Goal: Transaction & Acquisition: Purchase product/service

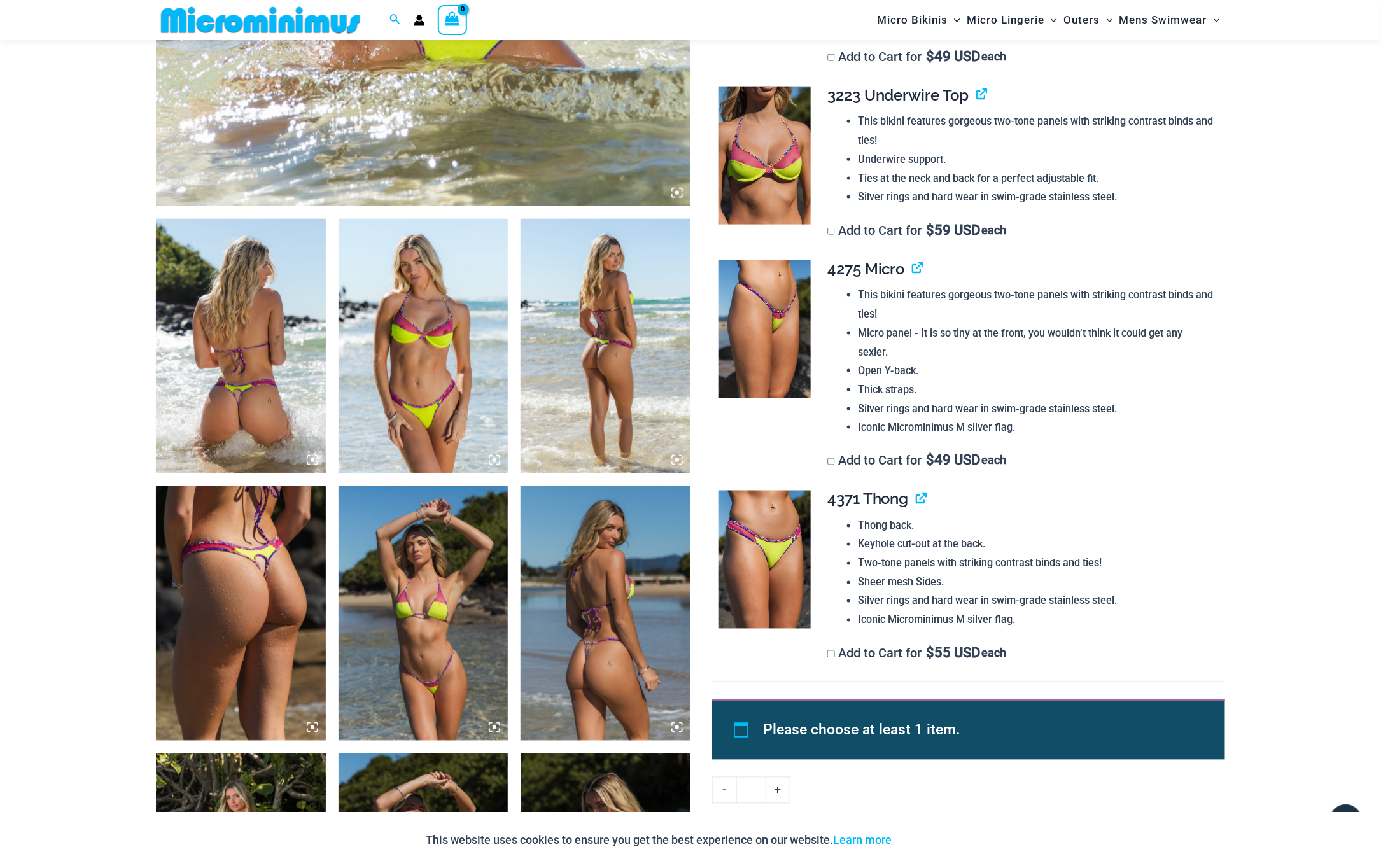
scroll to position [719, 0]
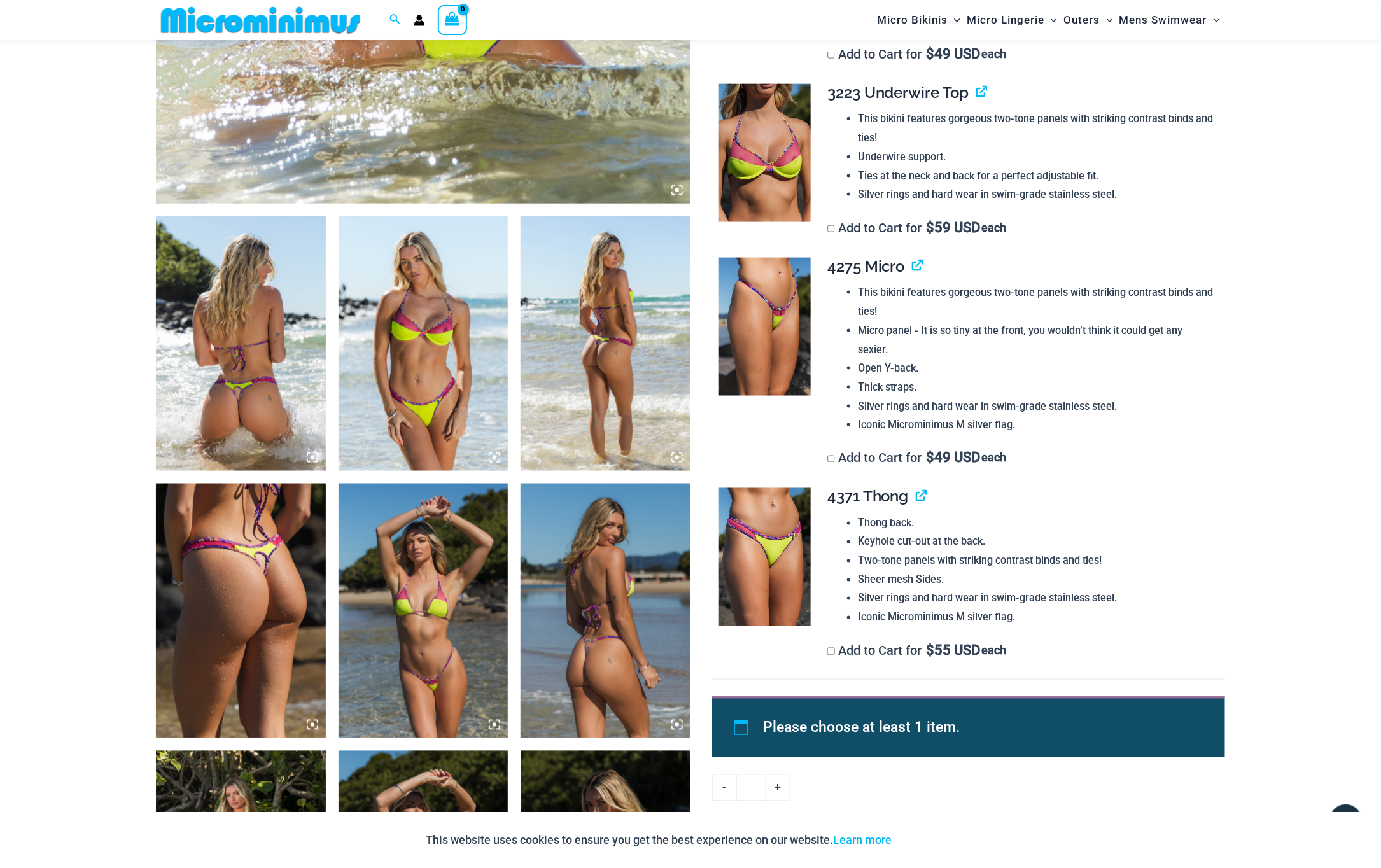
click at [782, 332] on img at bounding box center [764, 327] width 92 height 139
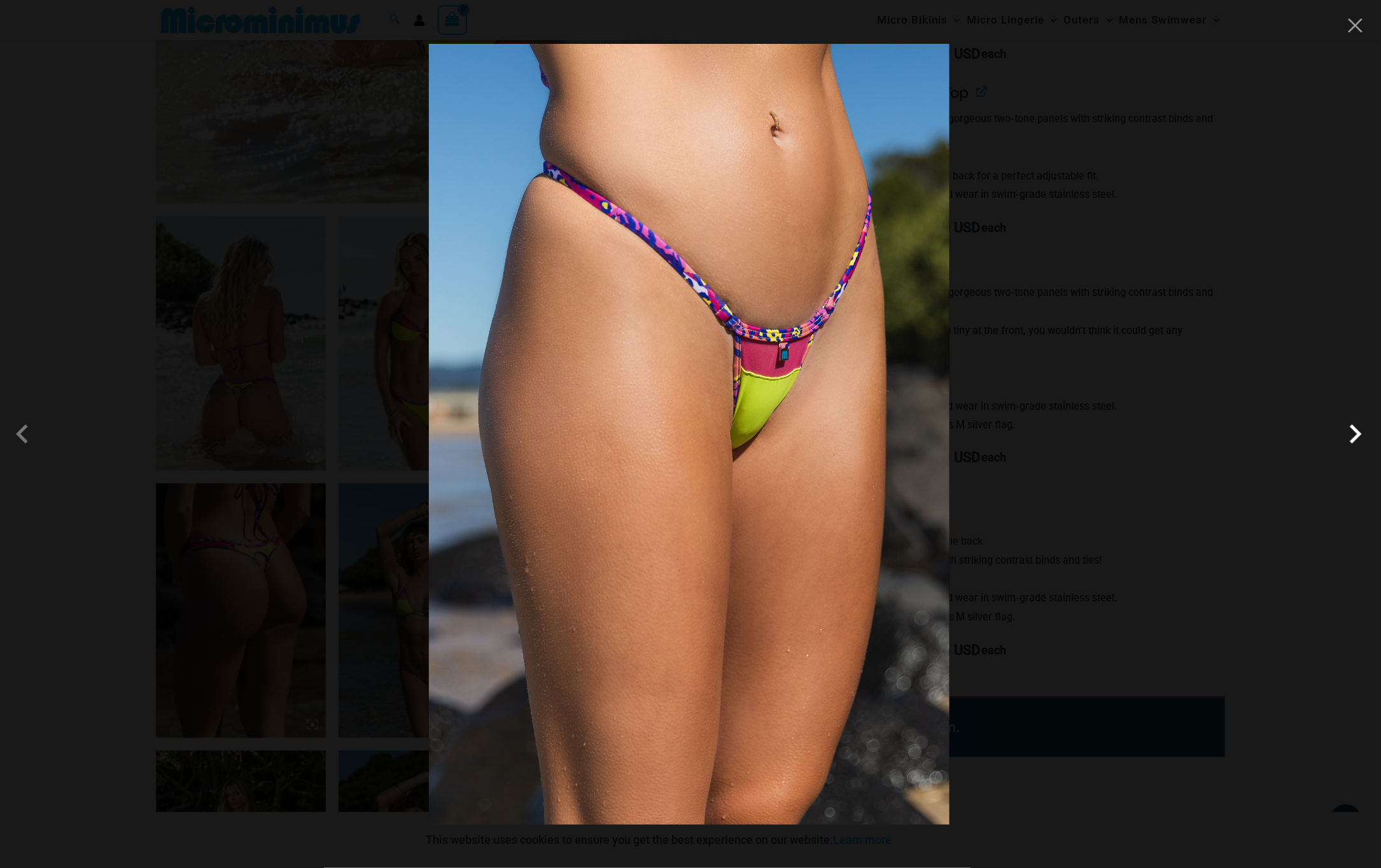
click at [1355, 439] on span at bounding box center [1355, 434] width 38 height 38
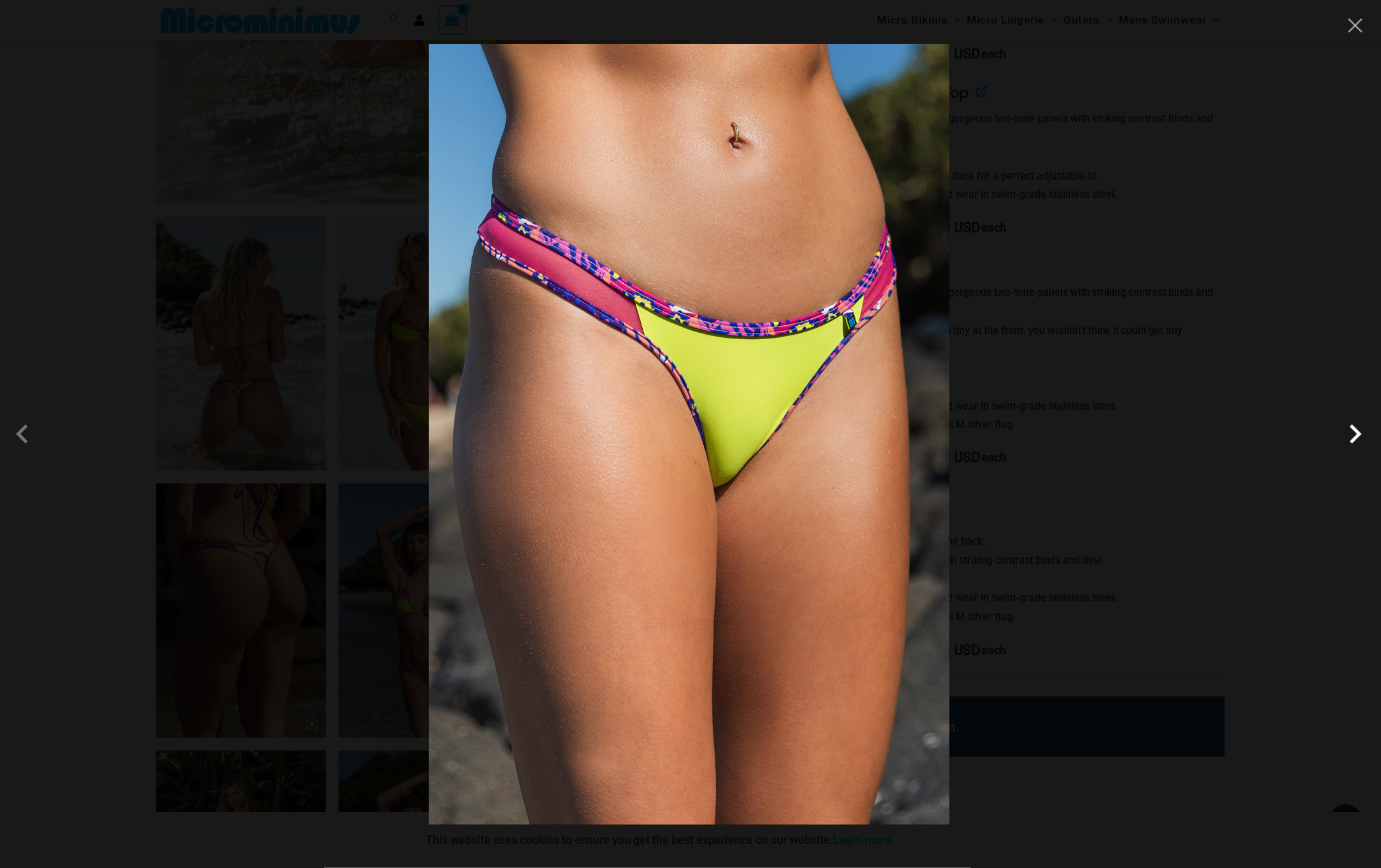
click at [1355, 439] on span at bounding box center [1355, 434] width 38 height 38
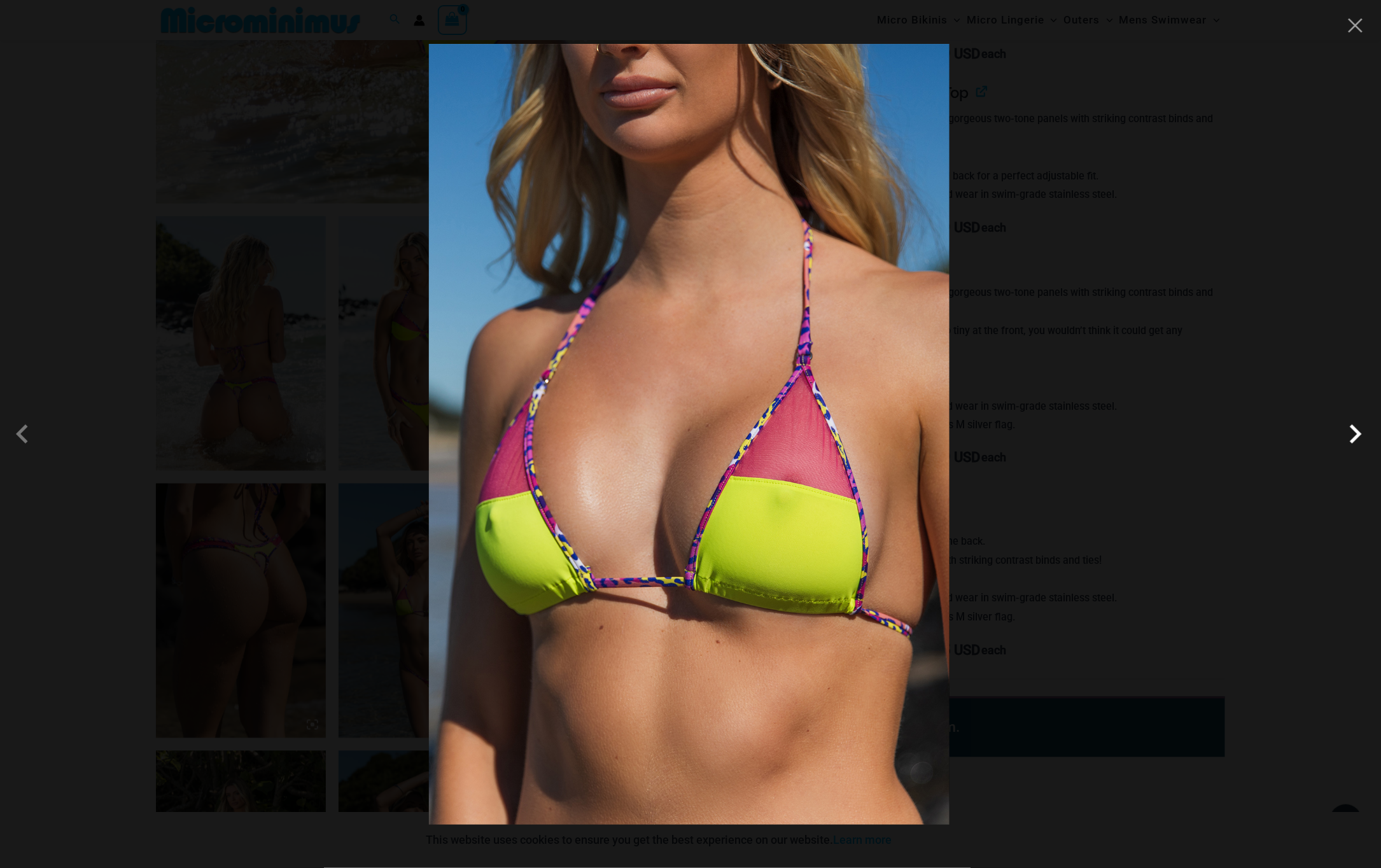
click at [1355, 438] on span at bounding box center [1355, 434] width 38 height 38
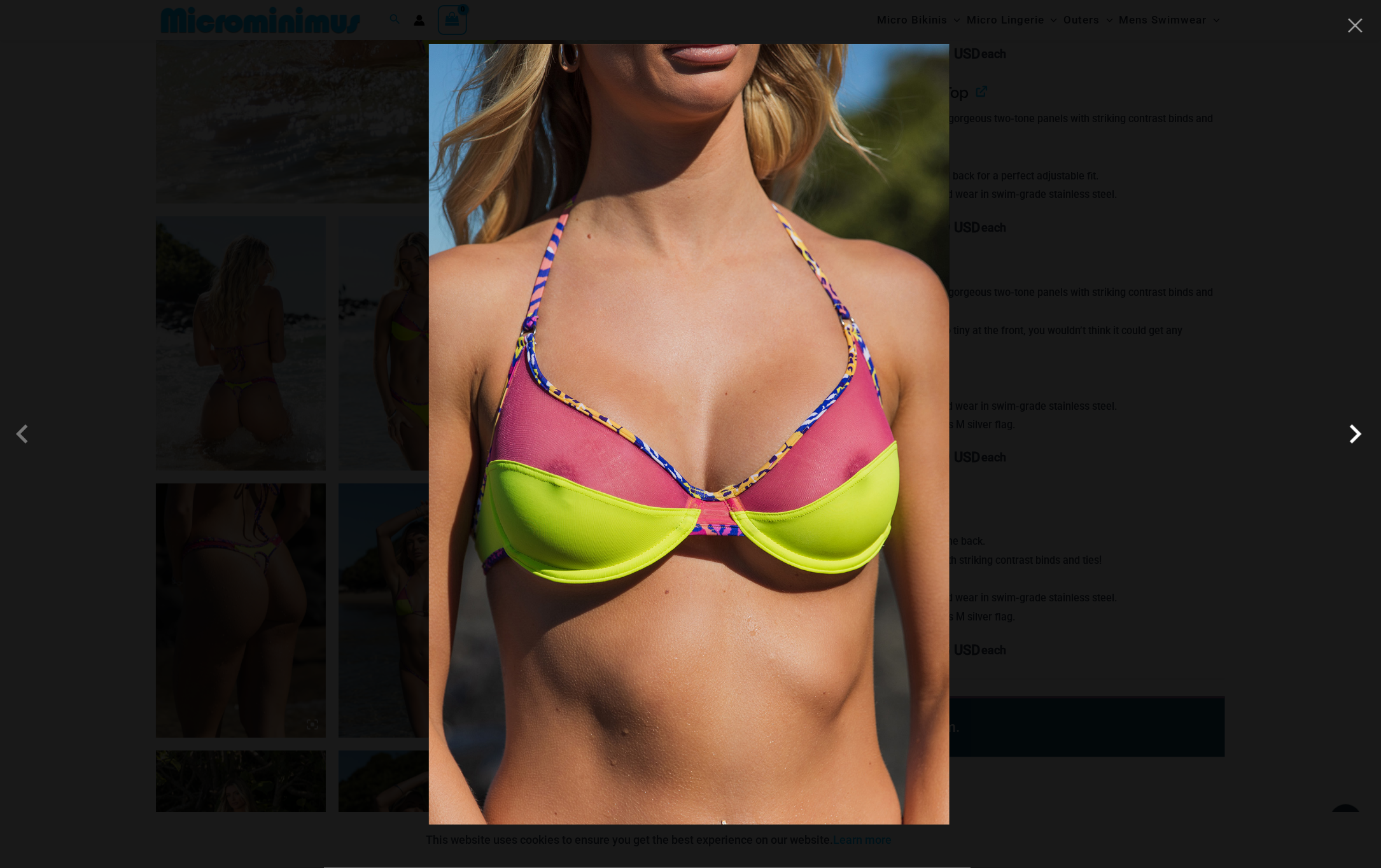
click at [1356, 437] on span at bounding box center [1355, 434] width 38 height 38
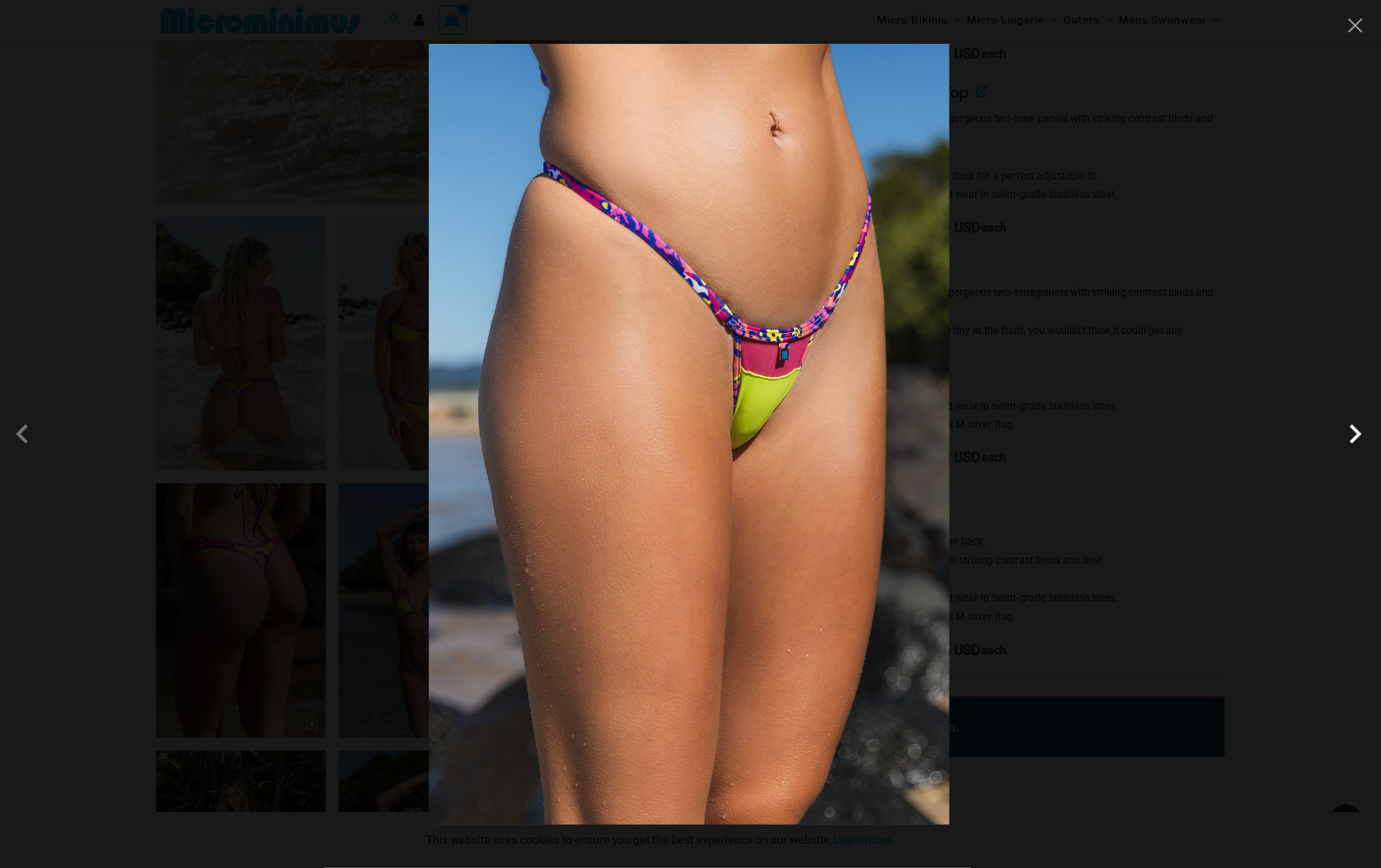
click at [1356, 437] on span at bounding box center [1355, 434] width 38 height 38
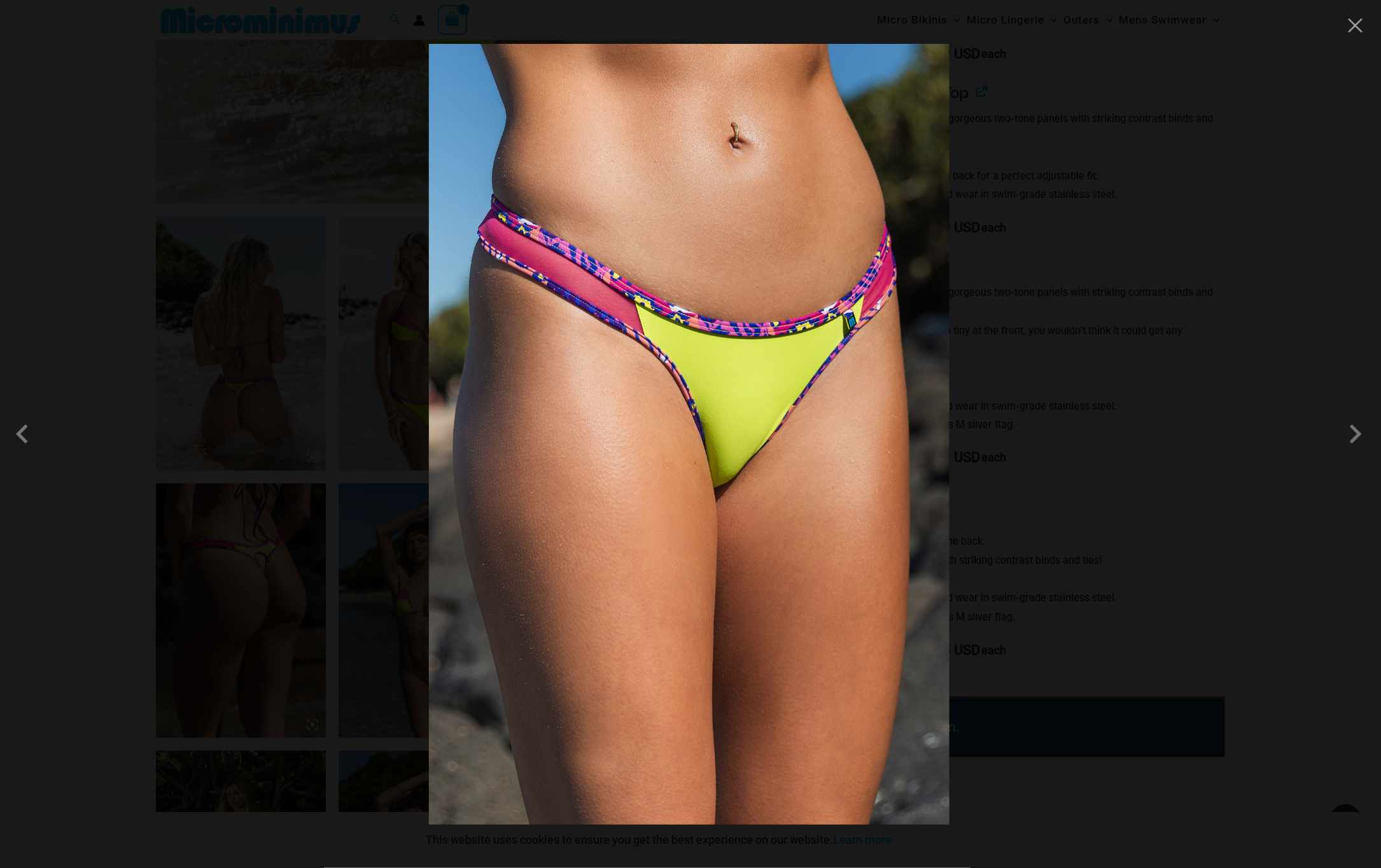
click at [1275, 480] on div at bounding box center [690, 434] width 1381 height 868
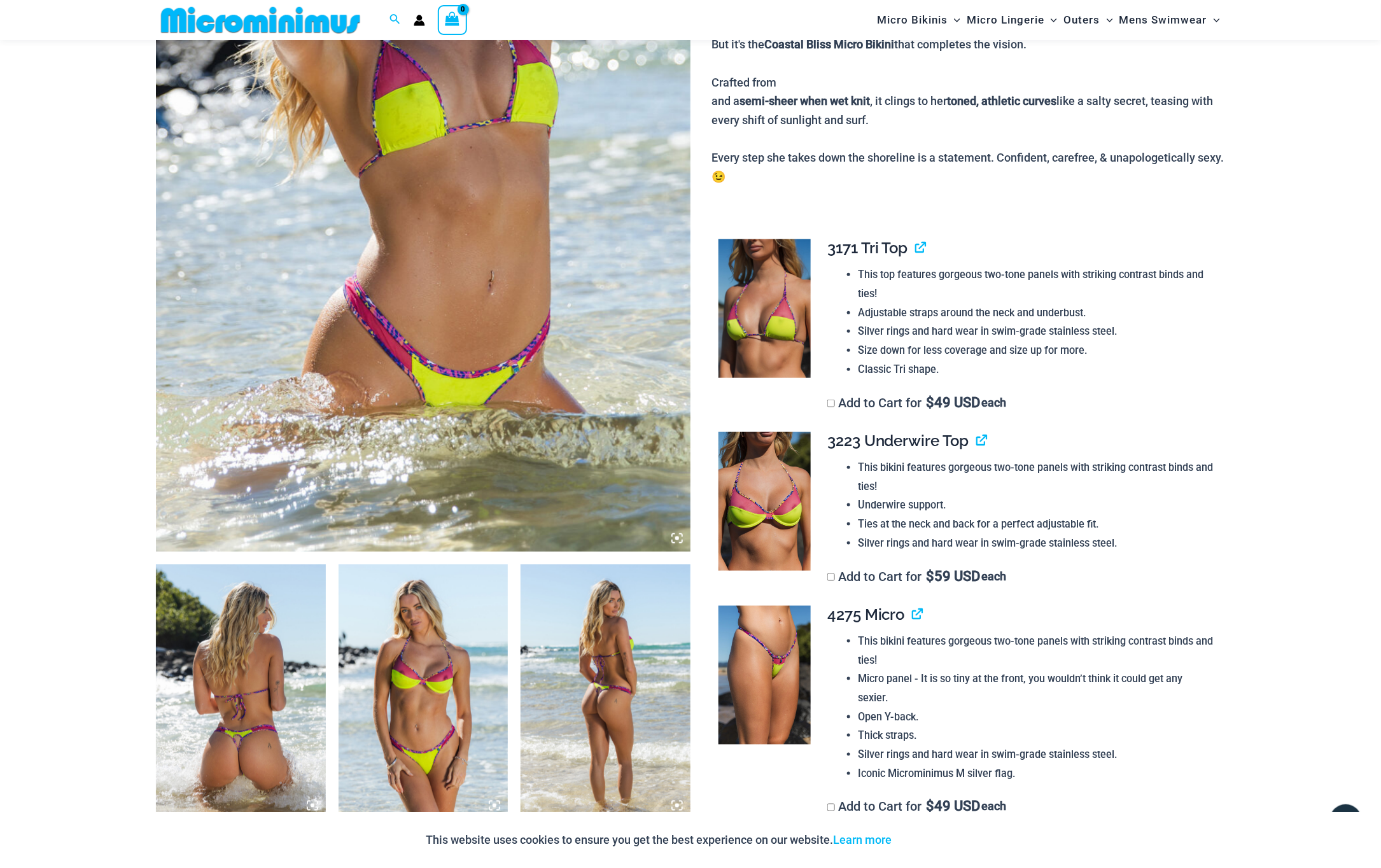
scroll to position [677, 0]
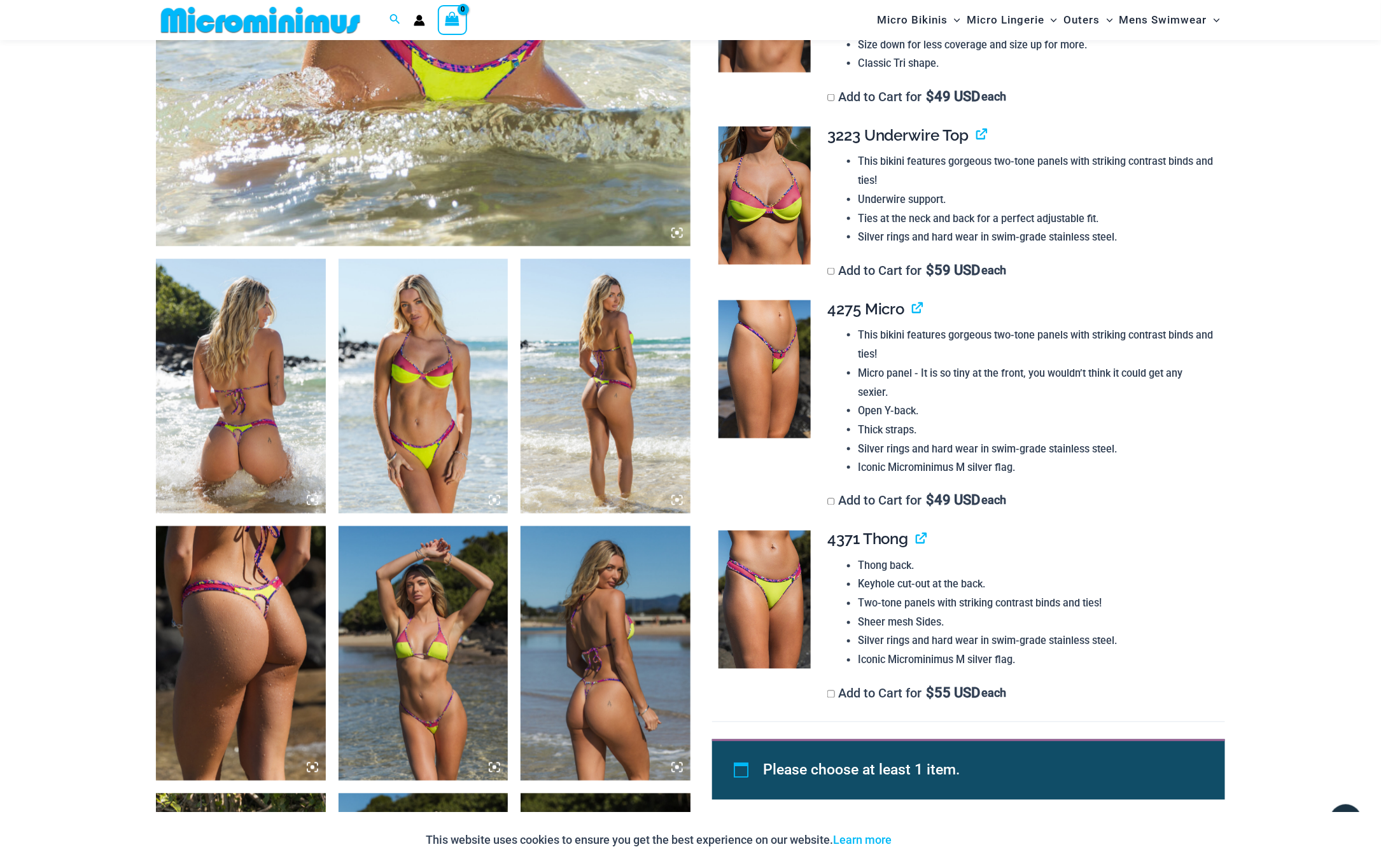
click at [230, 420] on img at bounding box center [240, 385] width 170 height 254
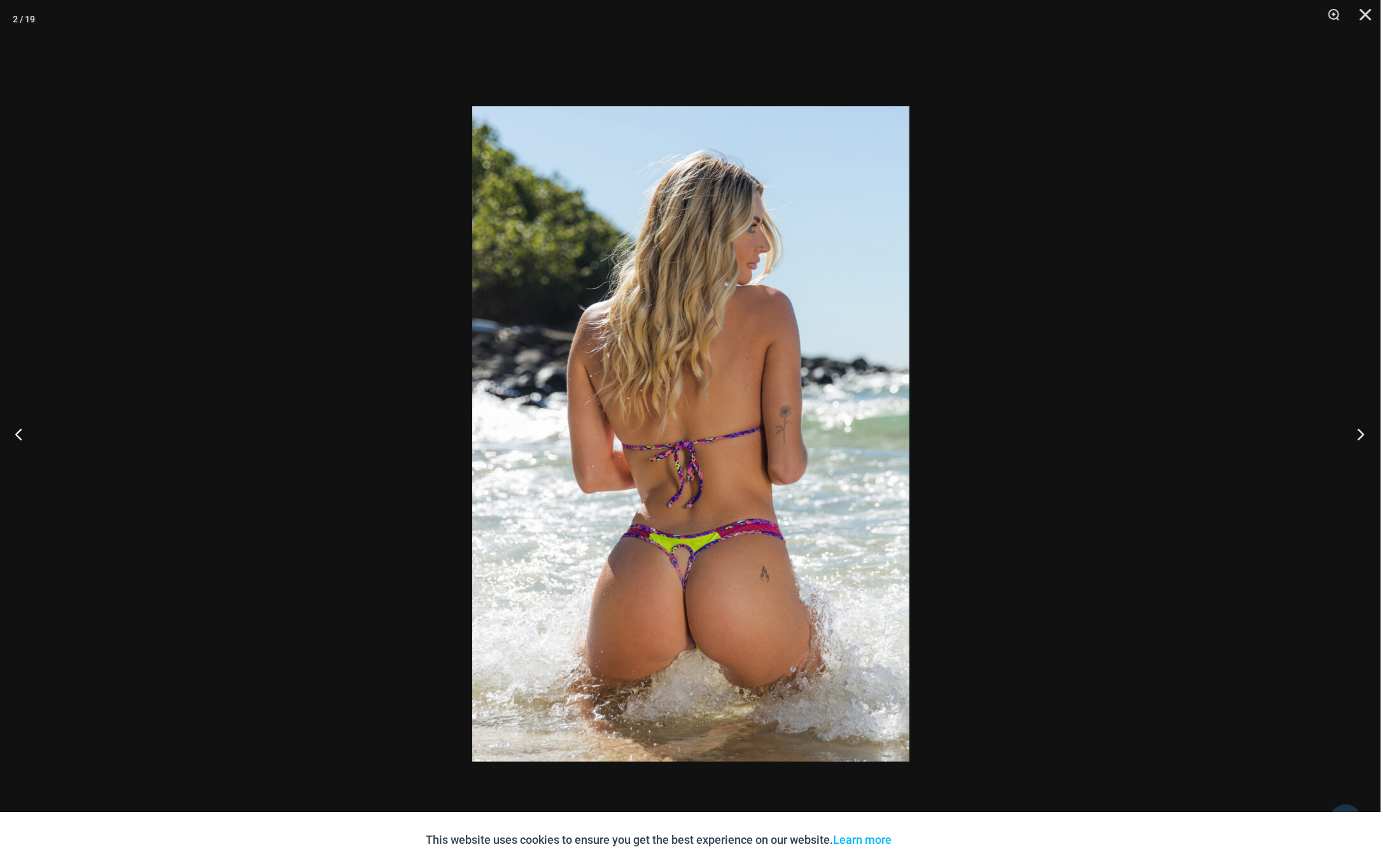
click at [1366, 435] on button "Next" at bounding box center [1356, 434] width 47 height 63
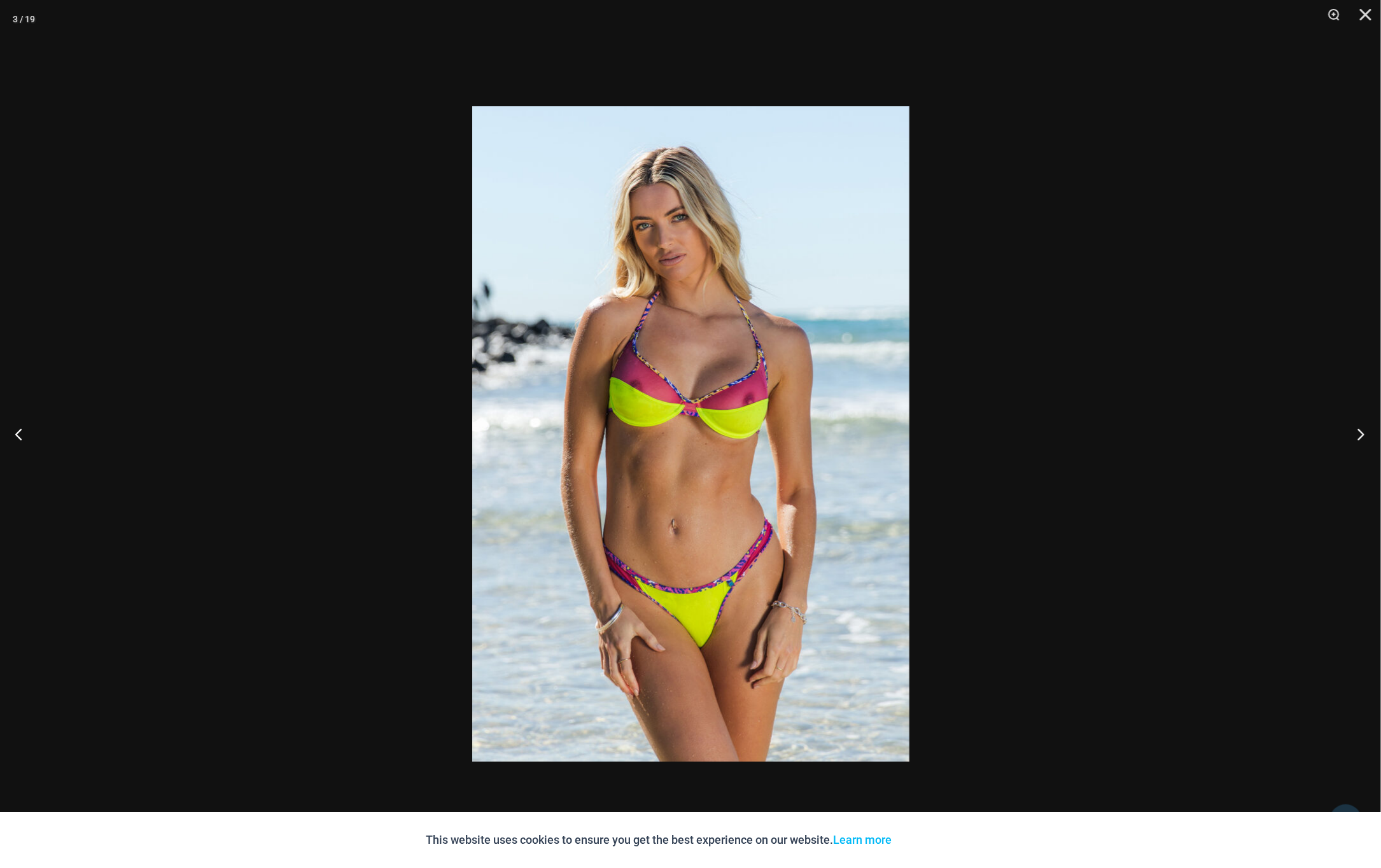
click at [1366, 435] on button "Next" at bounding box center [1356, 434] width 47 height 63
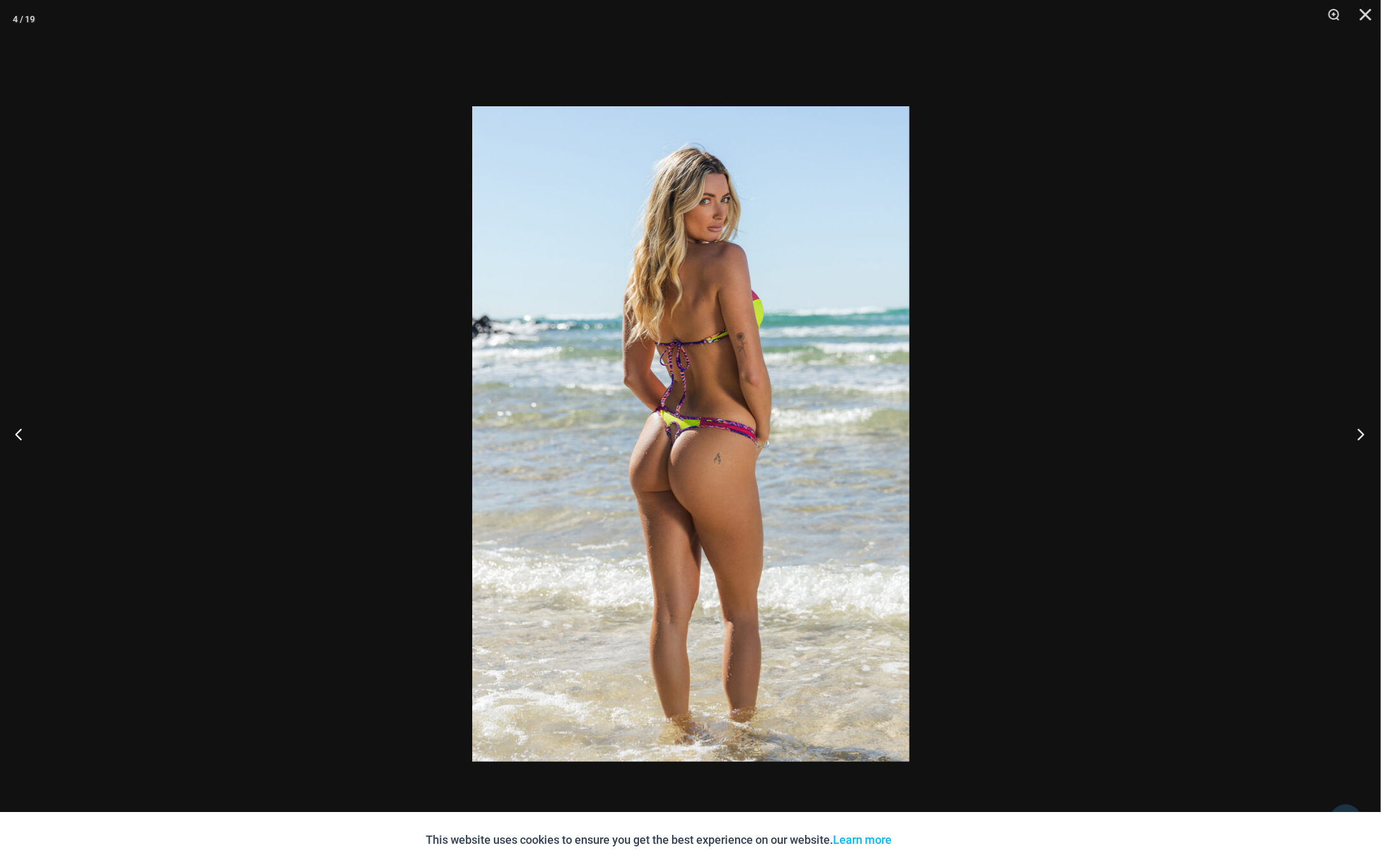
click at [1366, 435] on button "Next" at bounding box center [1356, 434] width 47 height 63
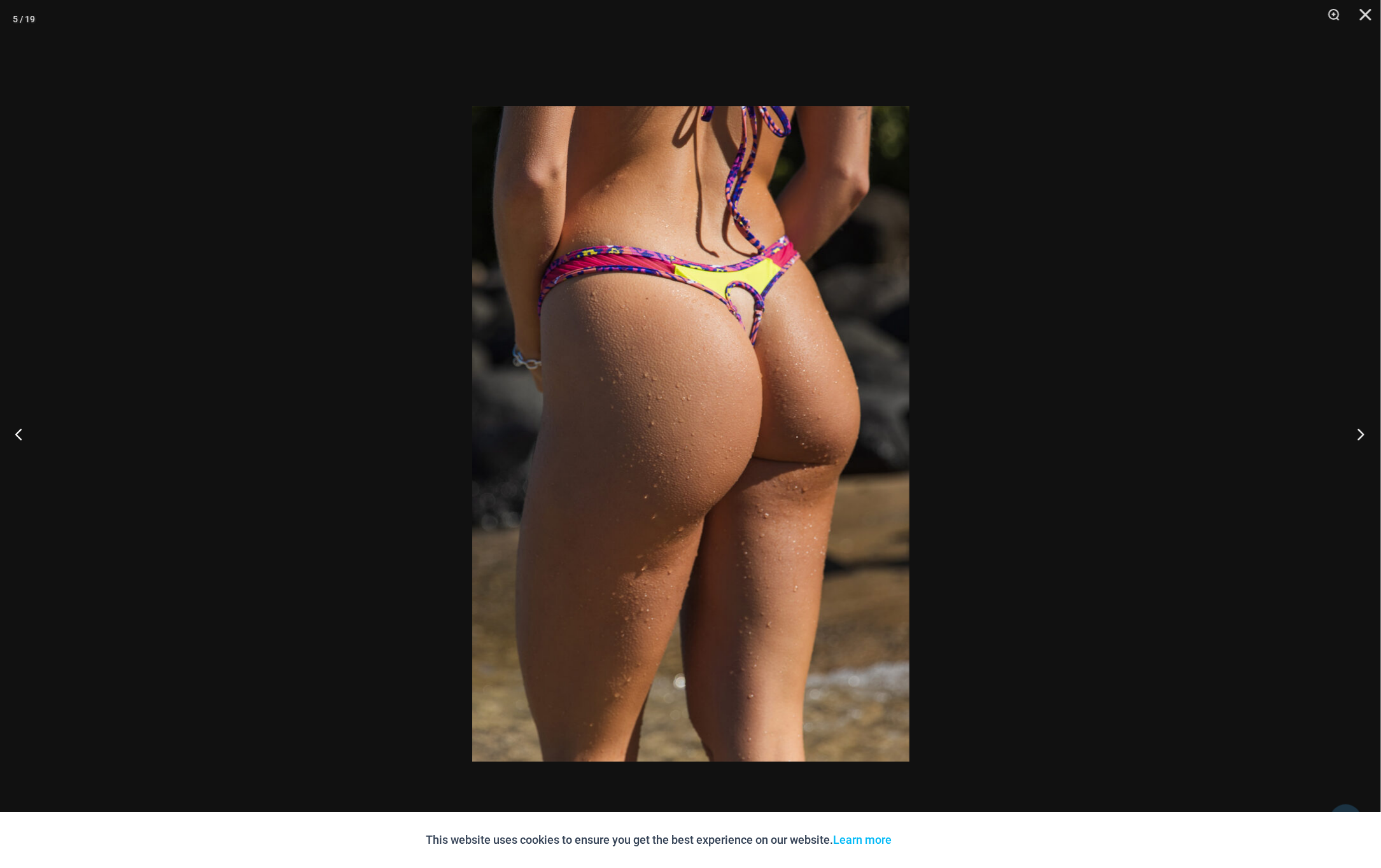
click at [1366, 435] on button "Next" at bounding box center [1356, 434] width 47 height 63
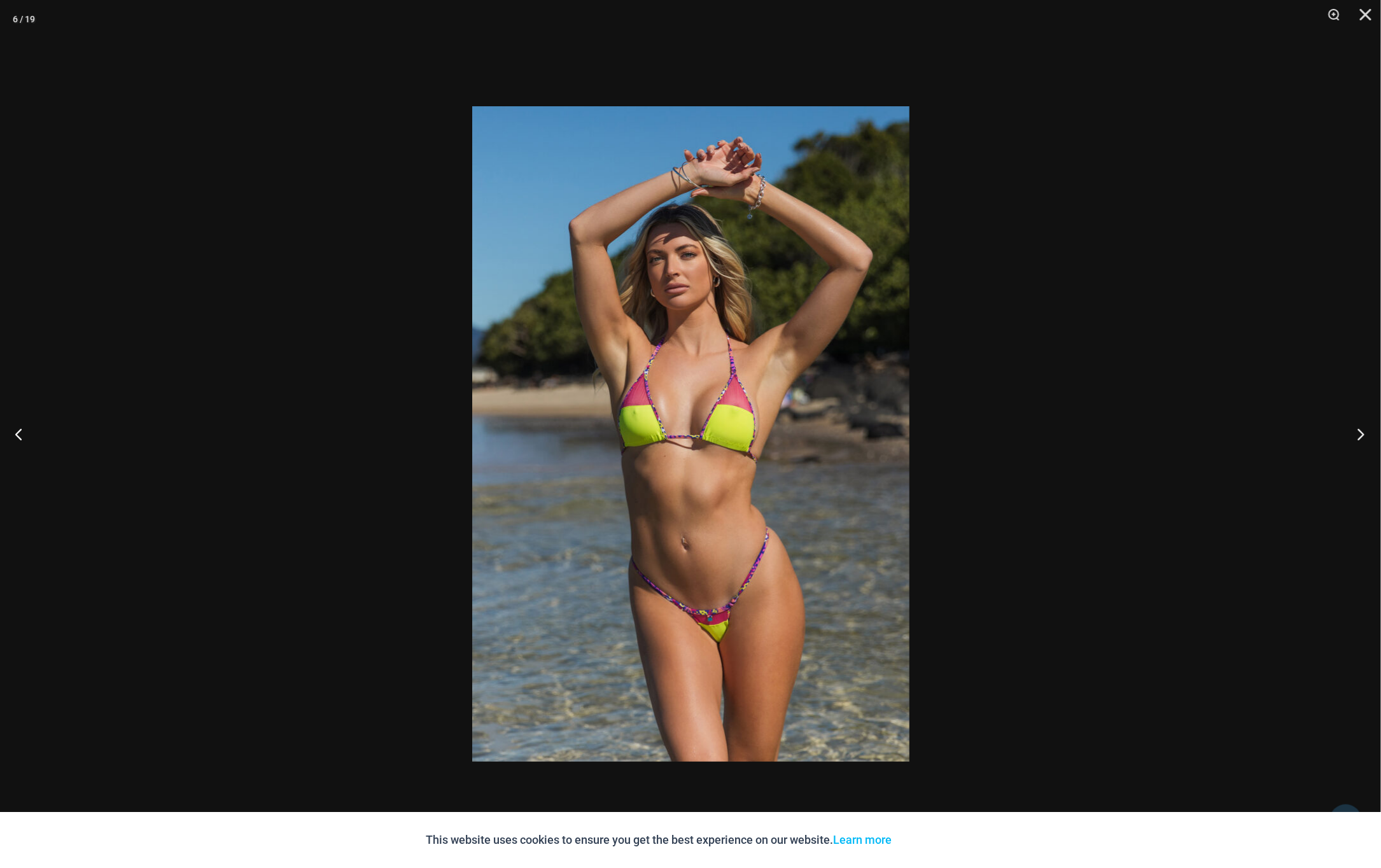
click at [1367, 435] on button "Next" at bounding box center [1356, 434] width 47 height 63
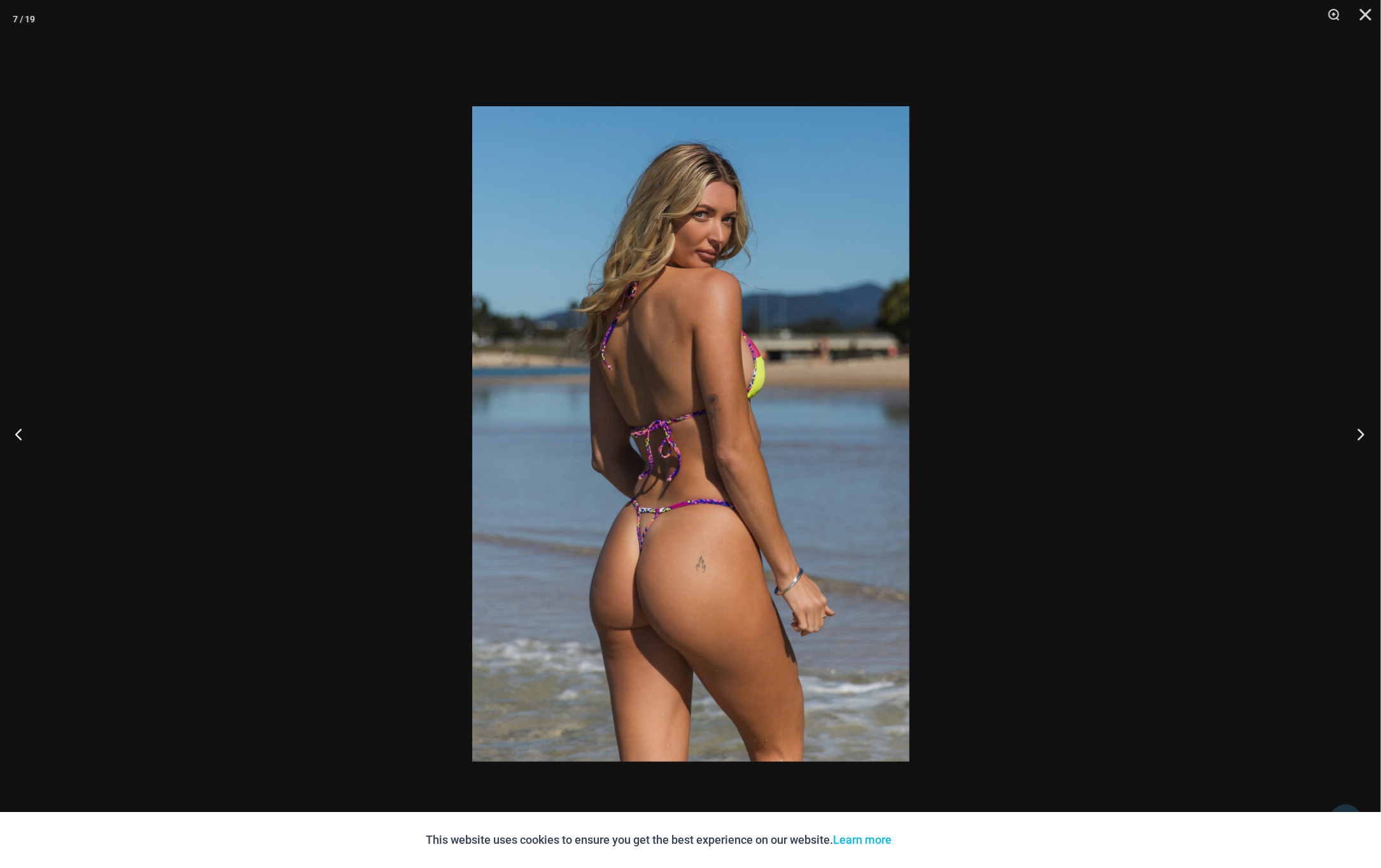
click at [1367, 435] on button "Next" at bounding box center [1356, 434] width 47 height 63
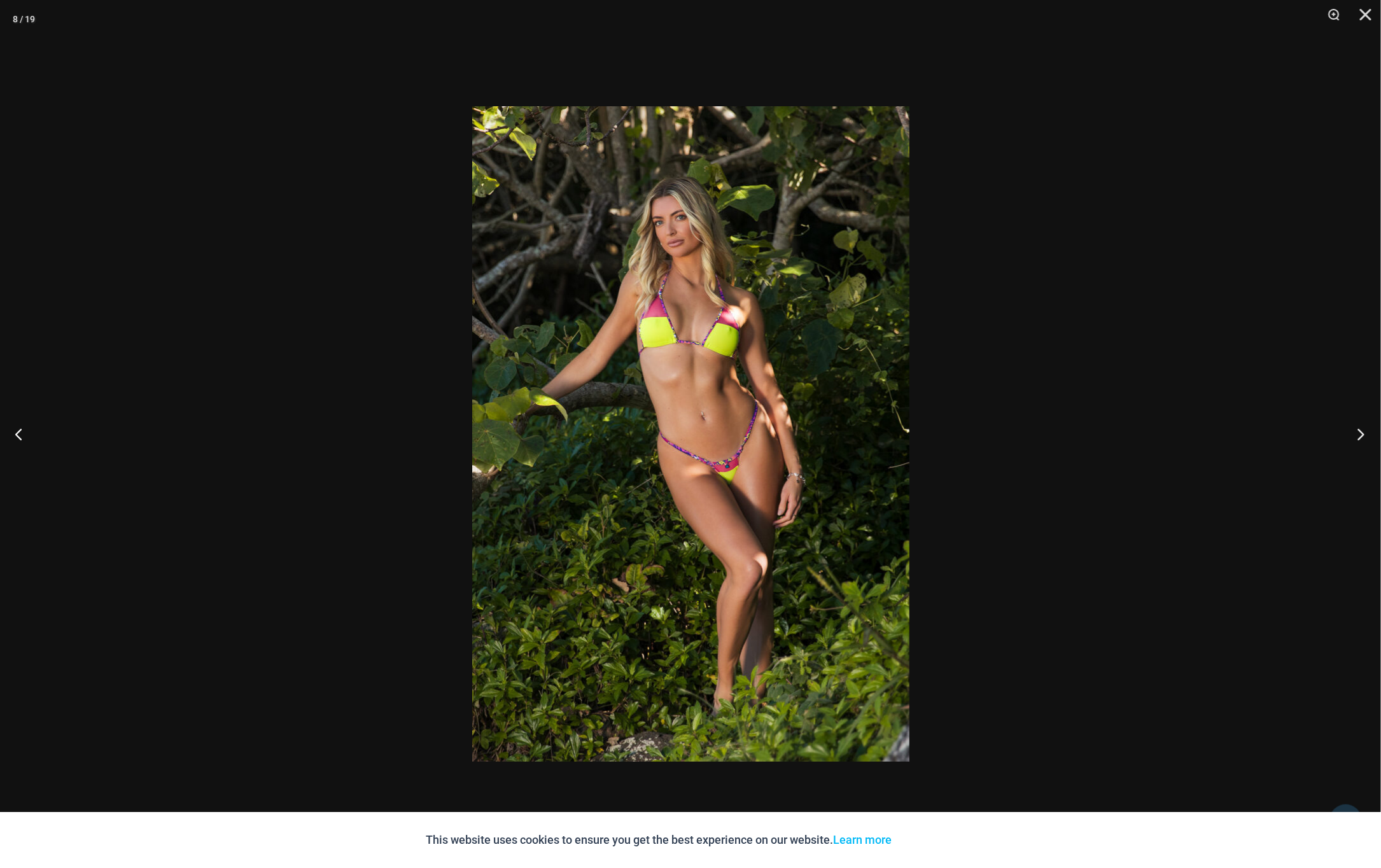
click at [1367, 435] on button "Next" at bounding box center [1356, 434] width 47 height 63
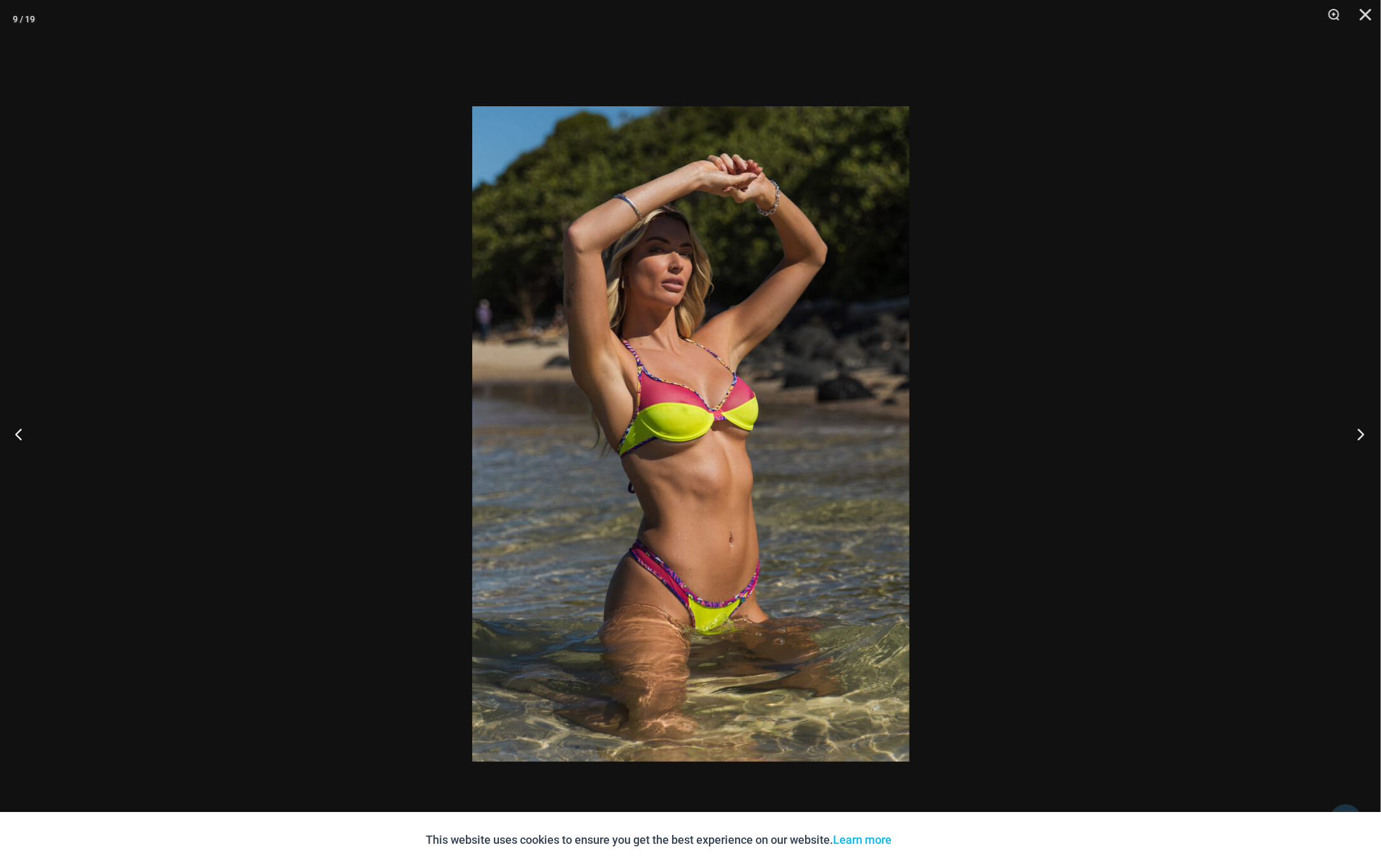
click at [1367, 435] on button "Next" at bounding box center [1356, 434] width 47 height 63
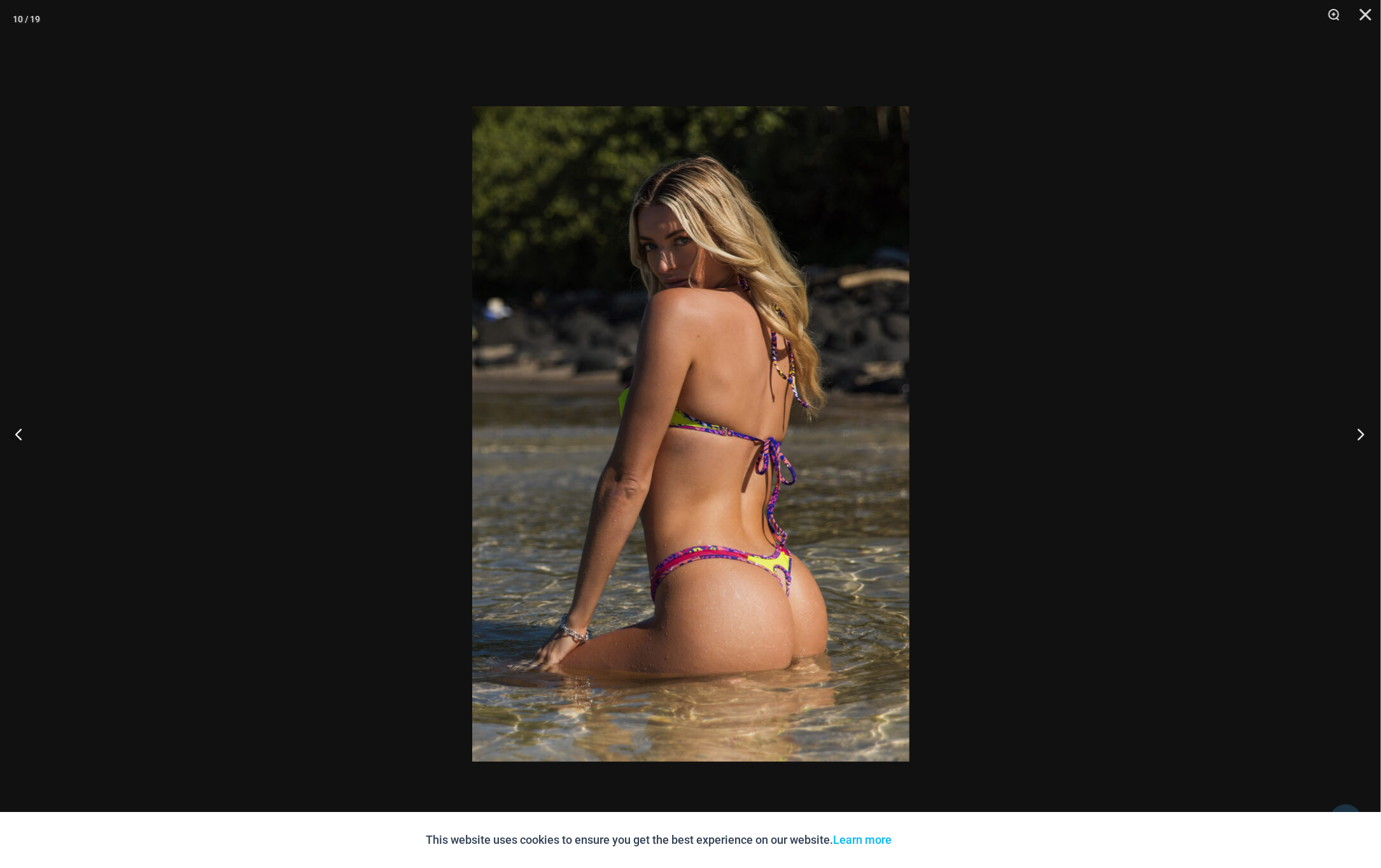
click at [1367, 435] on button "Next" at bounding box center [1356, 434] width 47 height 63
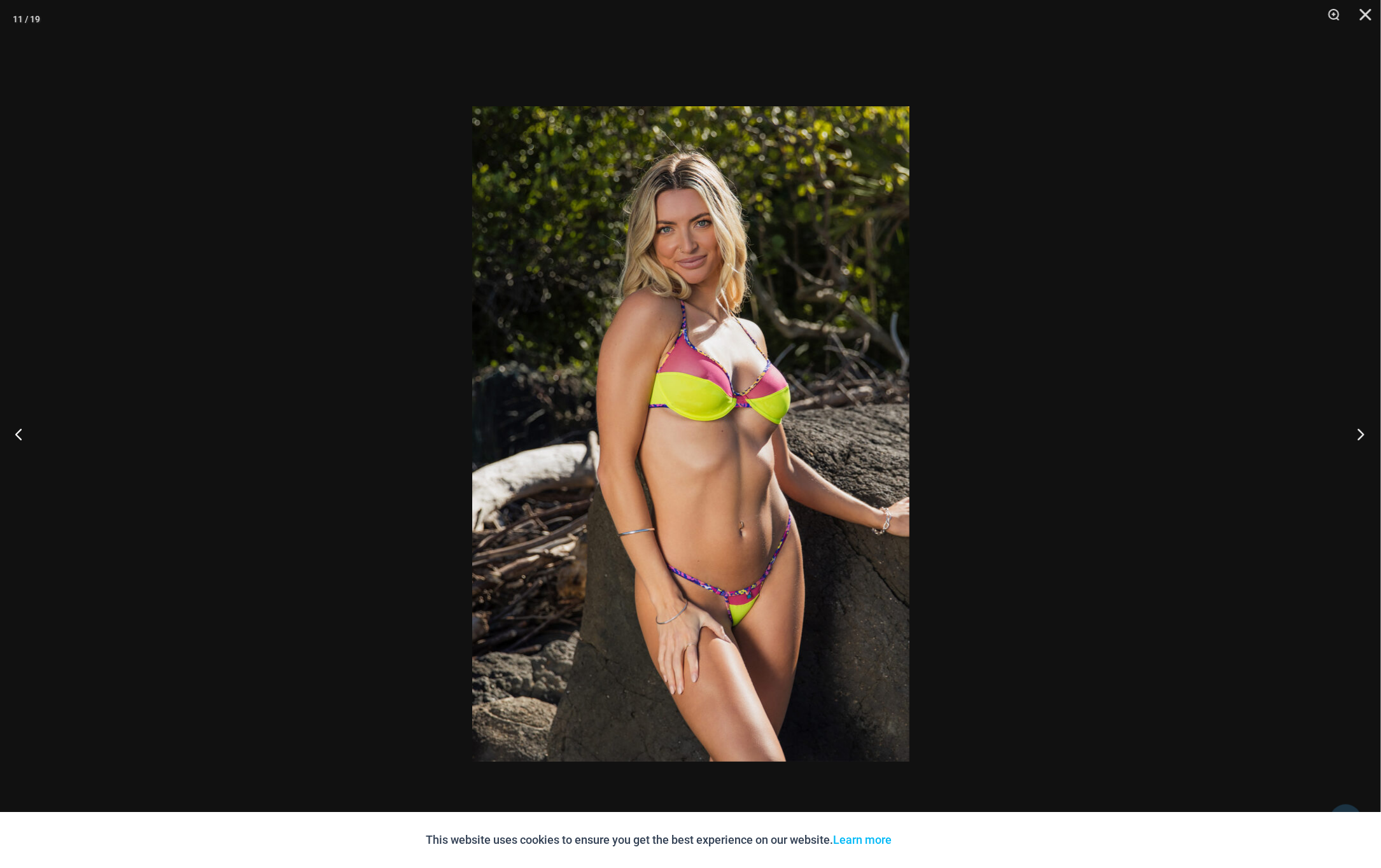
click at [1367, 435] on button "Next" at bounding box center [1356, 434] width 47 height 63
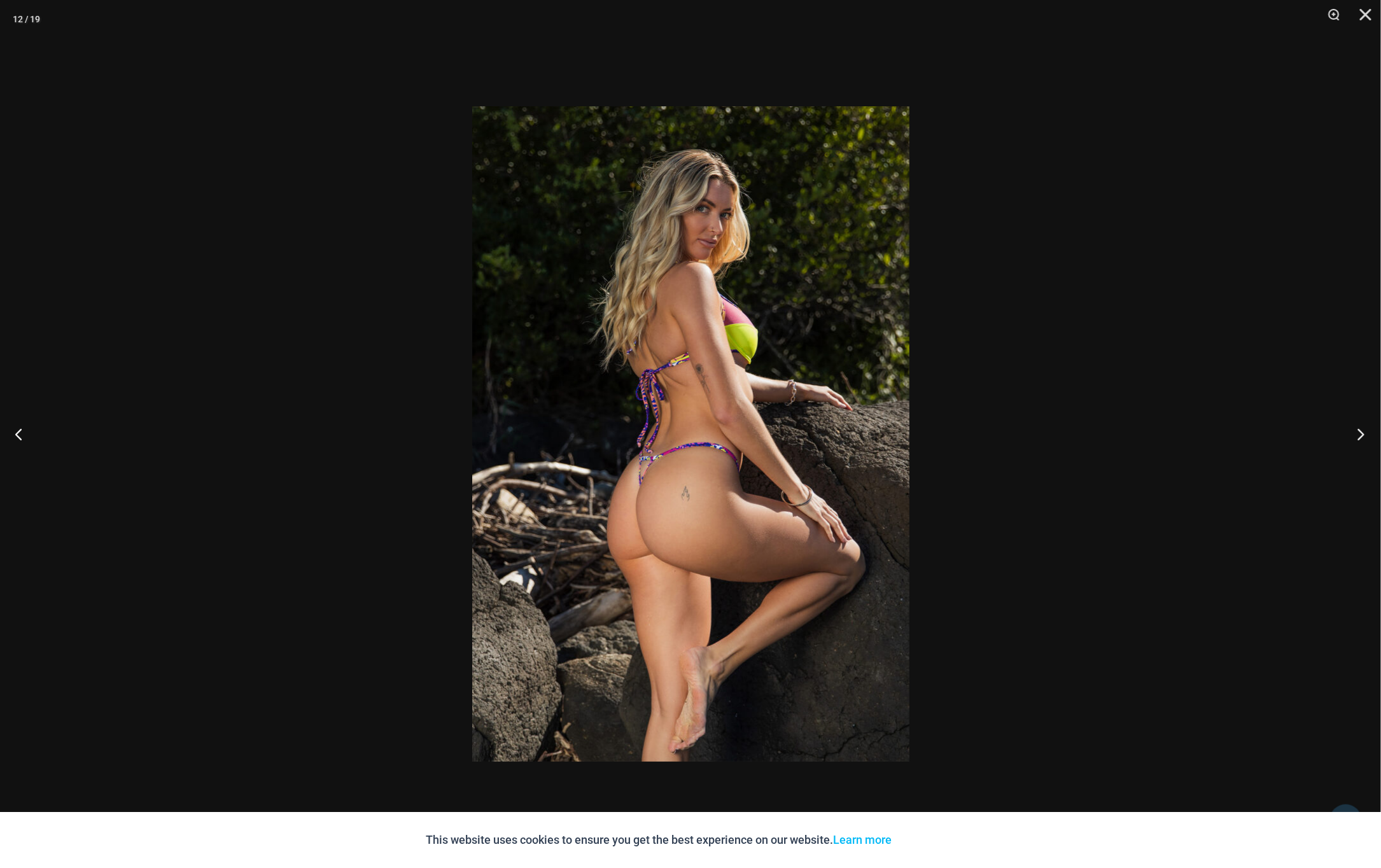
click at [1367, 435] on button "Next" at bounding box center [1356, 434] width 47 height 63
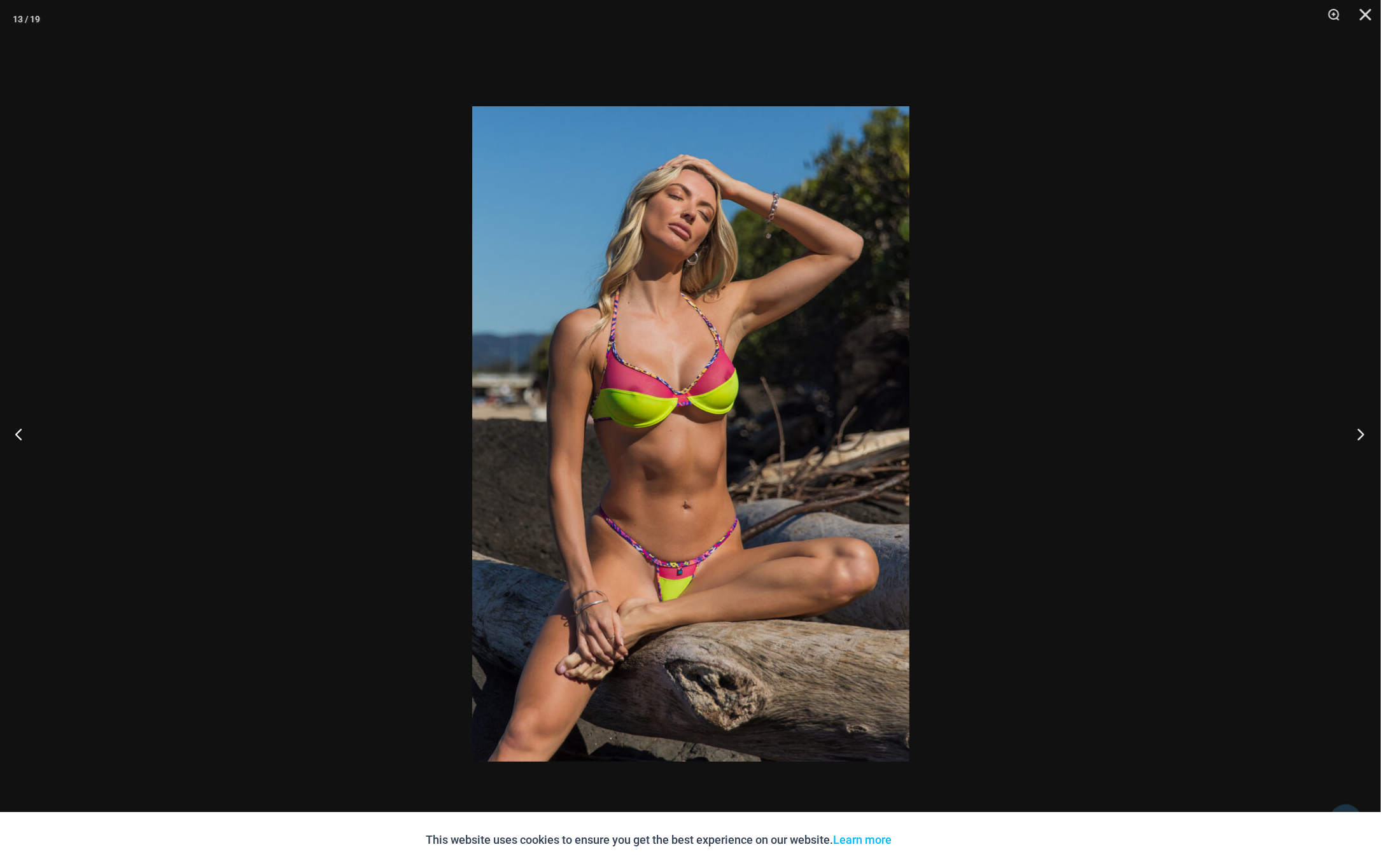
drag, startPoint x: 976, startPoint y: 566, endPoint x: 1366, endPoint y: 435, distance: 411.4
click at [1366, 435] on button "Next" at bounding box center [1356, 434] width 47 height 63
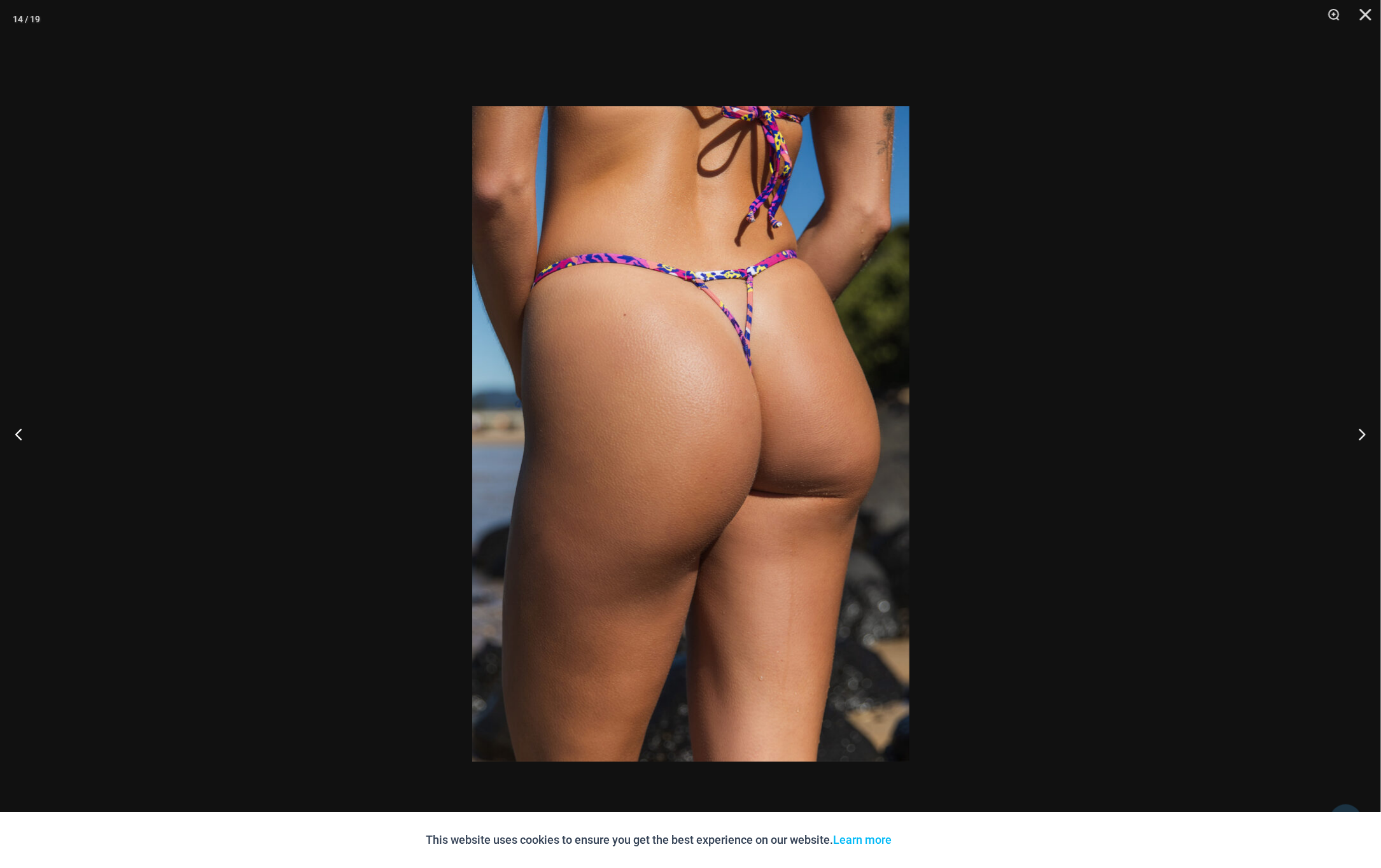
click at [1170, 456] on div at bounding box center [690, 434] width 1381 height 868
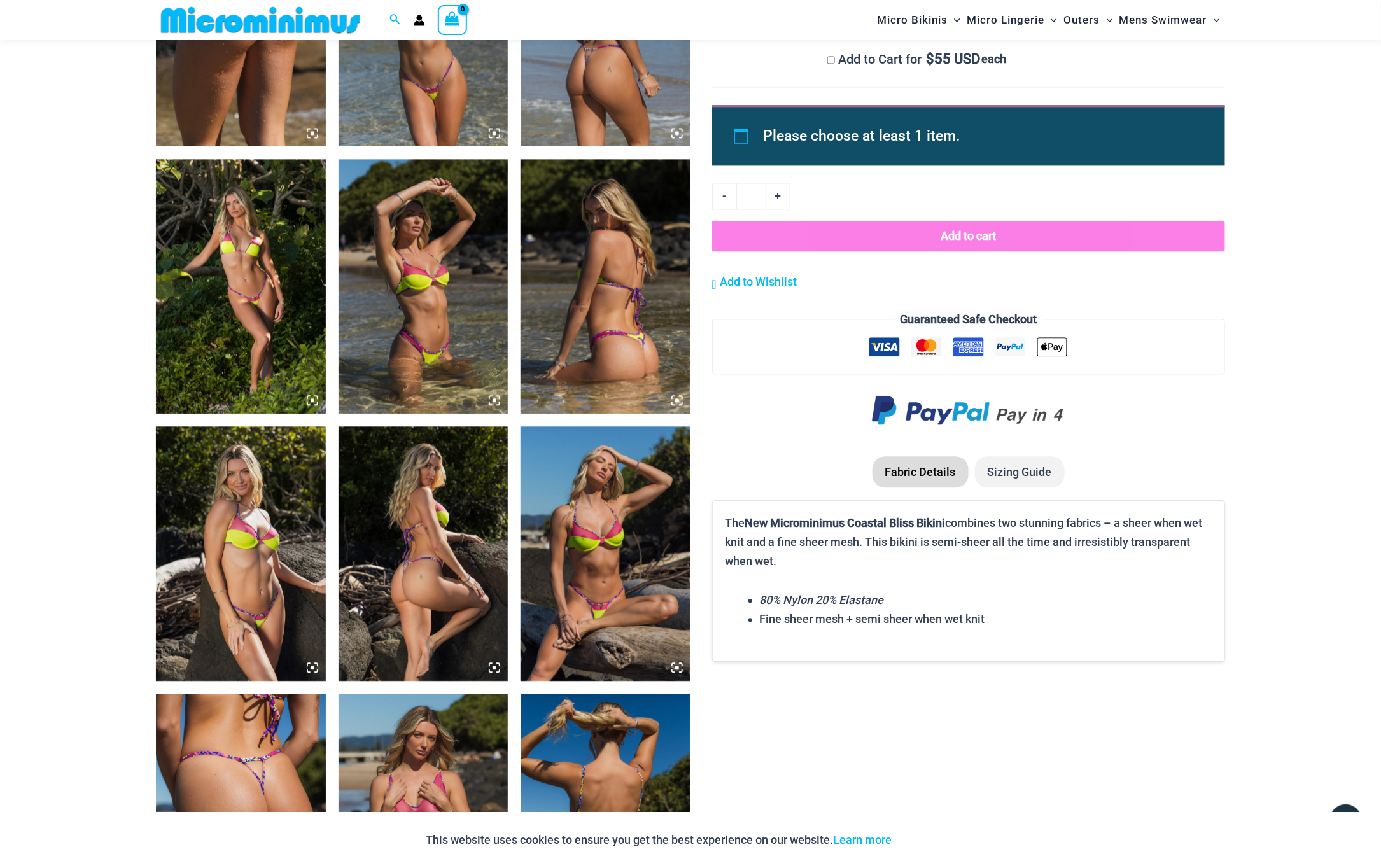
scroll to position [1404, 0]
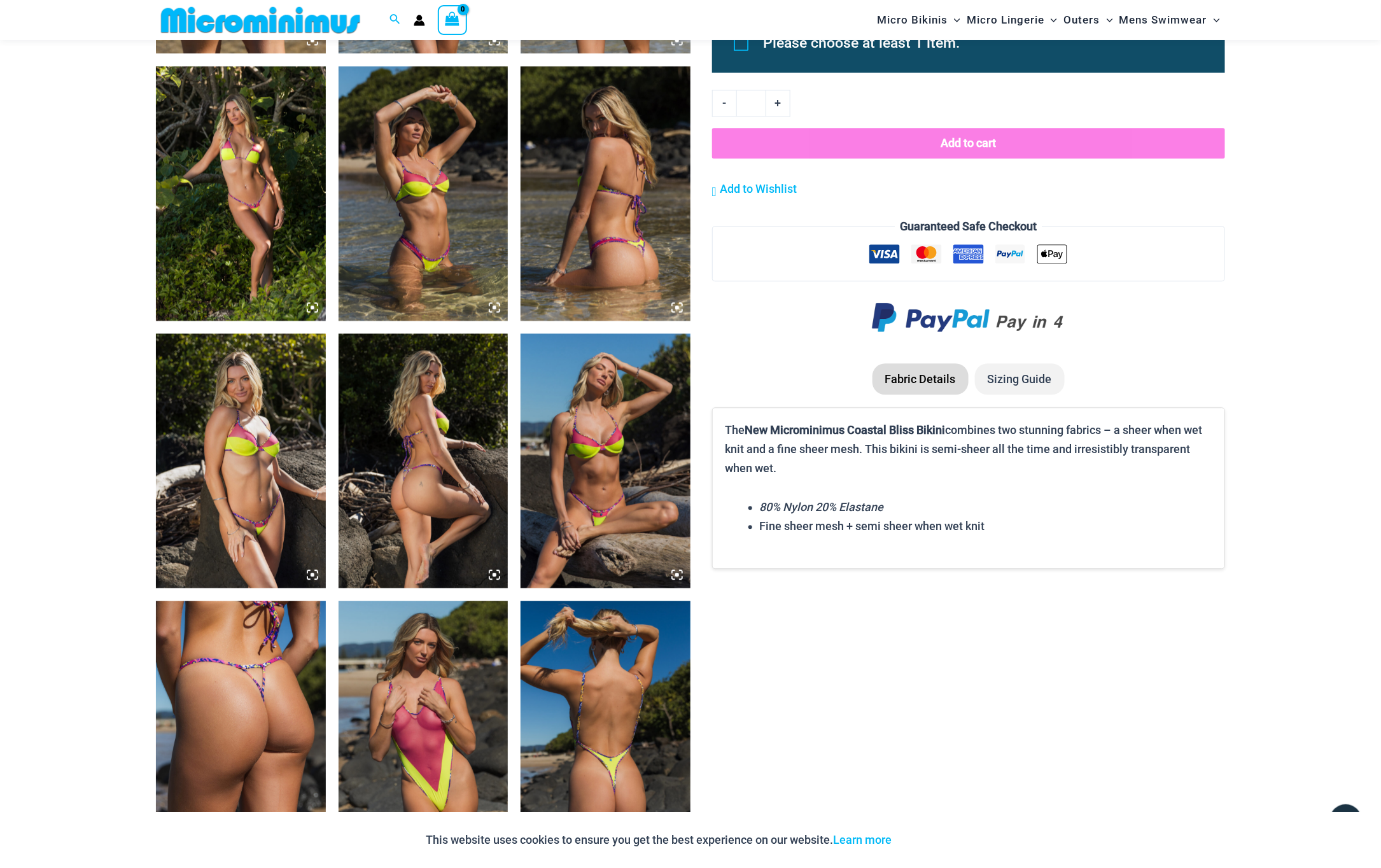
click at [626, 221] on img at bounding box center [605, 193] width 170 height 254
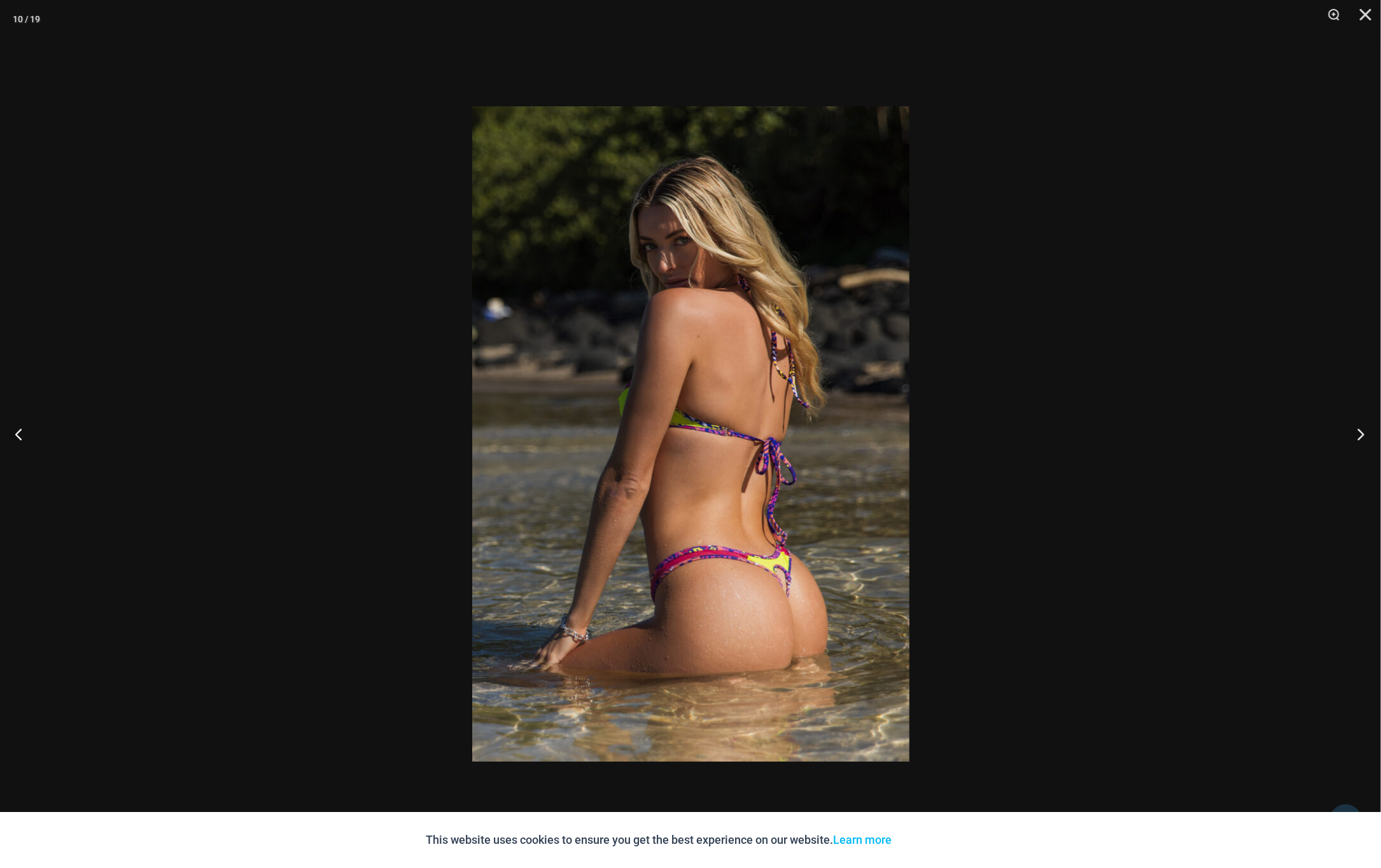
click at [1359, 437] on button "Next" at bounding box center [1356, 434] width 47 height 63
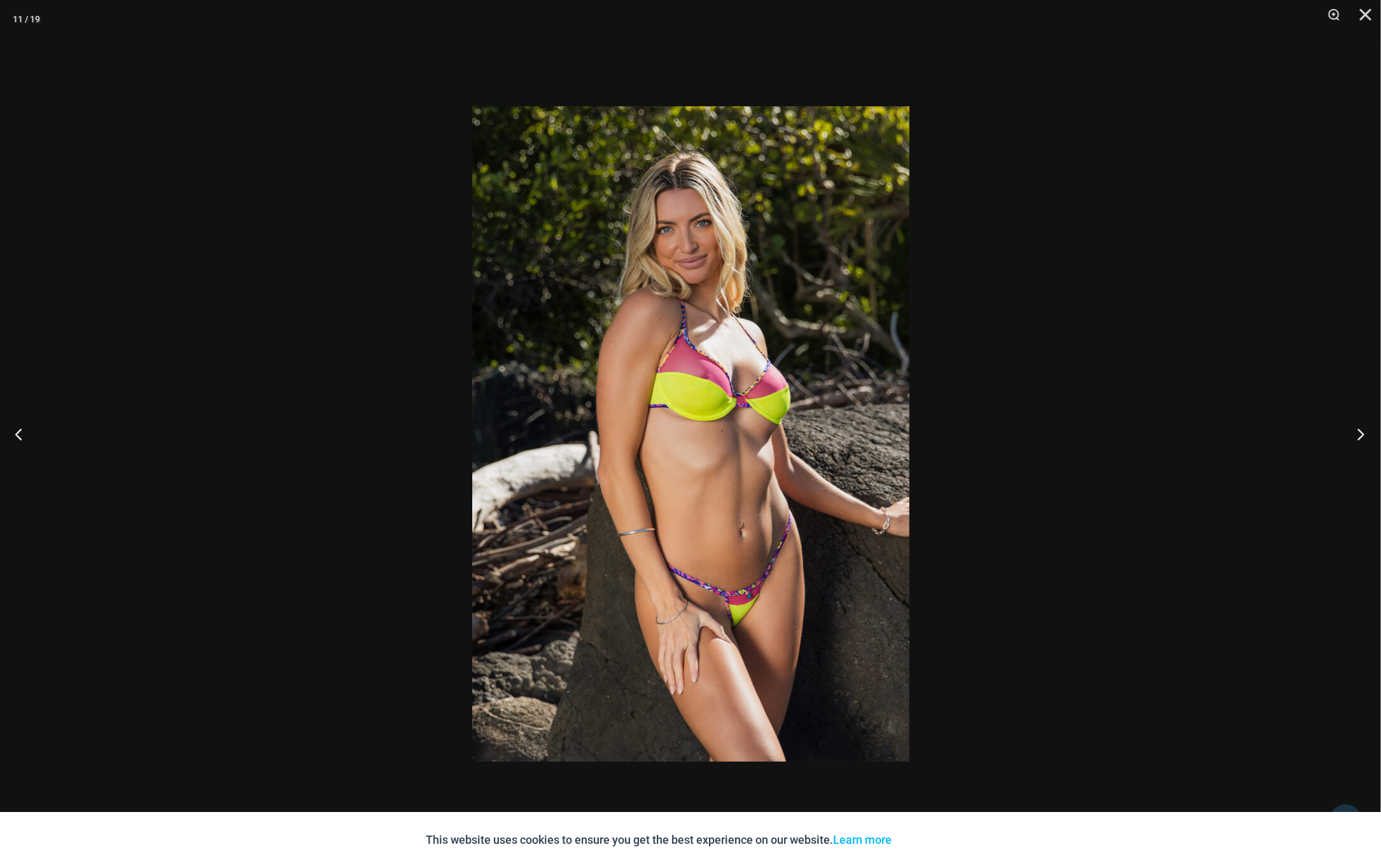
click at [1359, 435] on button "Next" at bounding box center [1356, 434] width 47 height 63
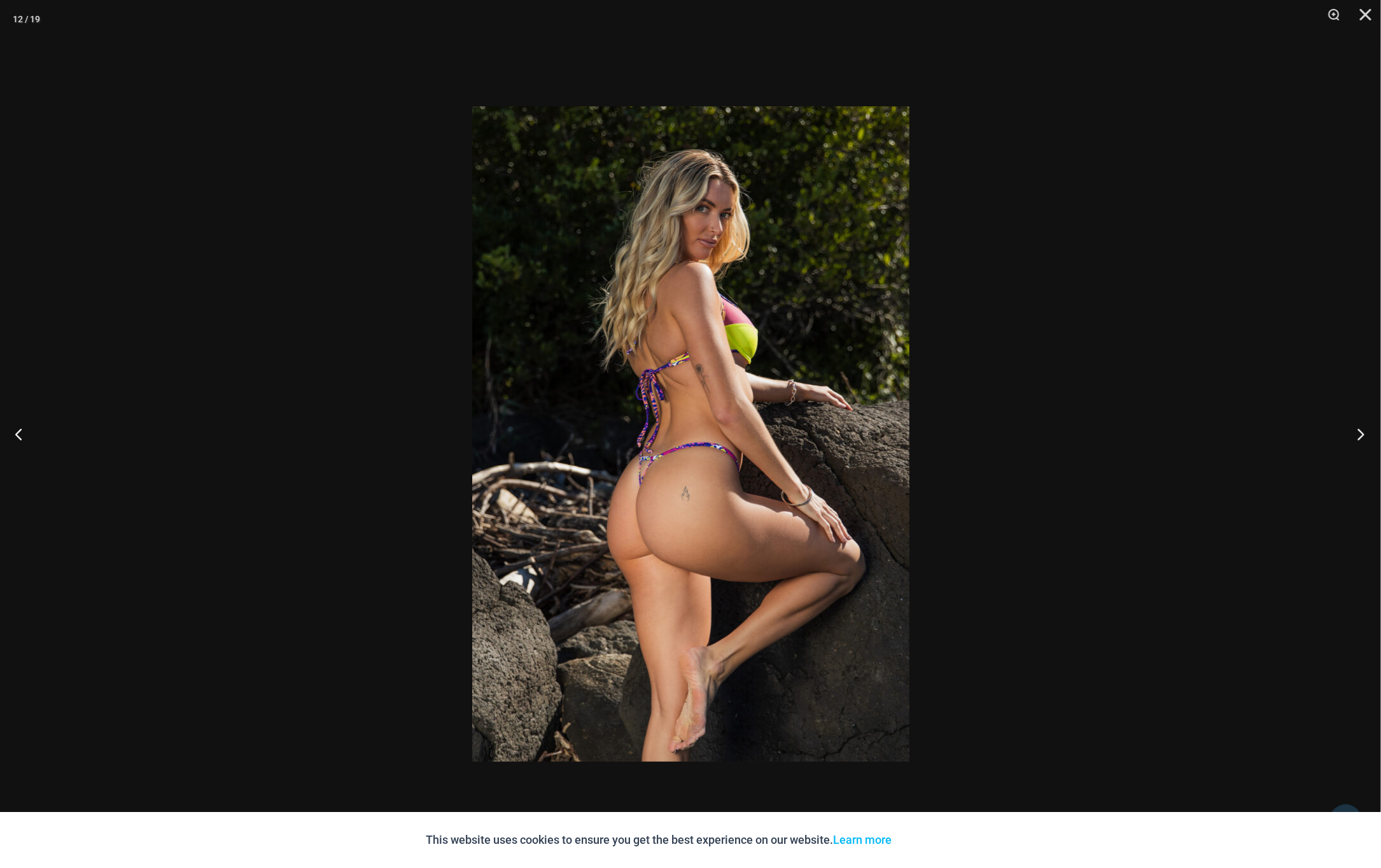
click at [1359, 435] on button "Next" at bounding box center [1356, 434] width 47 height 63
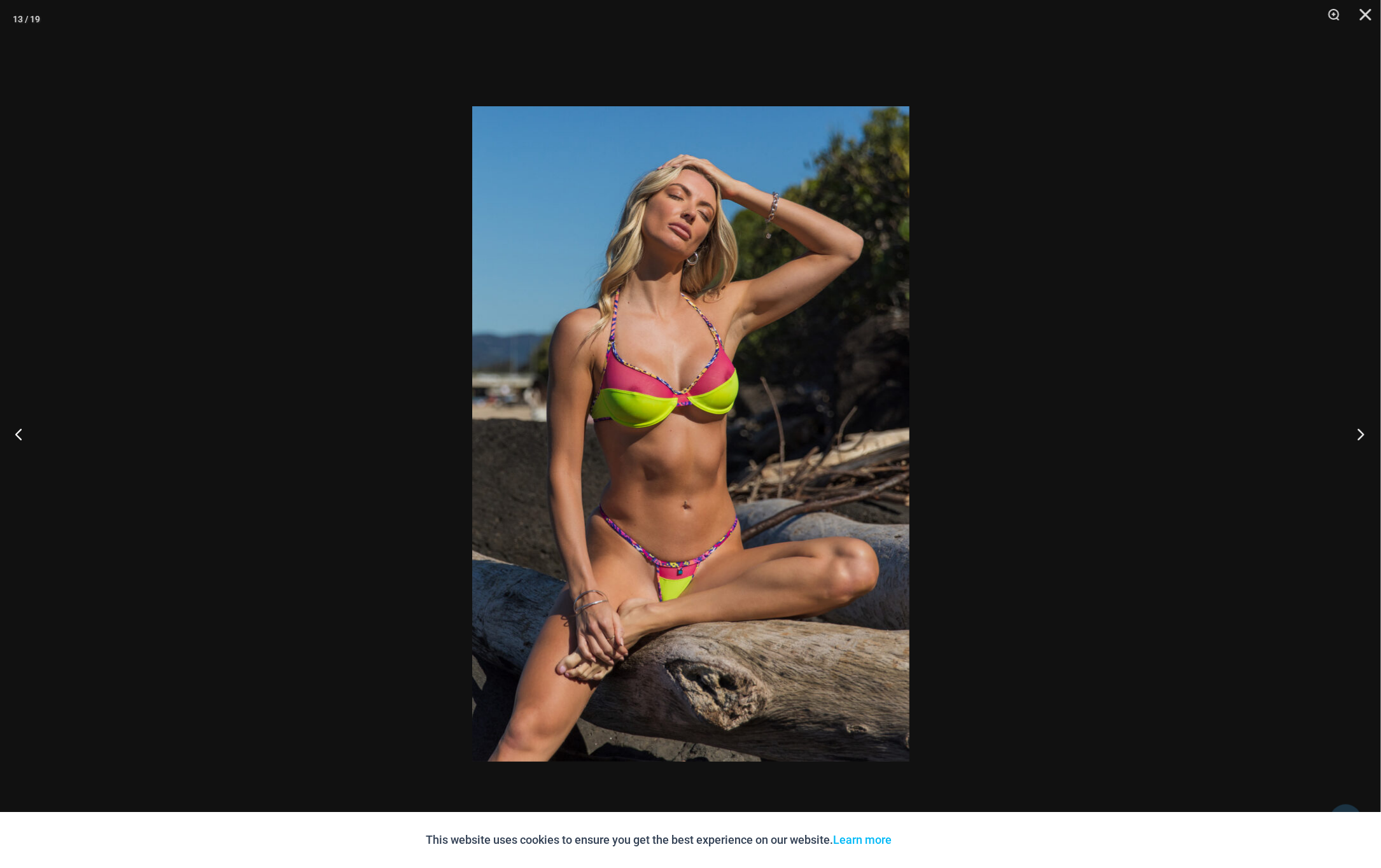
click at [1359, 435] on button "Next" at bounding box center [1356, 434] width 47 height 63
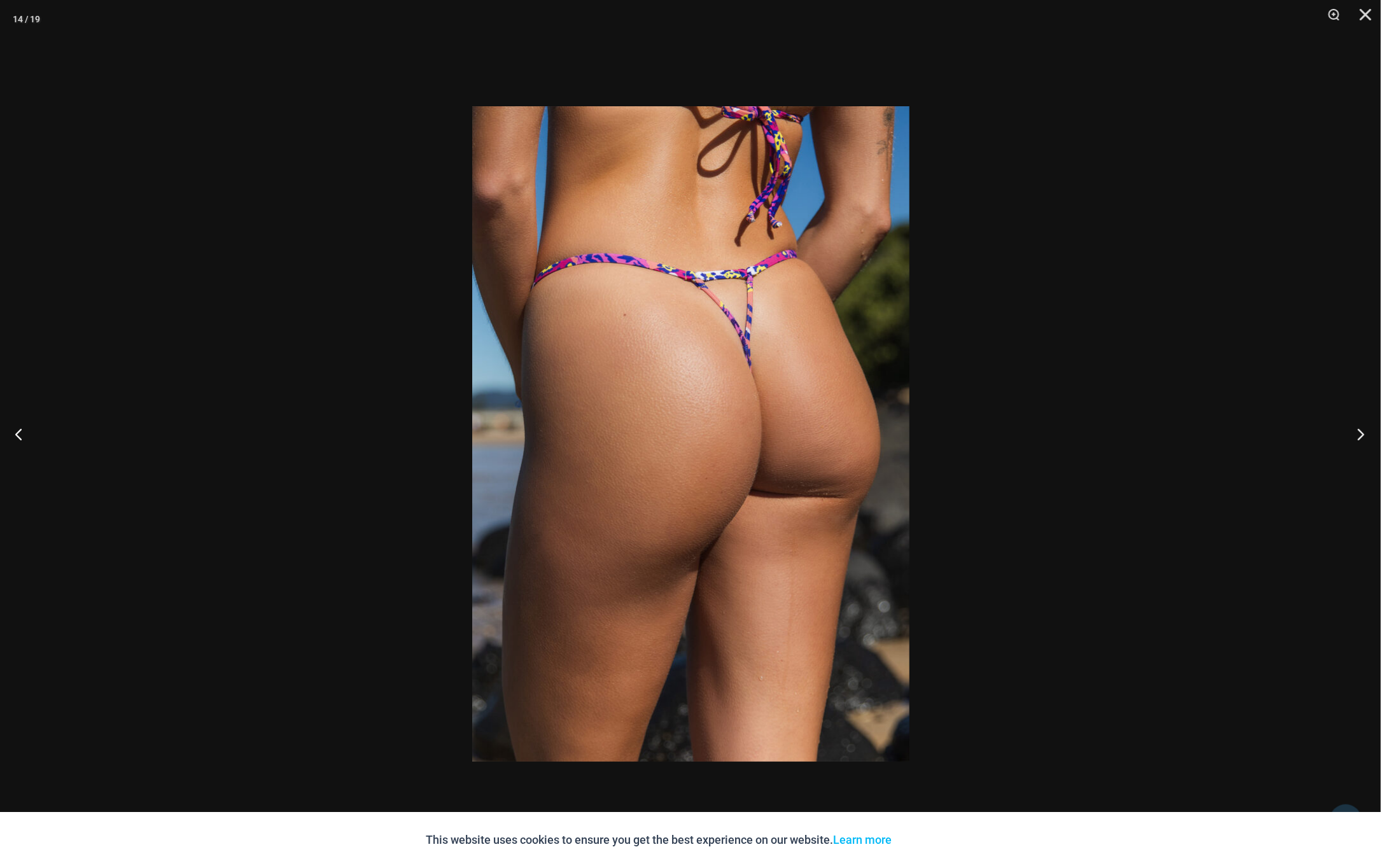
click at [1364, 435] on button "Next" at bounding box center [1356, 434] width 47 height 63
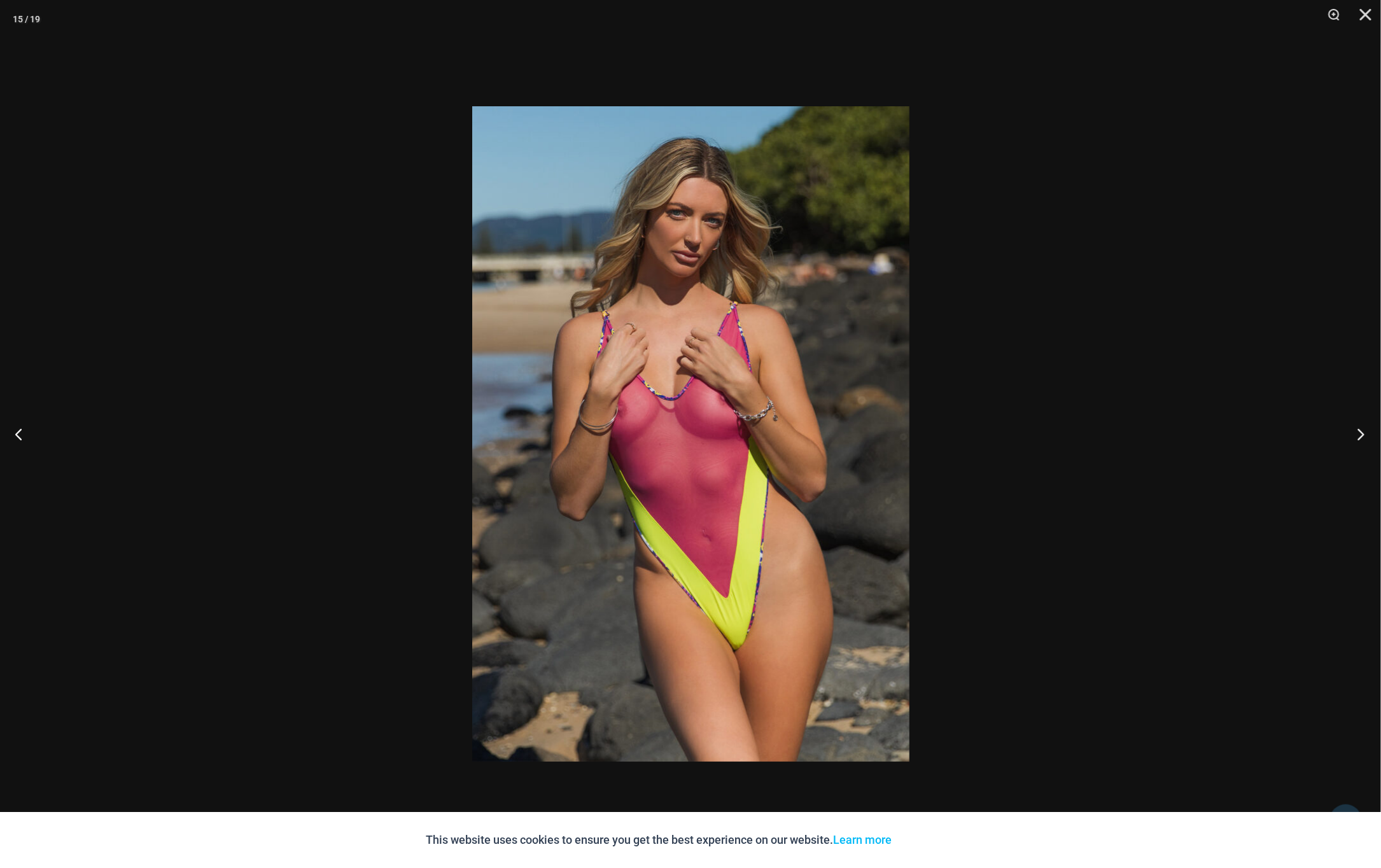
click at [1364, 435] on button "Next" at bounding box center [1356, 434] width 47 height 63
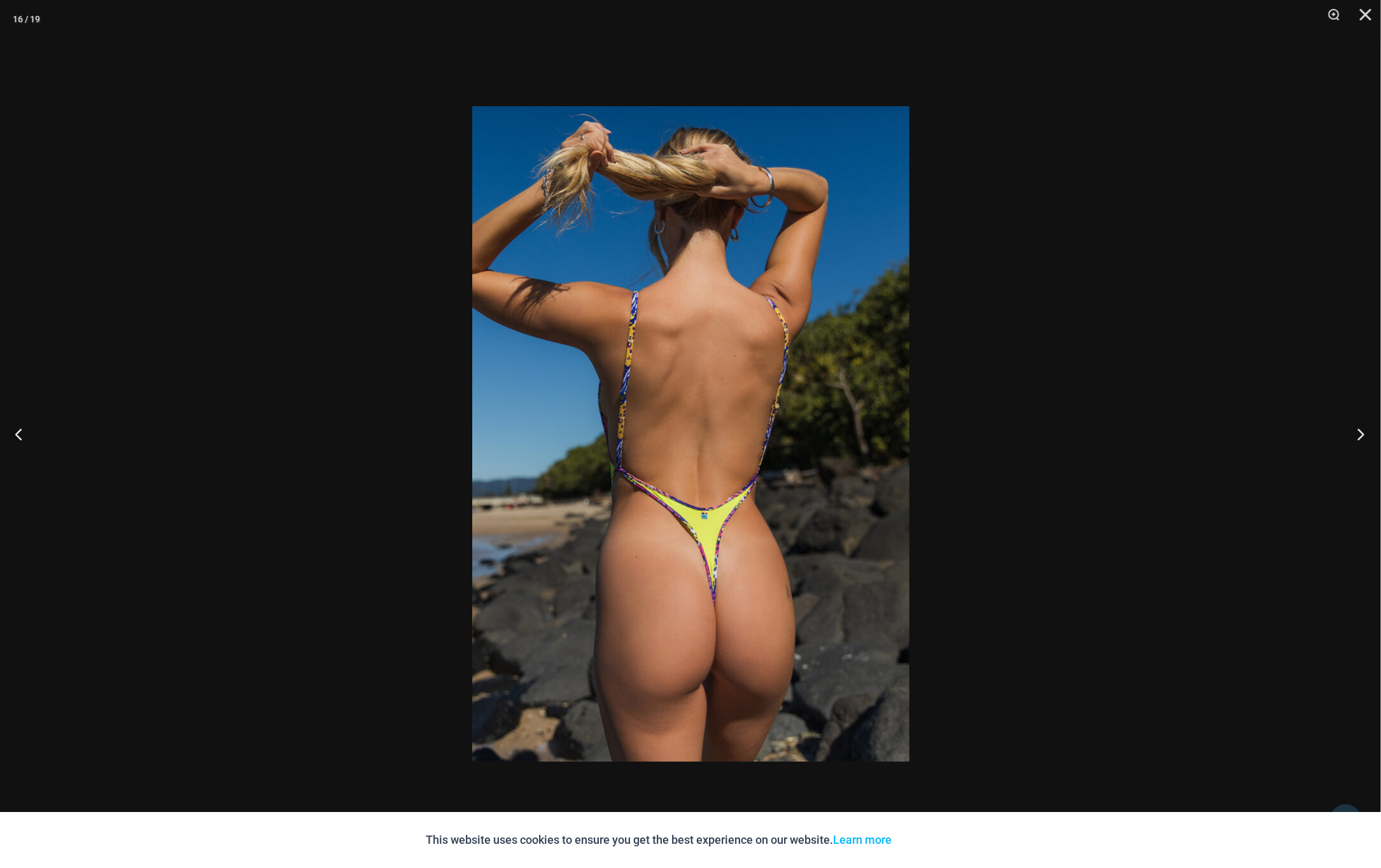
click at [1364, 435] on button "Next" at bounding box center [1356, 434] width 47 height 63
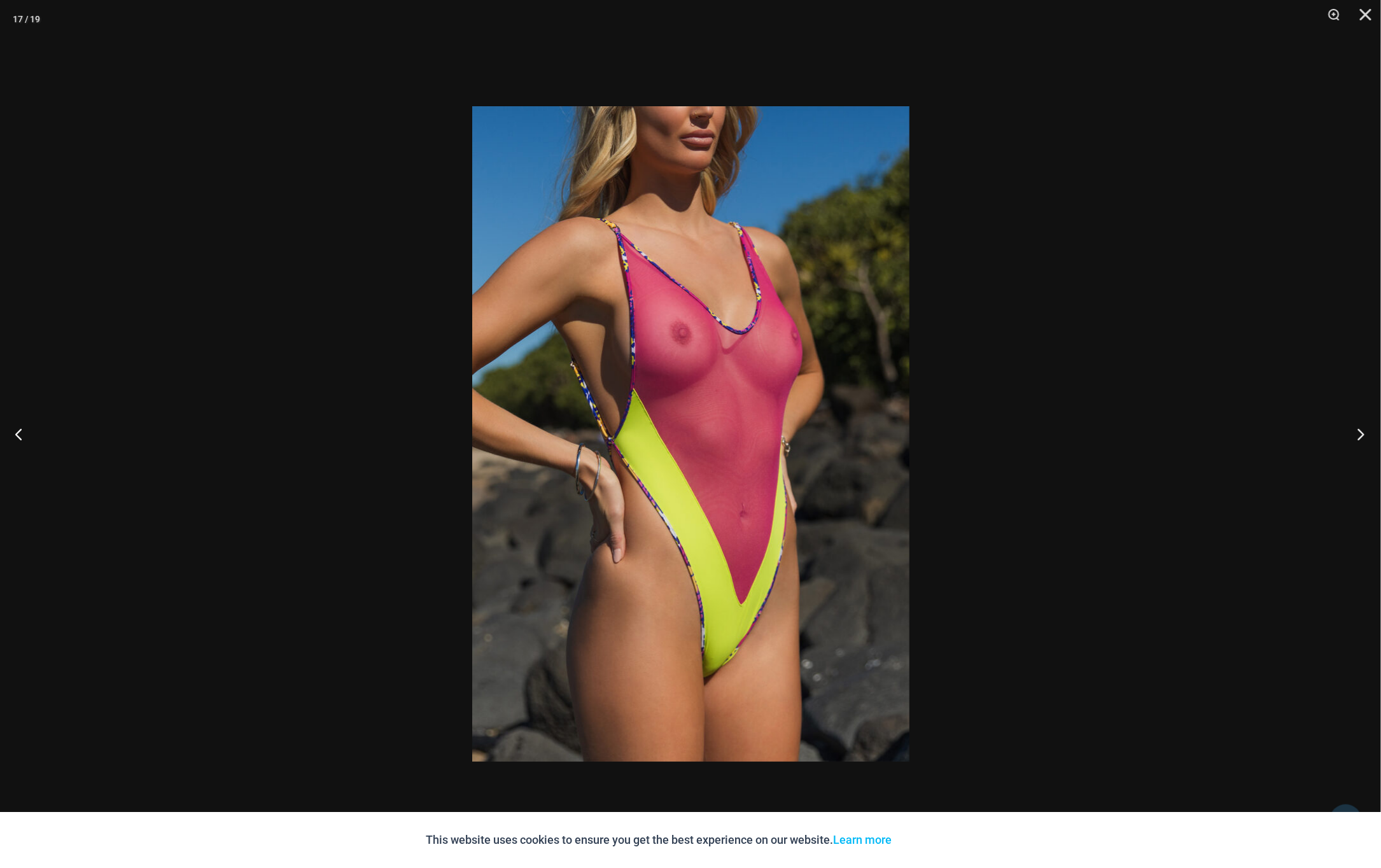
click at [1364, 435] on button "Next" at bounding box center [1356, 434] width 47 height 63
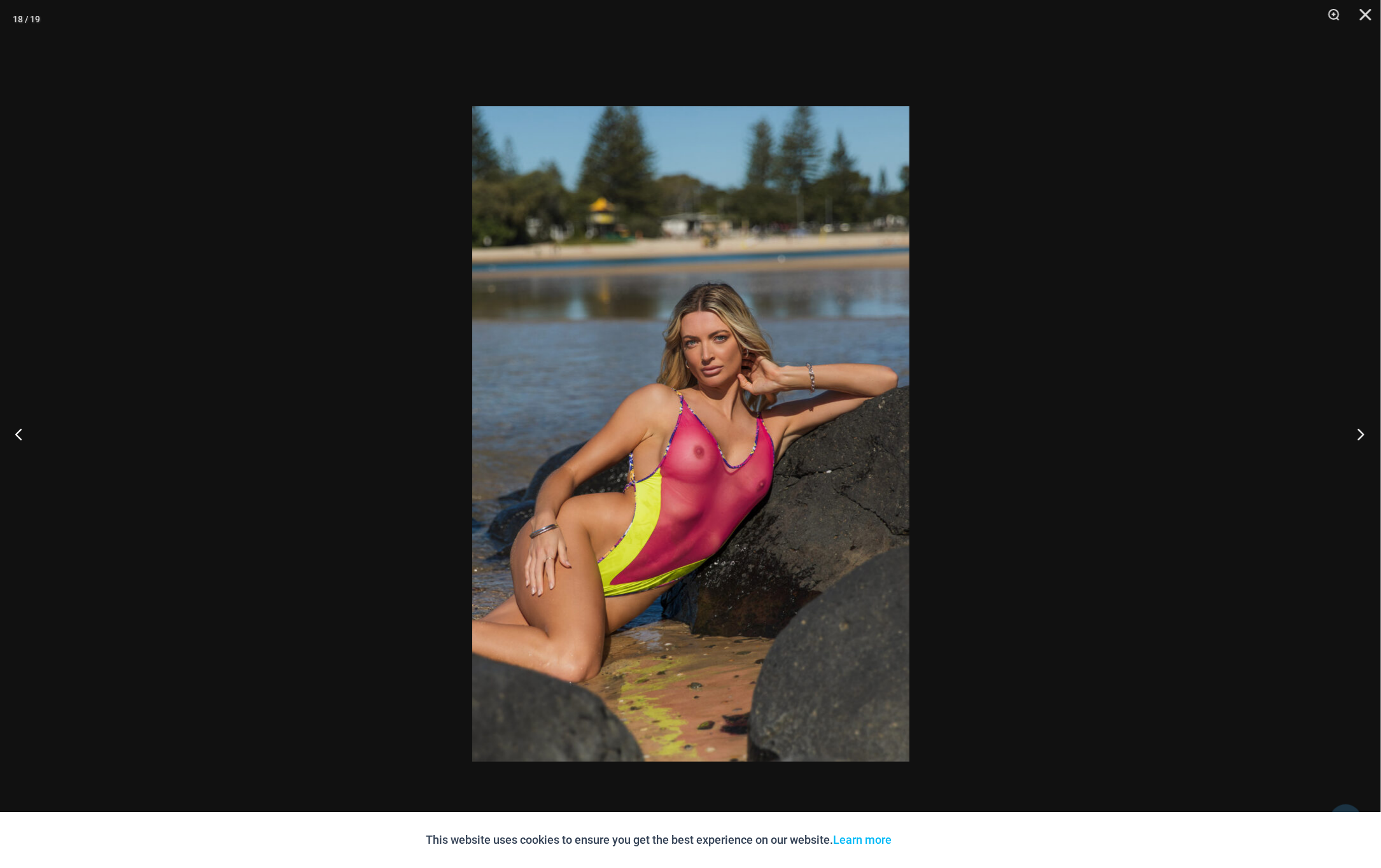
click at [1364, 435] on button "Next" at bounding box center [1356, 434] width 47 height 63
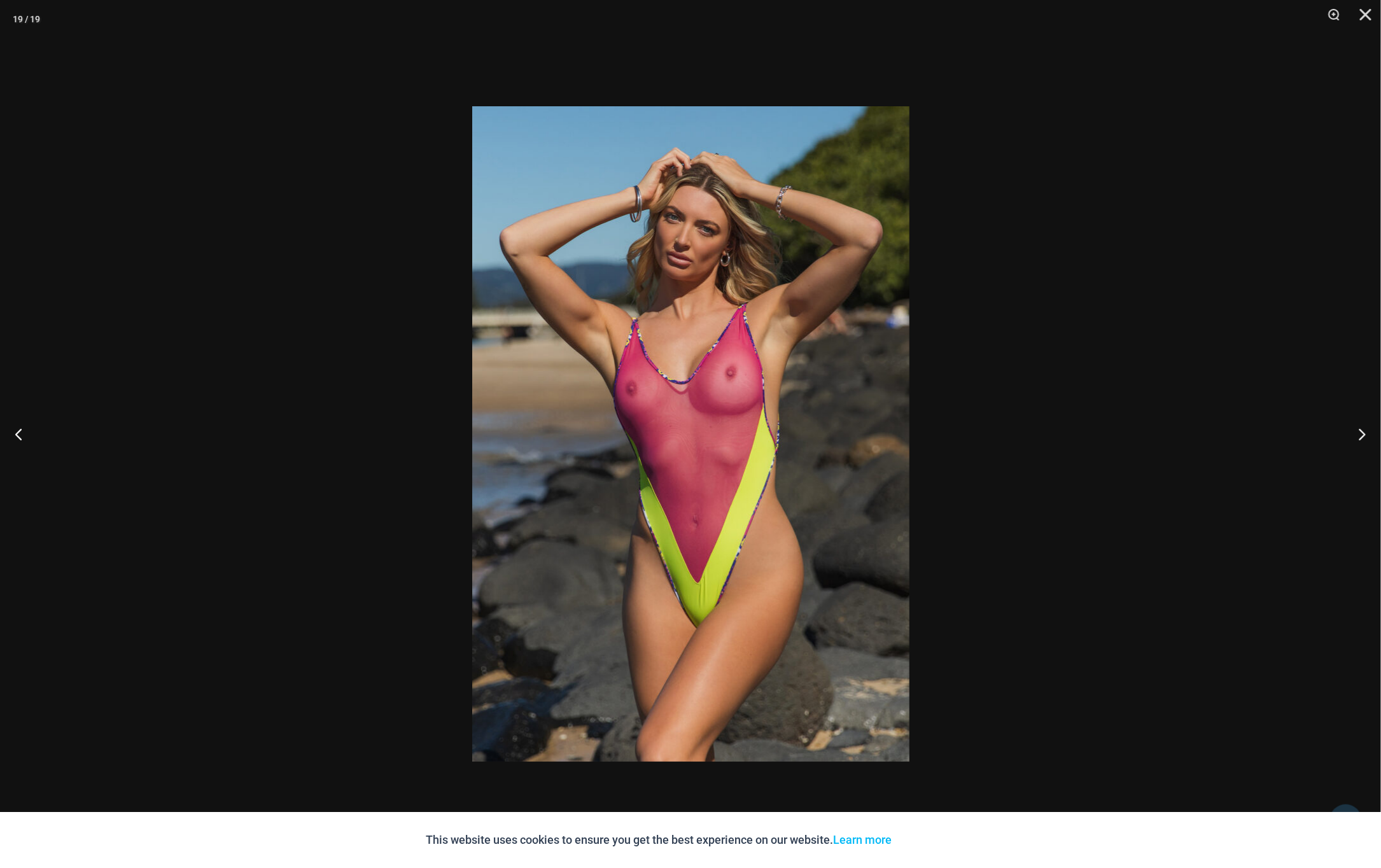
drag, startPoint x: 1364, startPoint y: 435, endPoint x: 974, endPoint y: 565, distance: 411.1
click at [1368, 437] on button "Next" at bounding box center [1356, 434] width 47 height 63
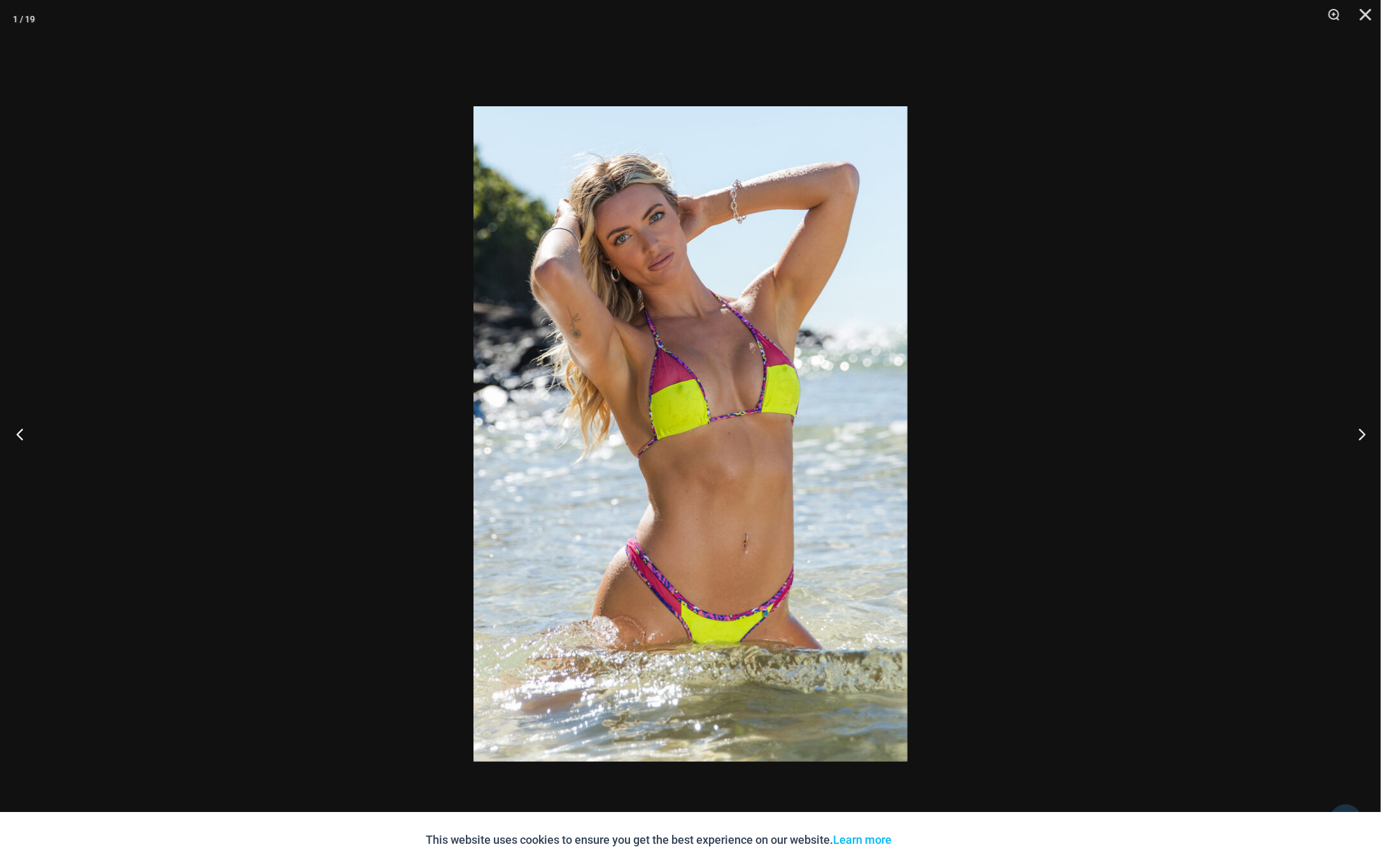
click at [14, 429] on button "Previous" at bounding box center [24, 434] width 47 height 63
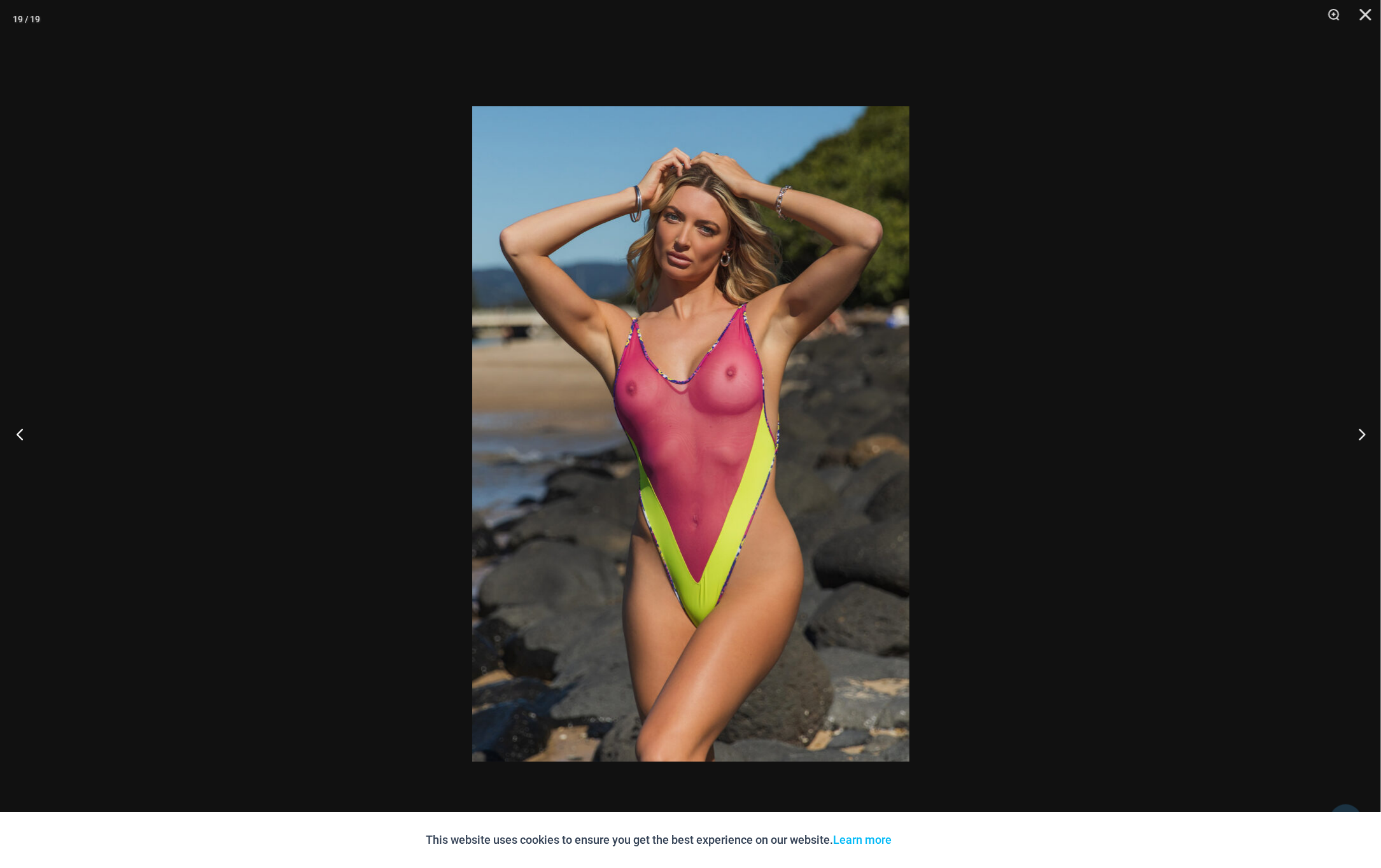
click at [18, 431] on button "Previous" at bounding box center [24, 434] width 47 height 63
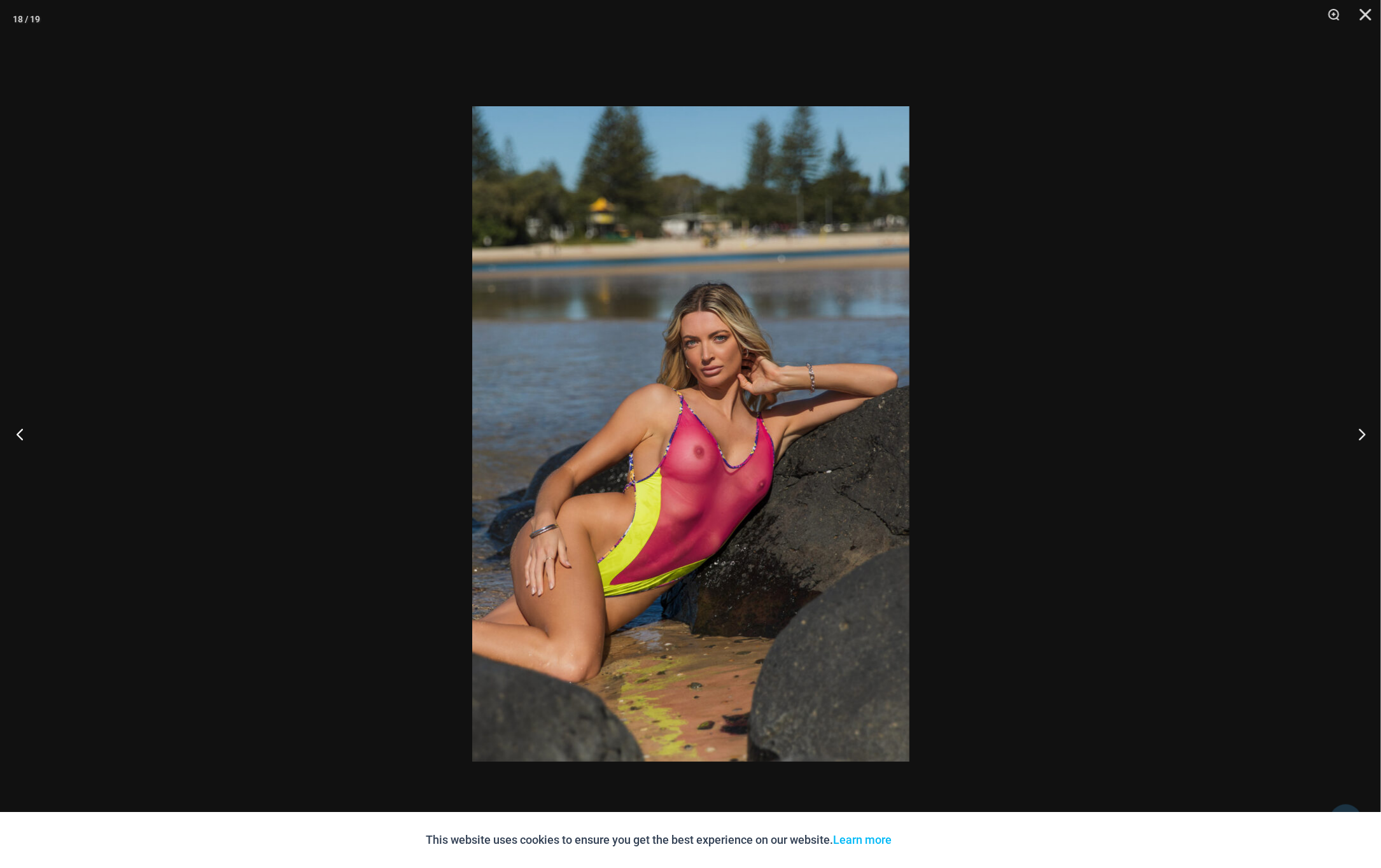
click at [15, 434] on button "Previous" at bounding box center [24, 434] width 47 height 63
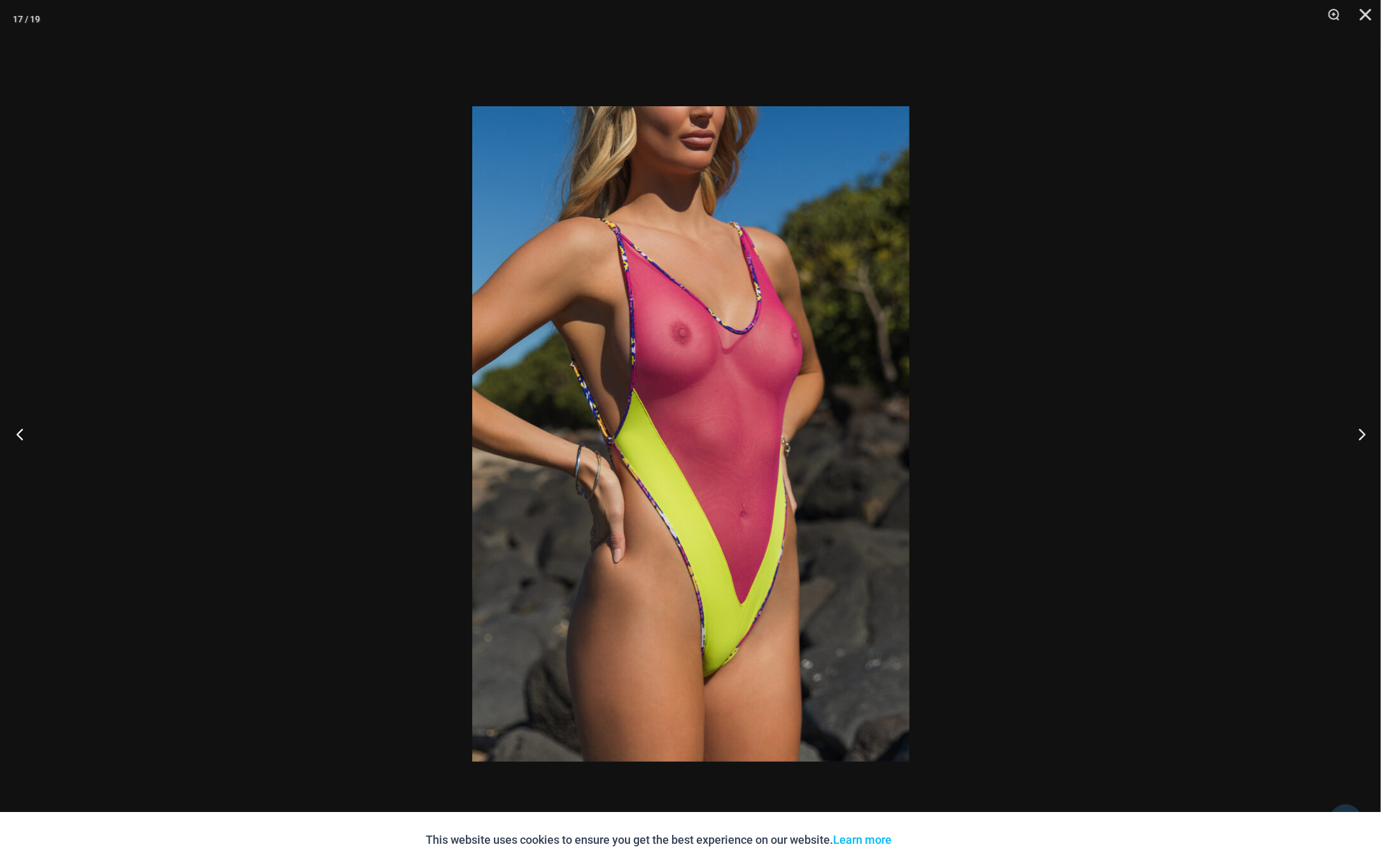
click at [15, 435] on button "Previous" at bounding box center [24, 434] width 47 height 63
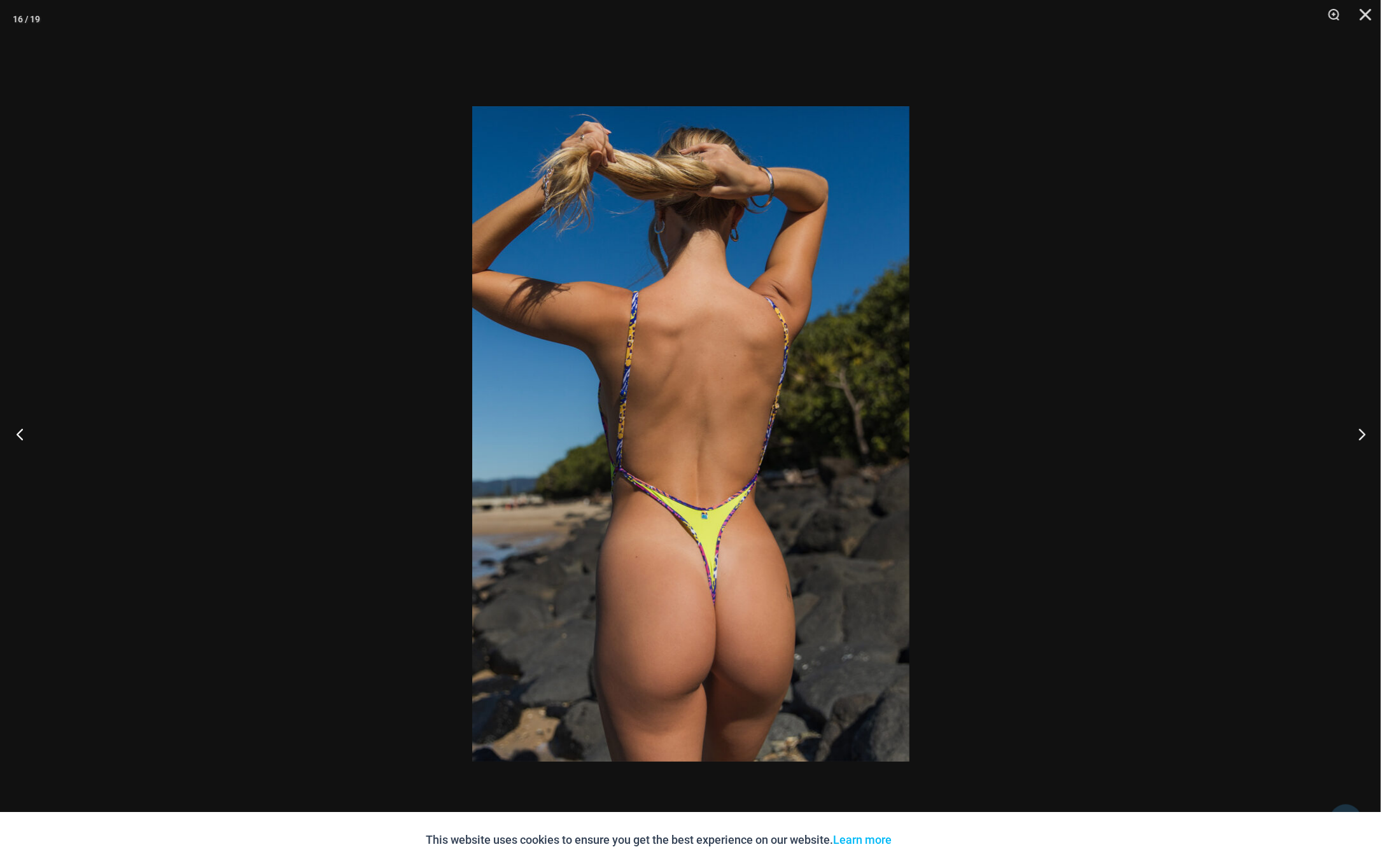
click at [15, 435] on button "Previous" at bounding box center [24, 434] width 47 height 63
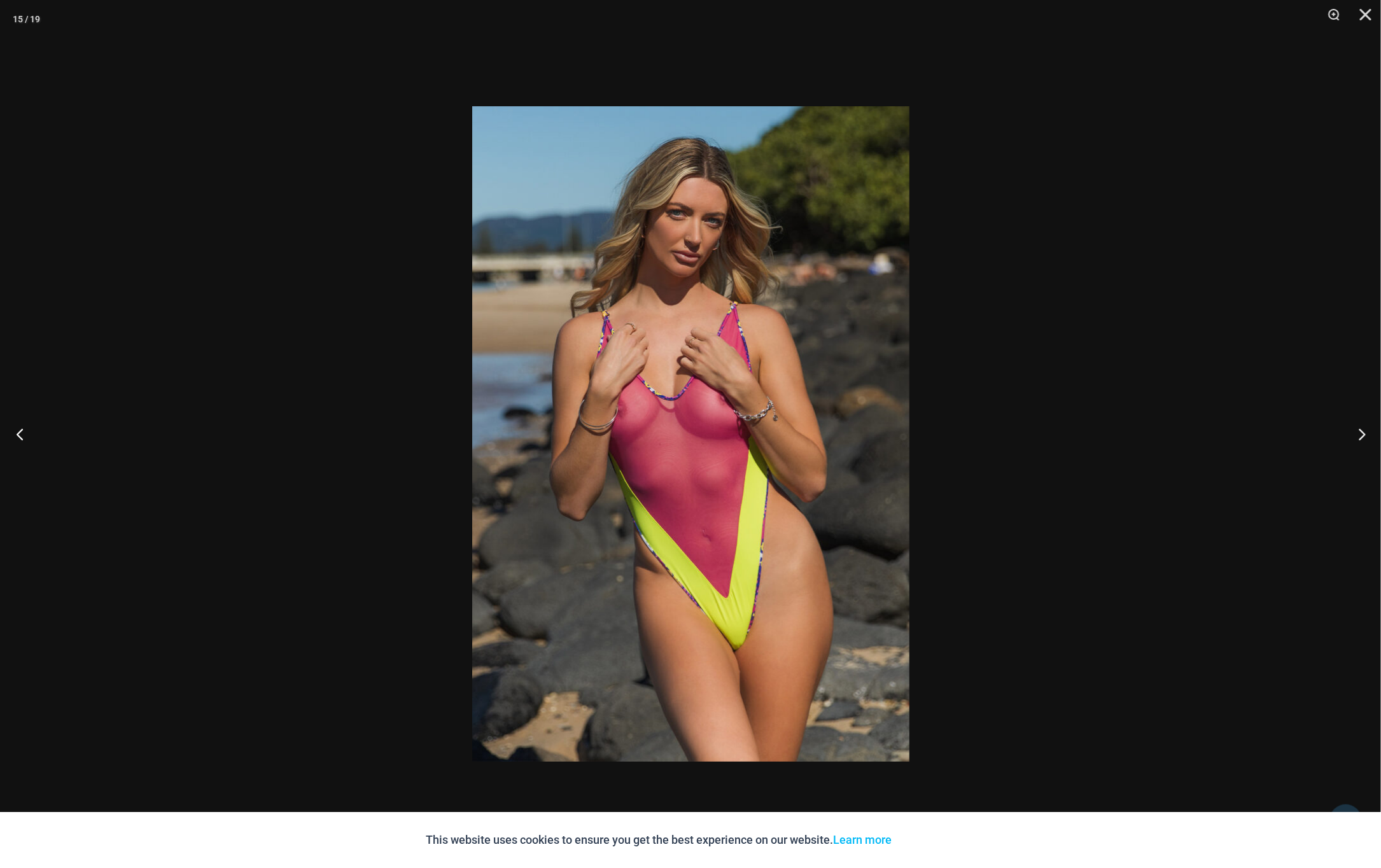
click at [15, 435] on button "Previous" at bounding box center [24, 434] width 47 height 63
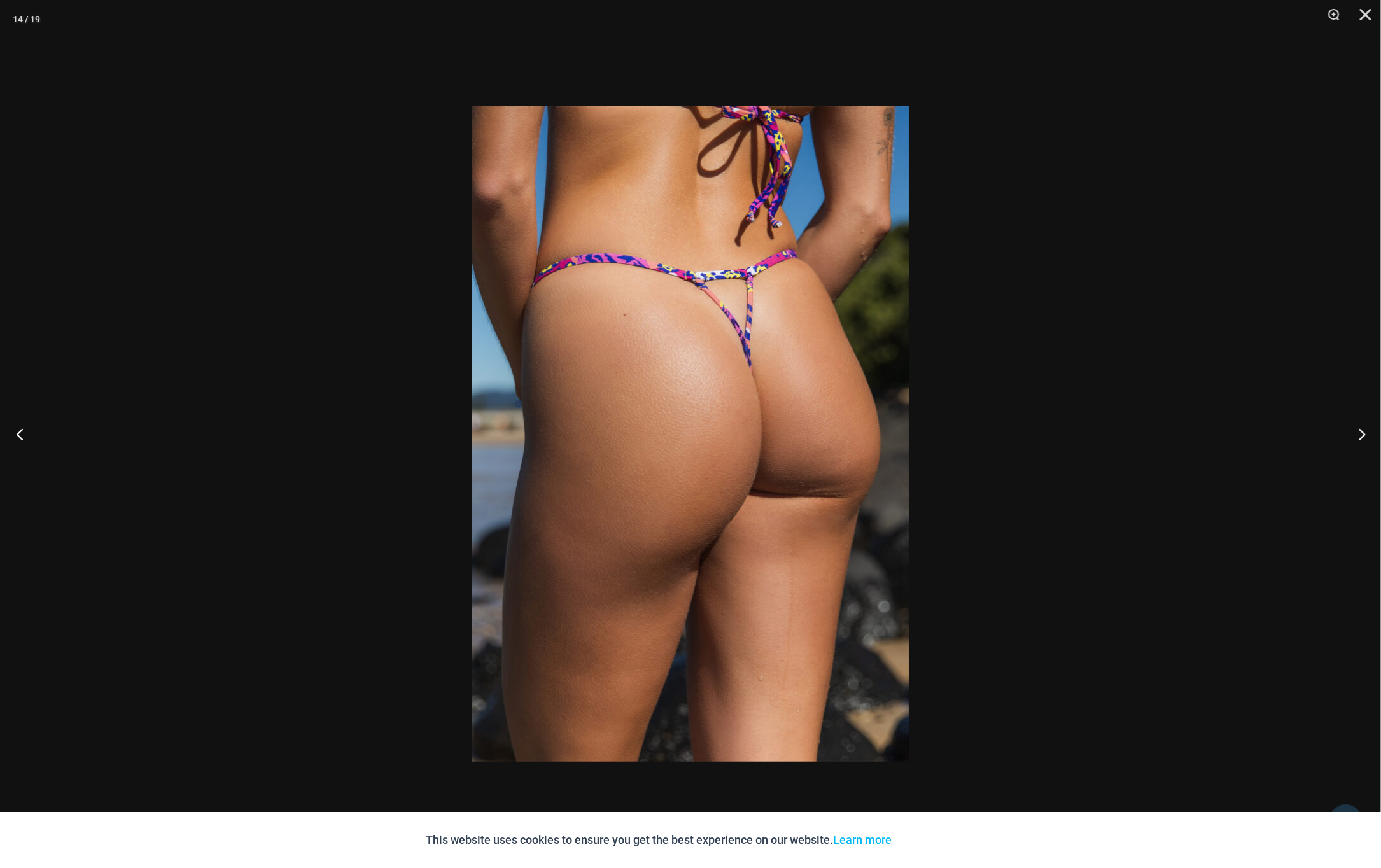
click at [15, 435] on button "Previous" at bounding box center [24, 434] width 47 height 63
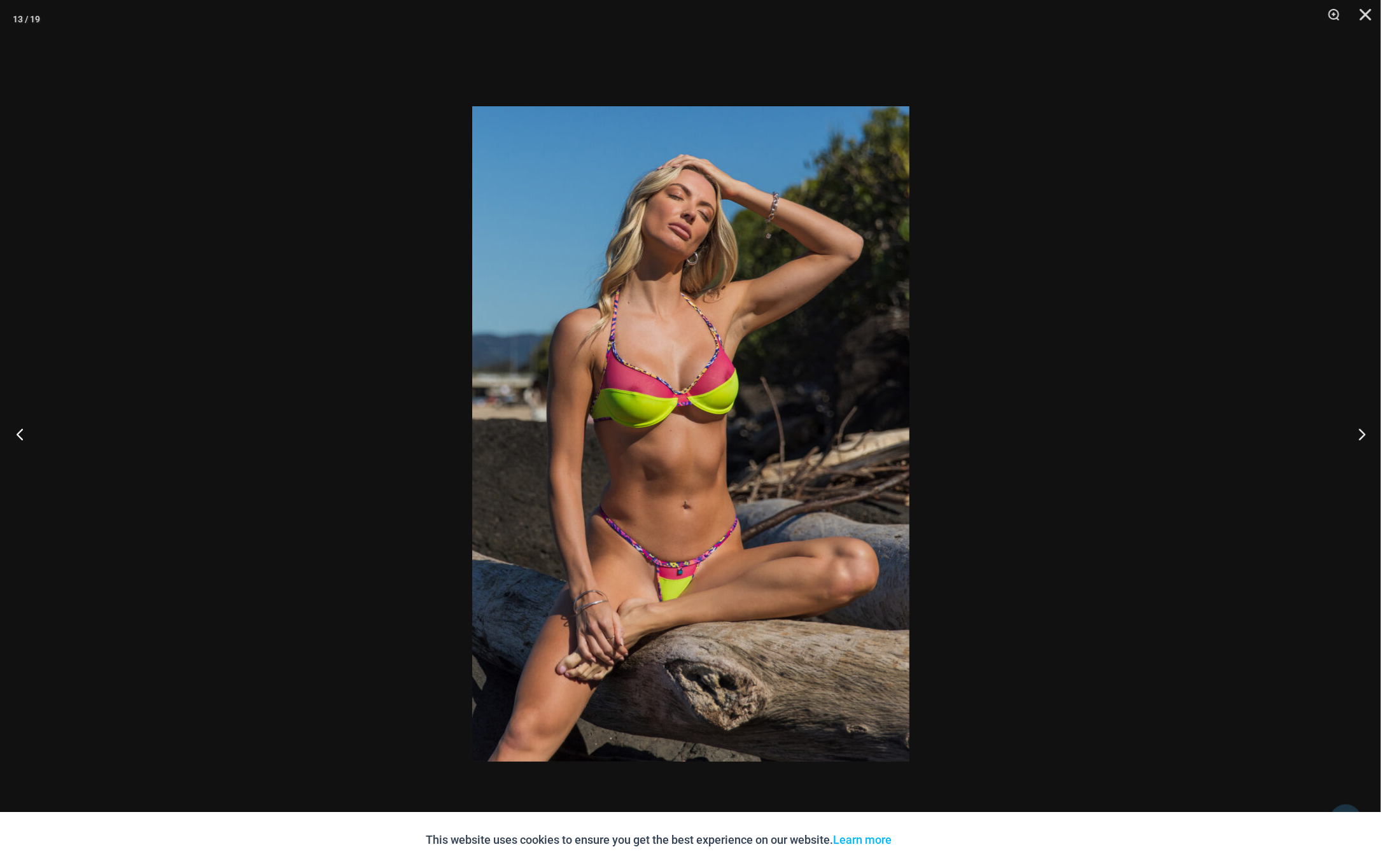
click at [15, 435] on button "Previous" at bounding box center [24, 434] width 47 height 63
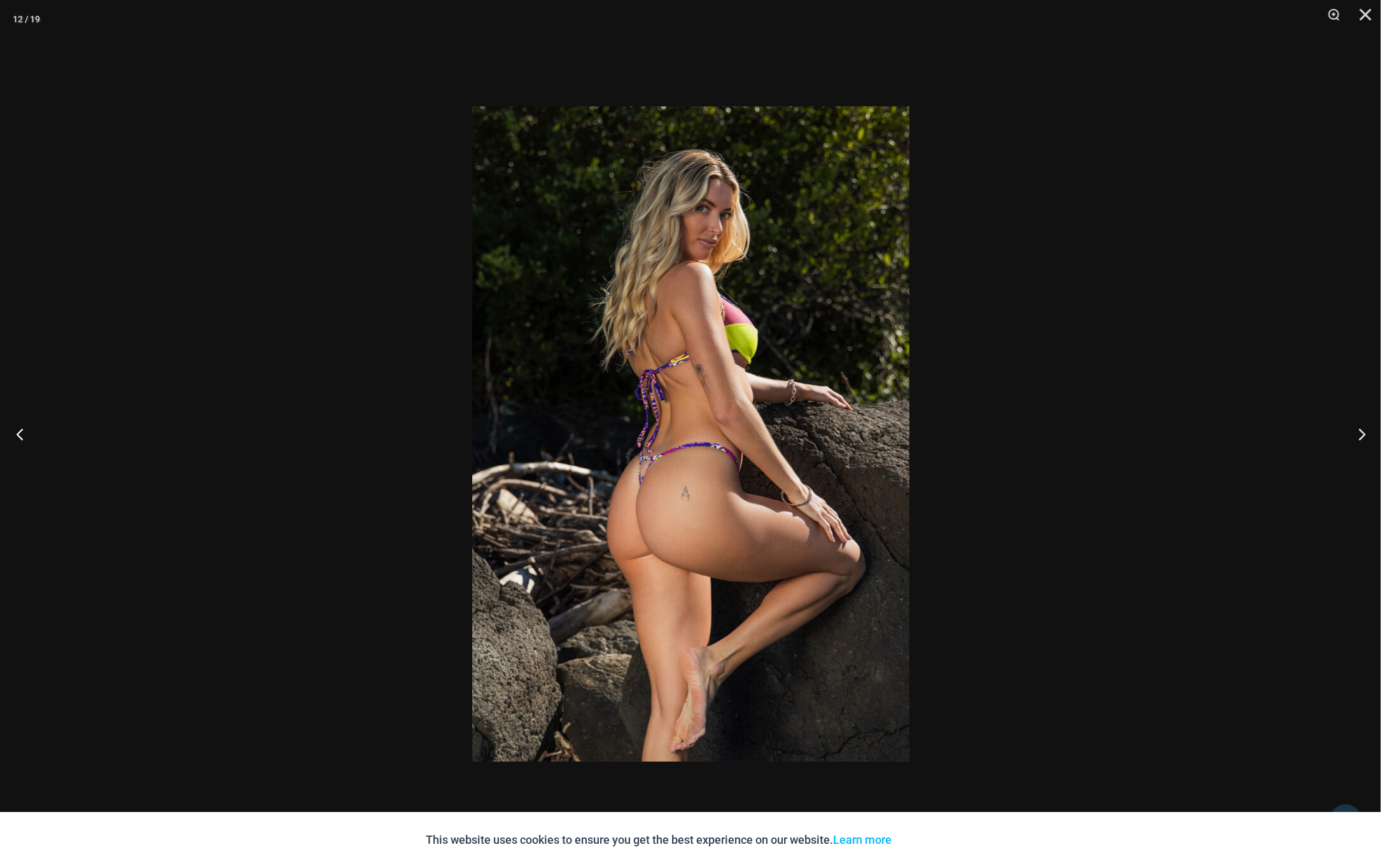
click at [15, 435] on button "Previous" at bounding box center [24, 434] width 47 height 63
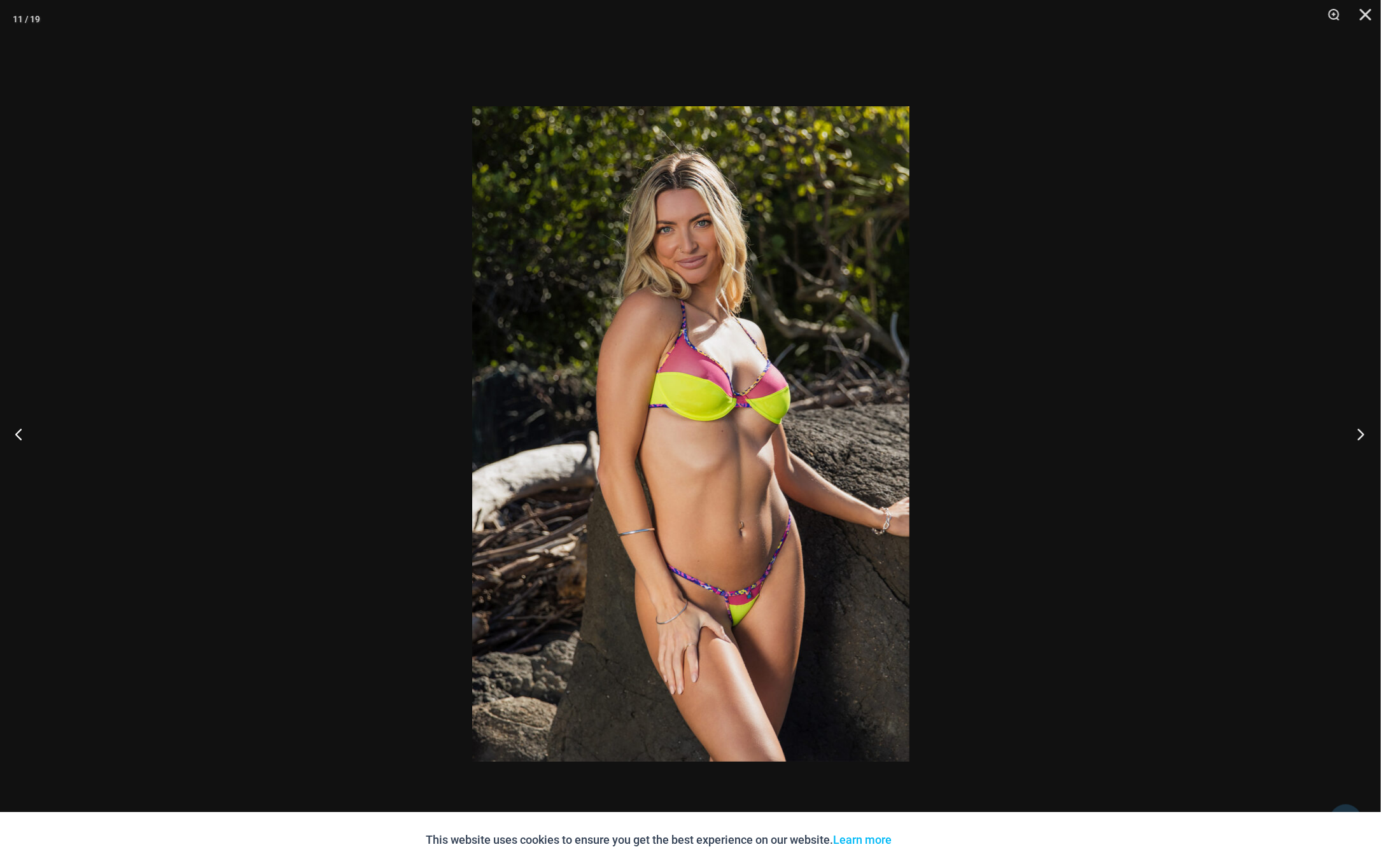
click at [1363, 438] on button "Next" at bounding box center [1356, 434] width 47 height 63
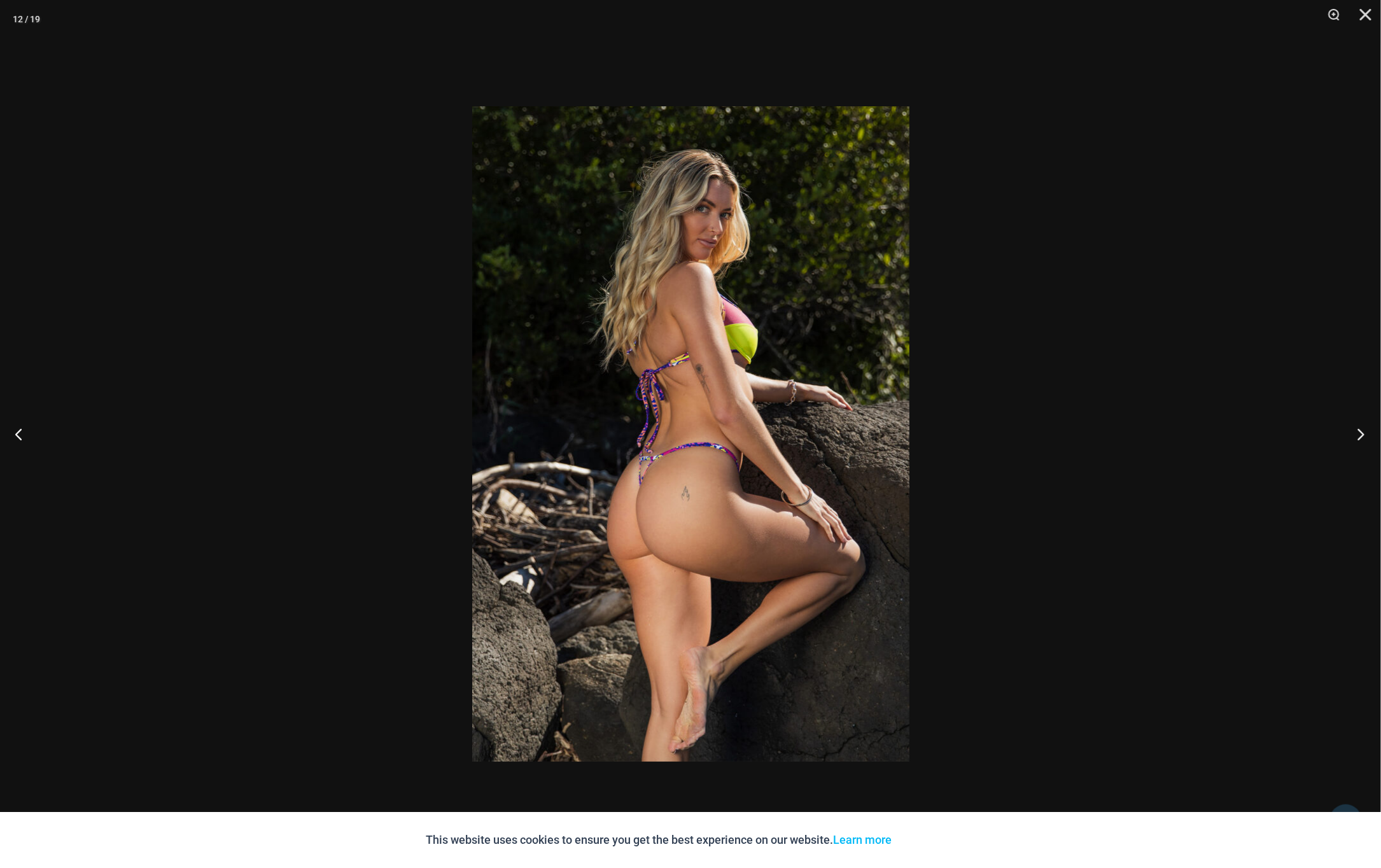
click at [1363, 434] on button "Next" at bounding box center [1356, 434] width 47 height 63
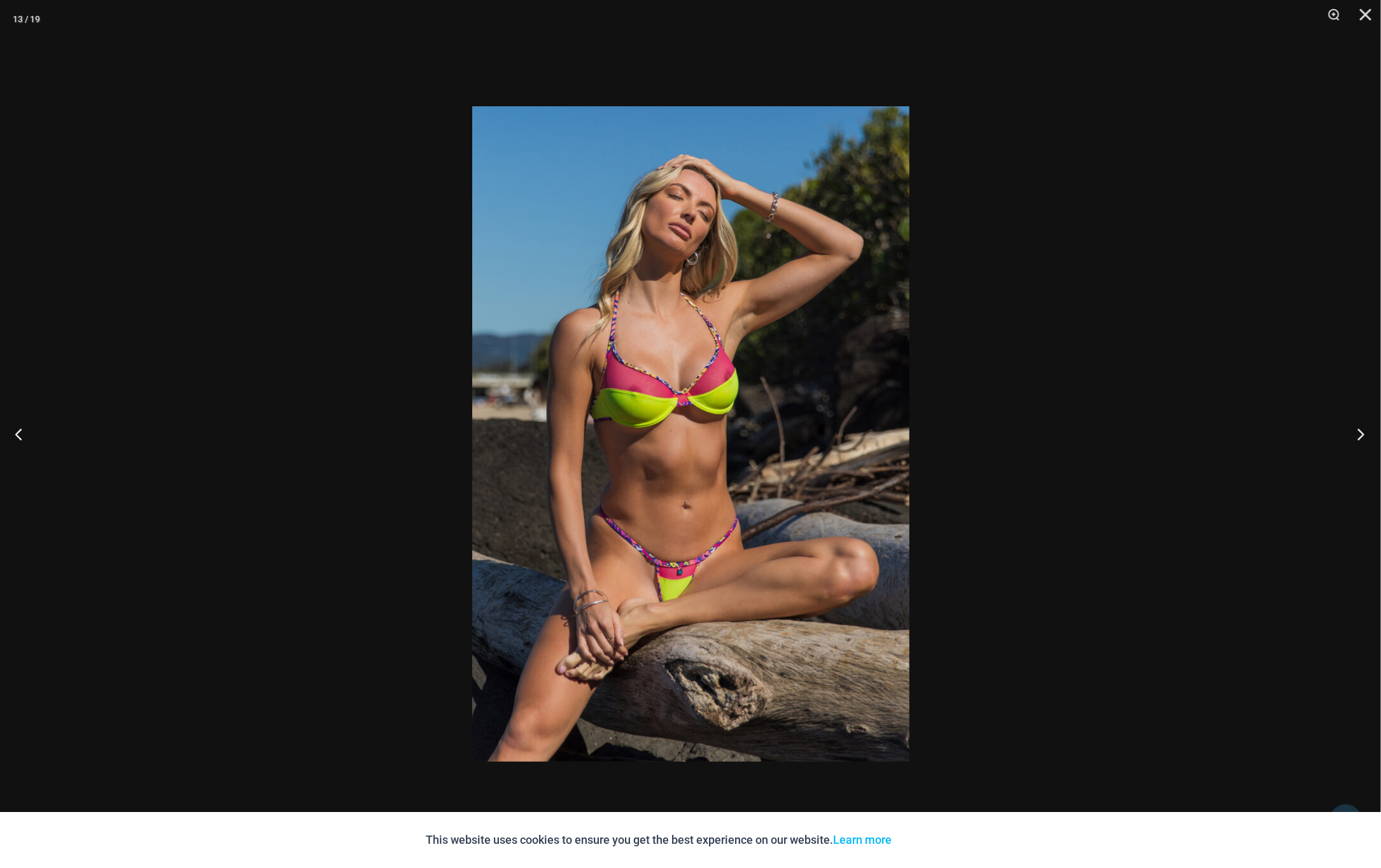
click at [1363, 439] on button "Next" at bounding box center [1356, 434] width 47 height 63
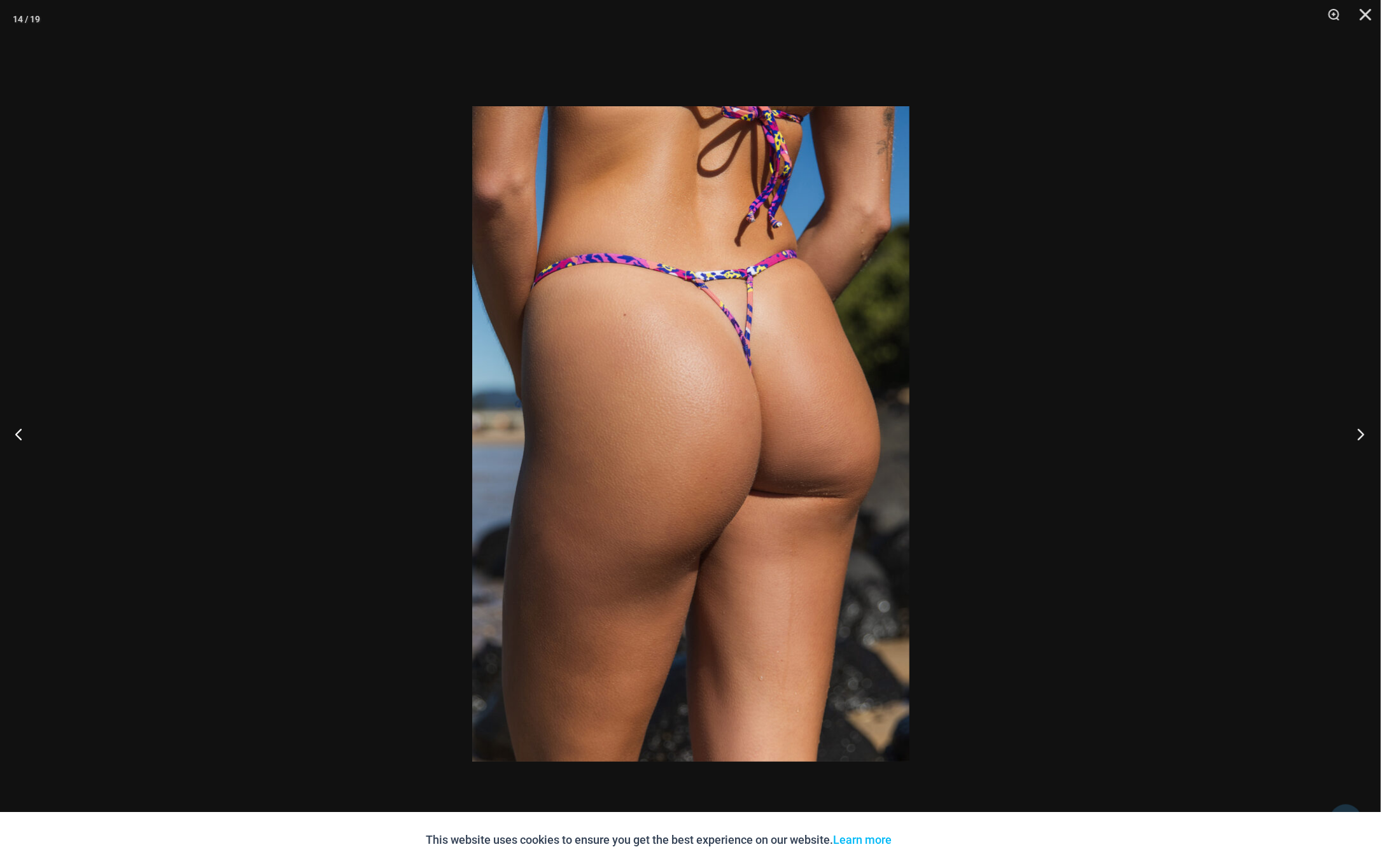
click at [1363, 437] on button "Next" at bounding box center [1356, 434] width 47 height 63
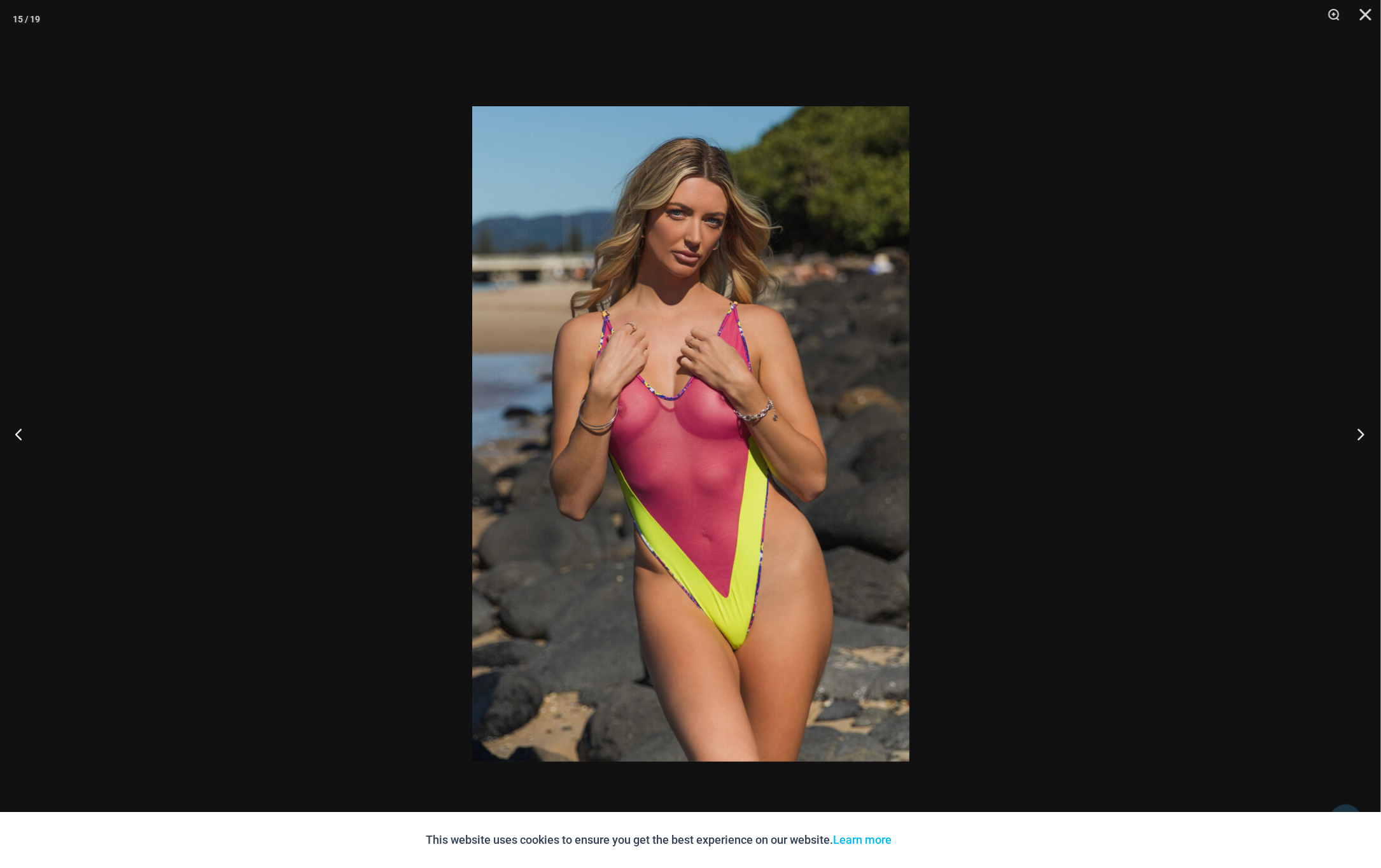
click at [1363, 435] on button "Next" at bounding box center [1356, 434] width 47 height 63
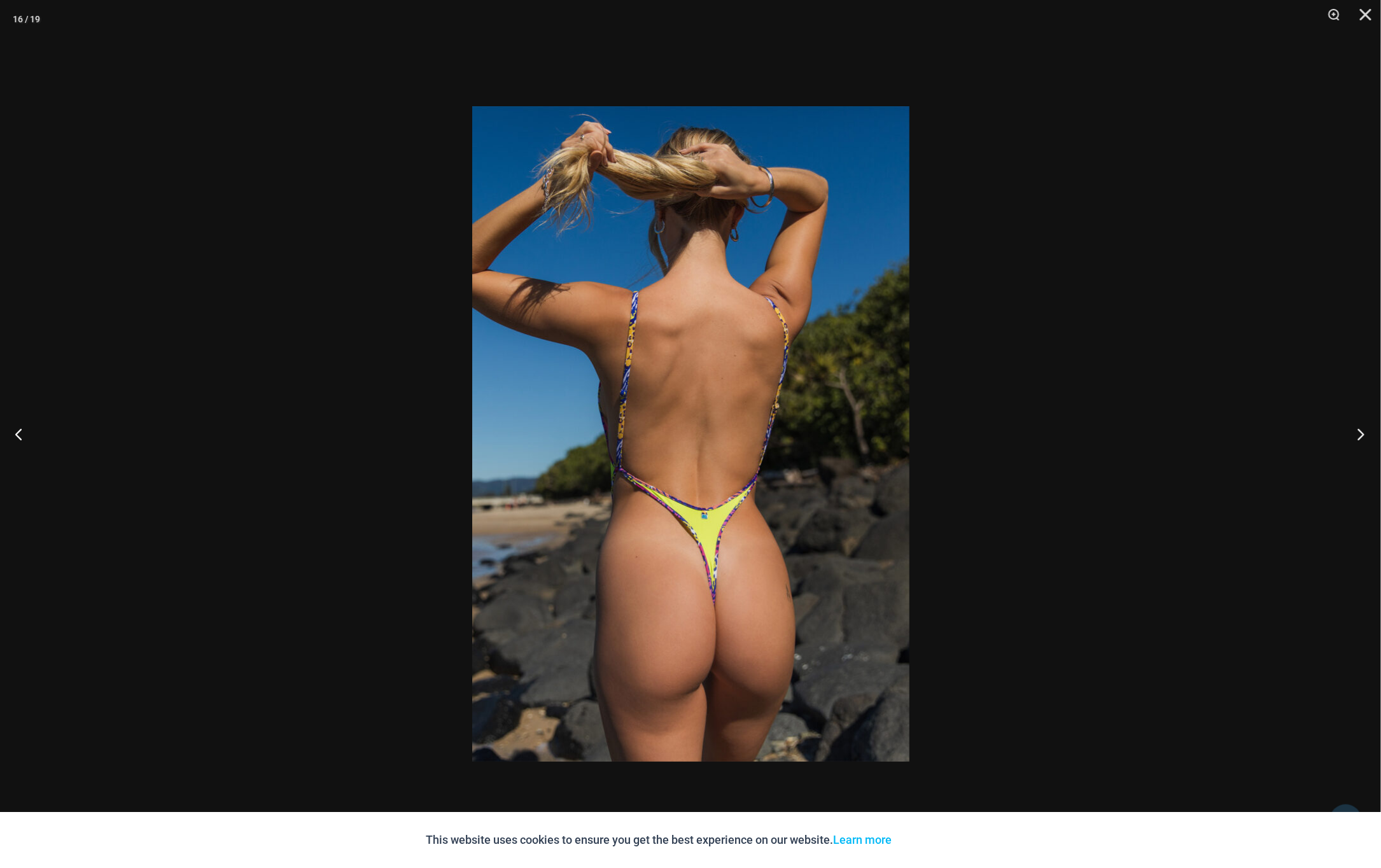
click at [1363, 435] on button "Next" at bounding box center [1356, 434] width 47 height 63
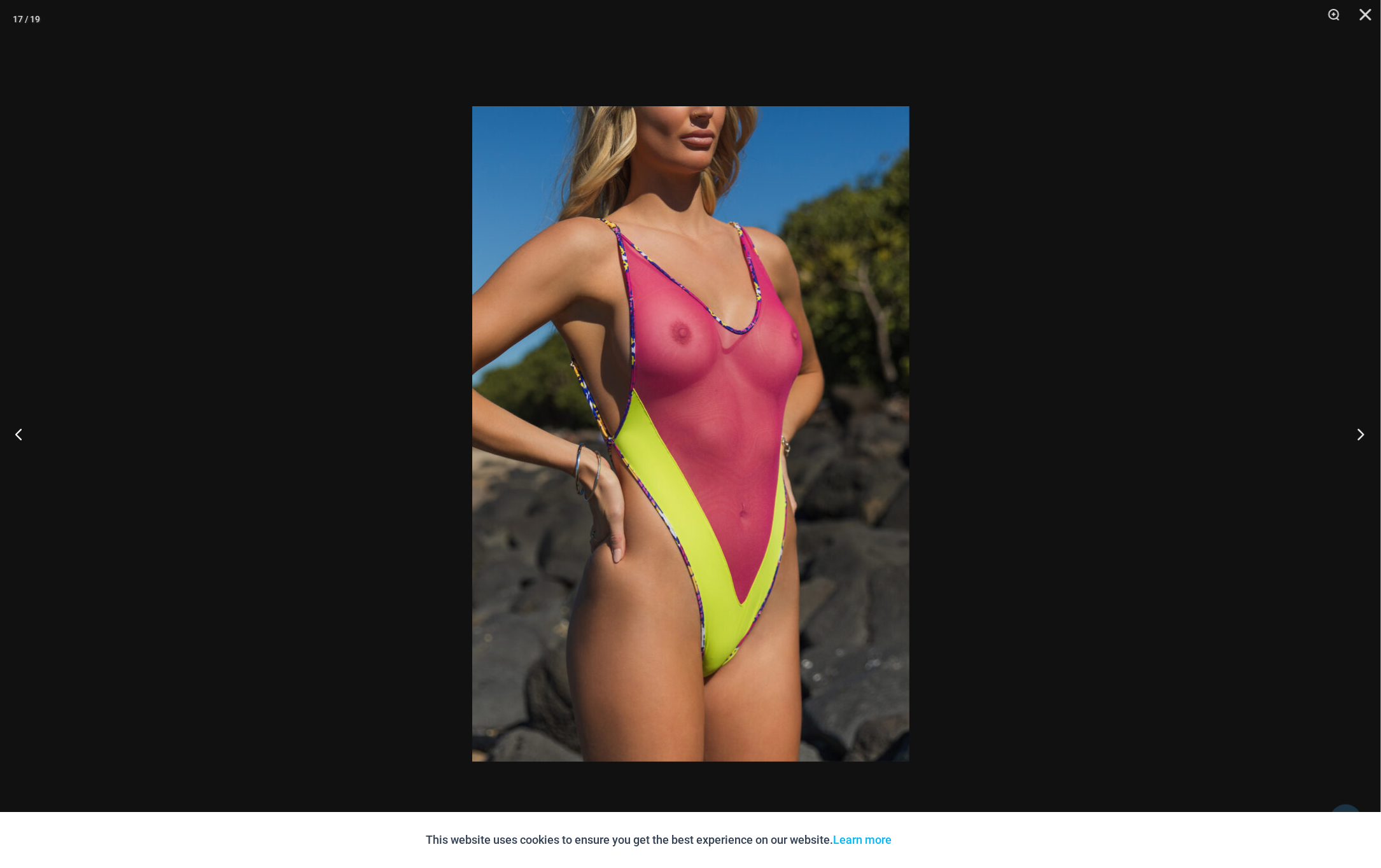
click at [1363, 435] on button "Next" at bounding box center [1356, 434] width 47 height 63
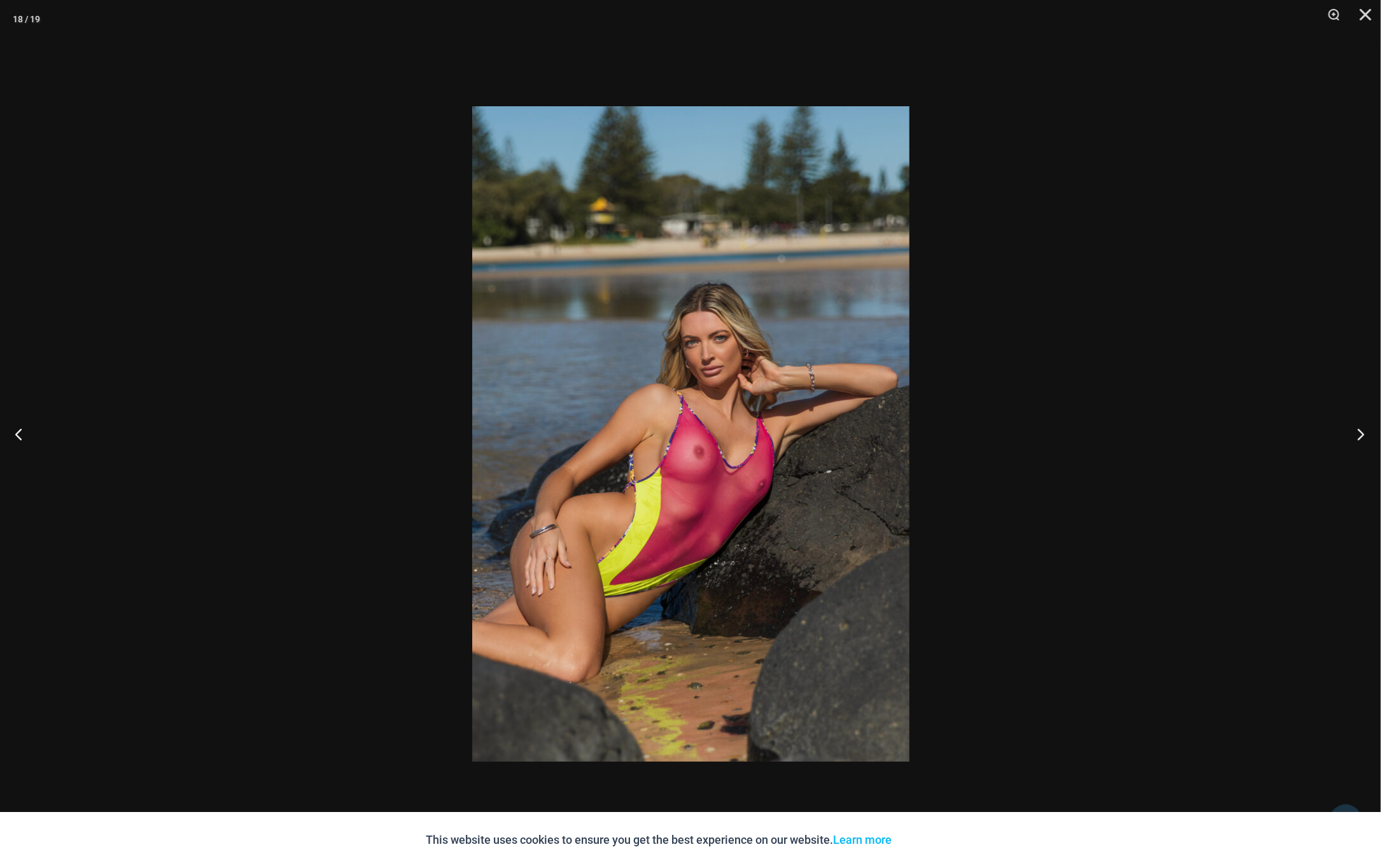
click at [1365, 434] on button "Next" at bounding box center [1356, 434] width 47 height 63
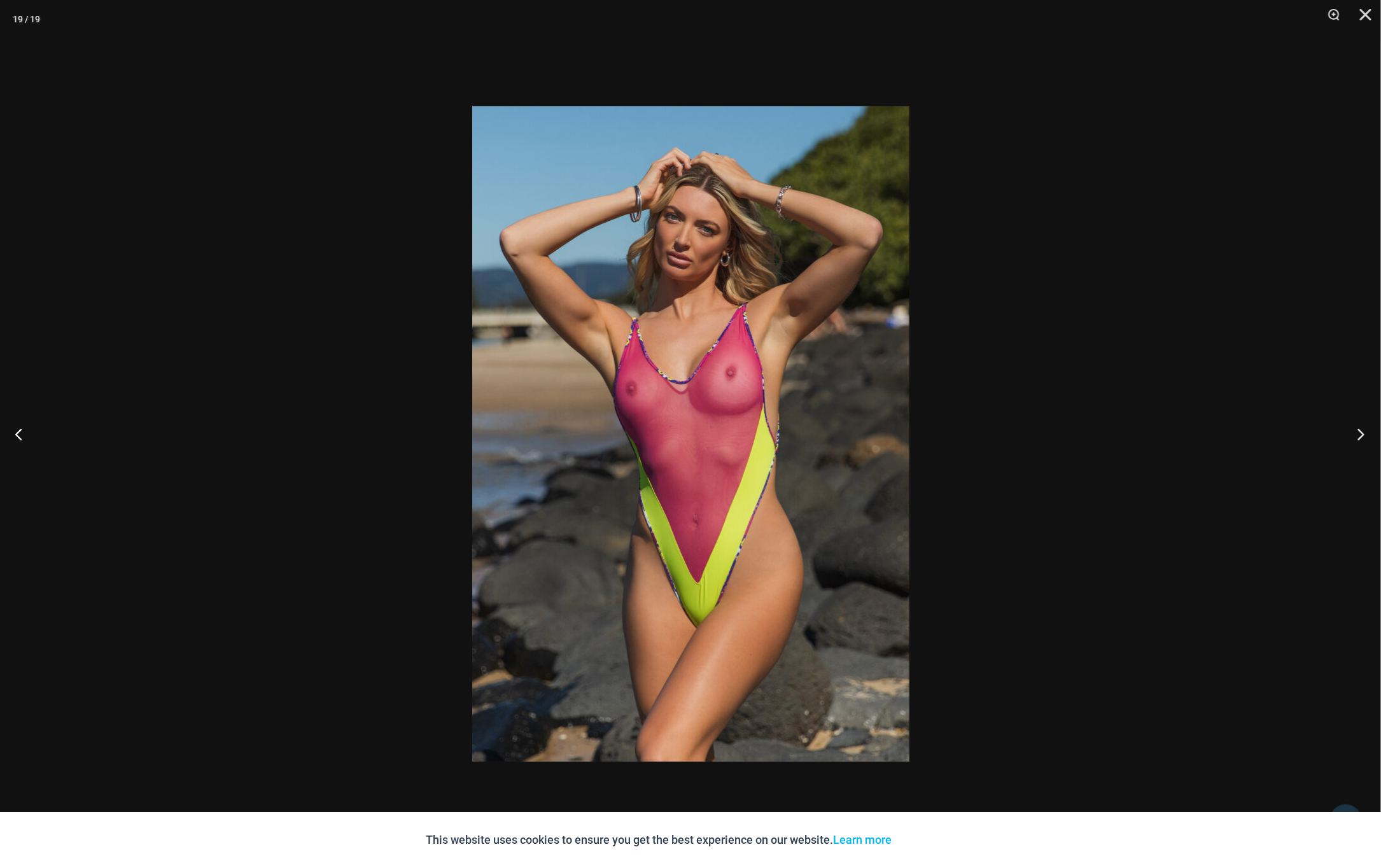
click at [1366, 431] on button "Next" at bounding box center [1356, 434] width 47 height 63
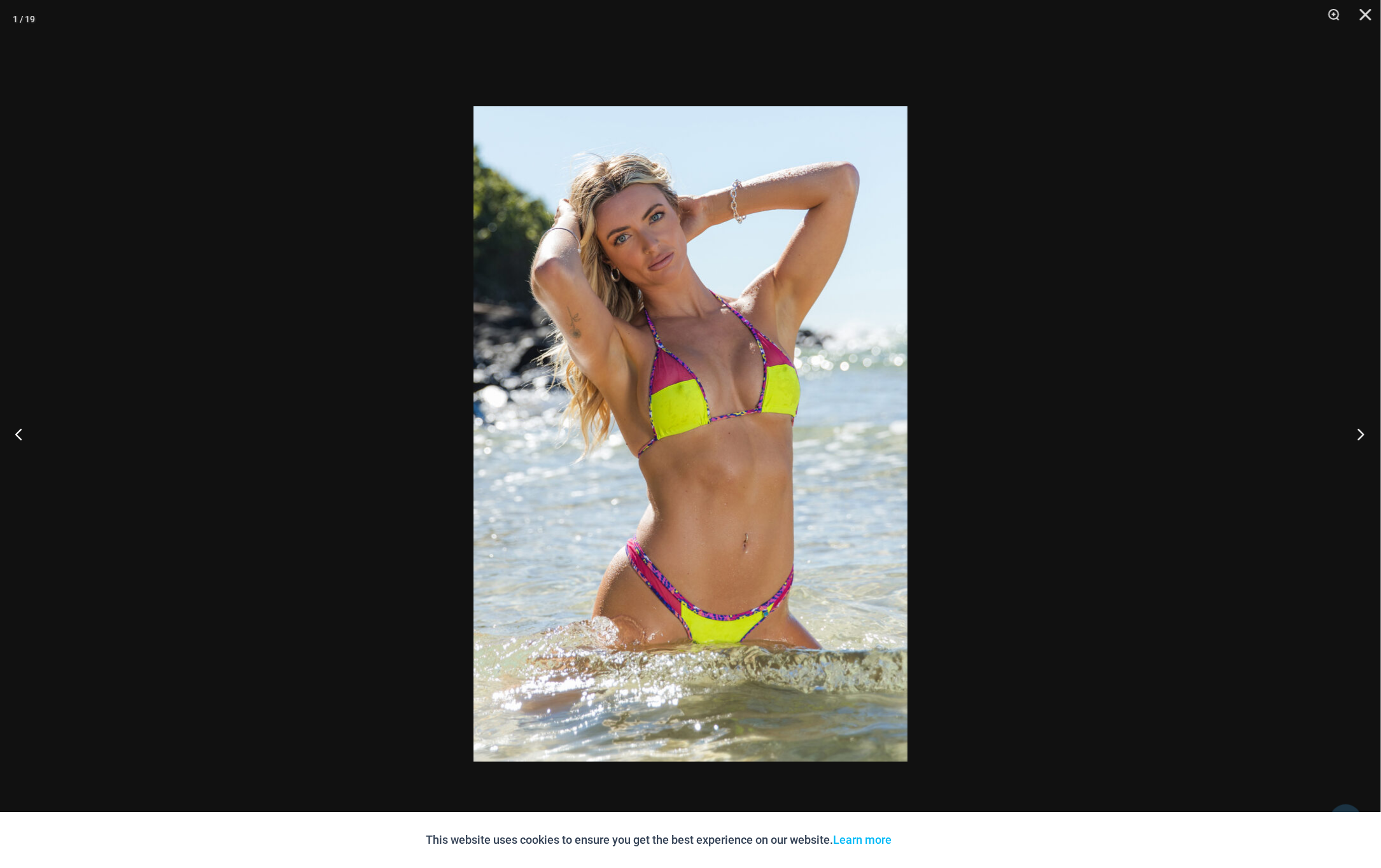
click at [1366, 431] on button "Next" at bounding box center [1356, 434] width 47 height 63
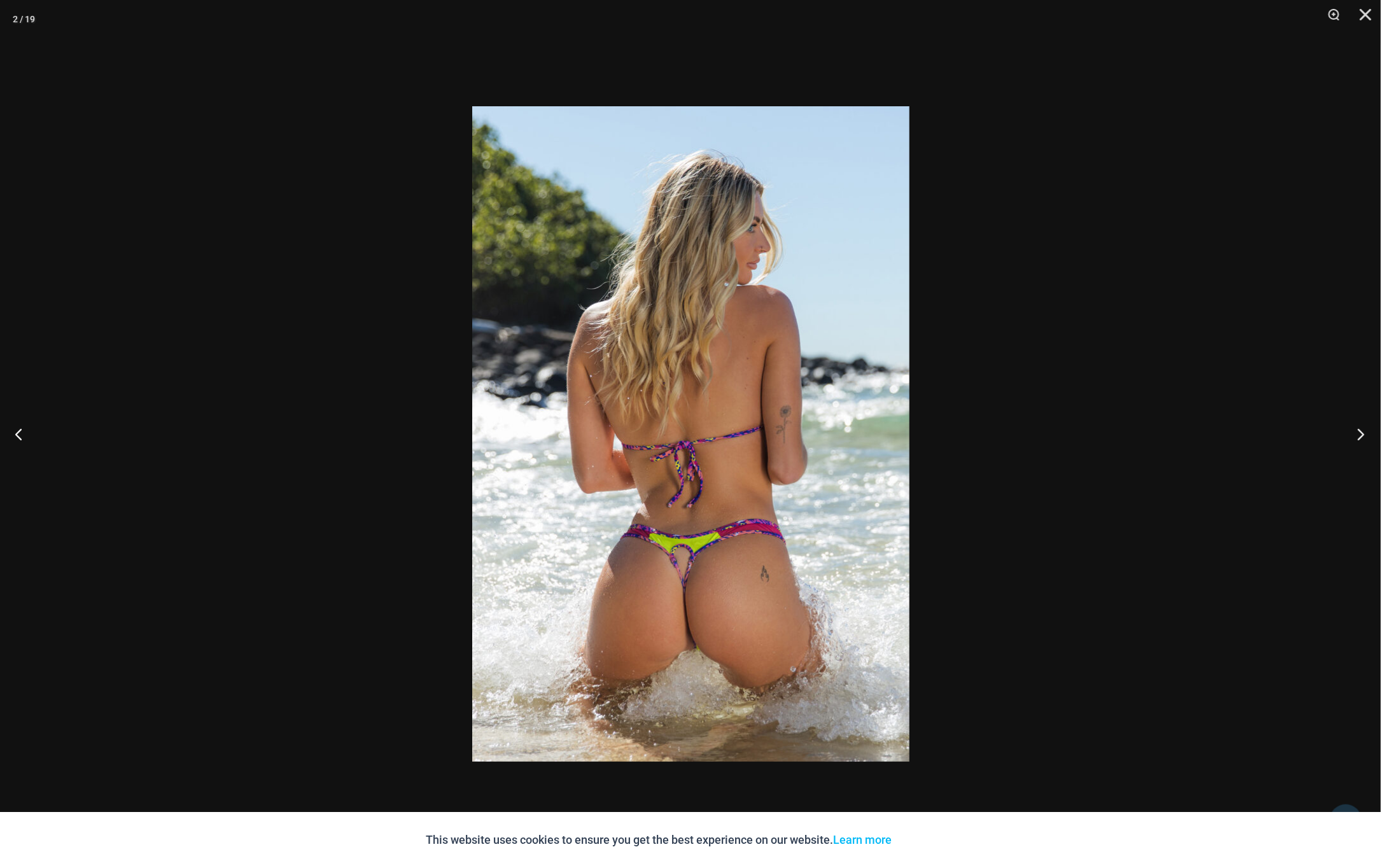
click at [1366, 431] on button "Next" at bounding box center [1356, 434] width 47 height 63
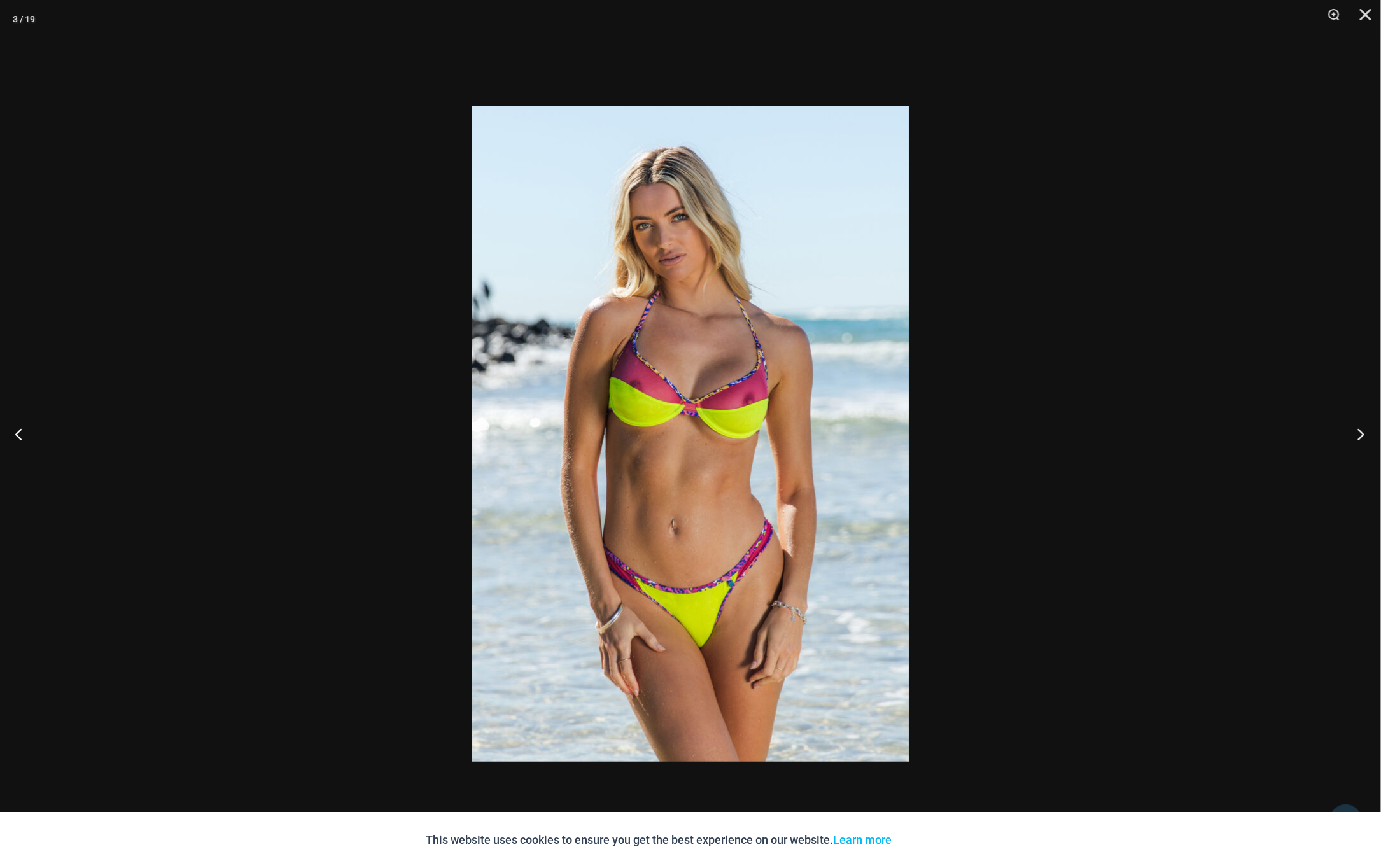
click at [1366, 431] on button "Next" at bounding box center [1356, 434] width 47 height 63
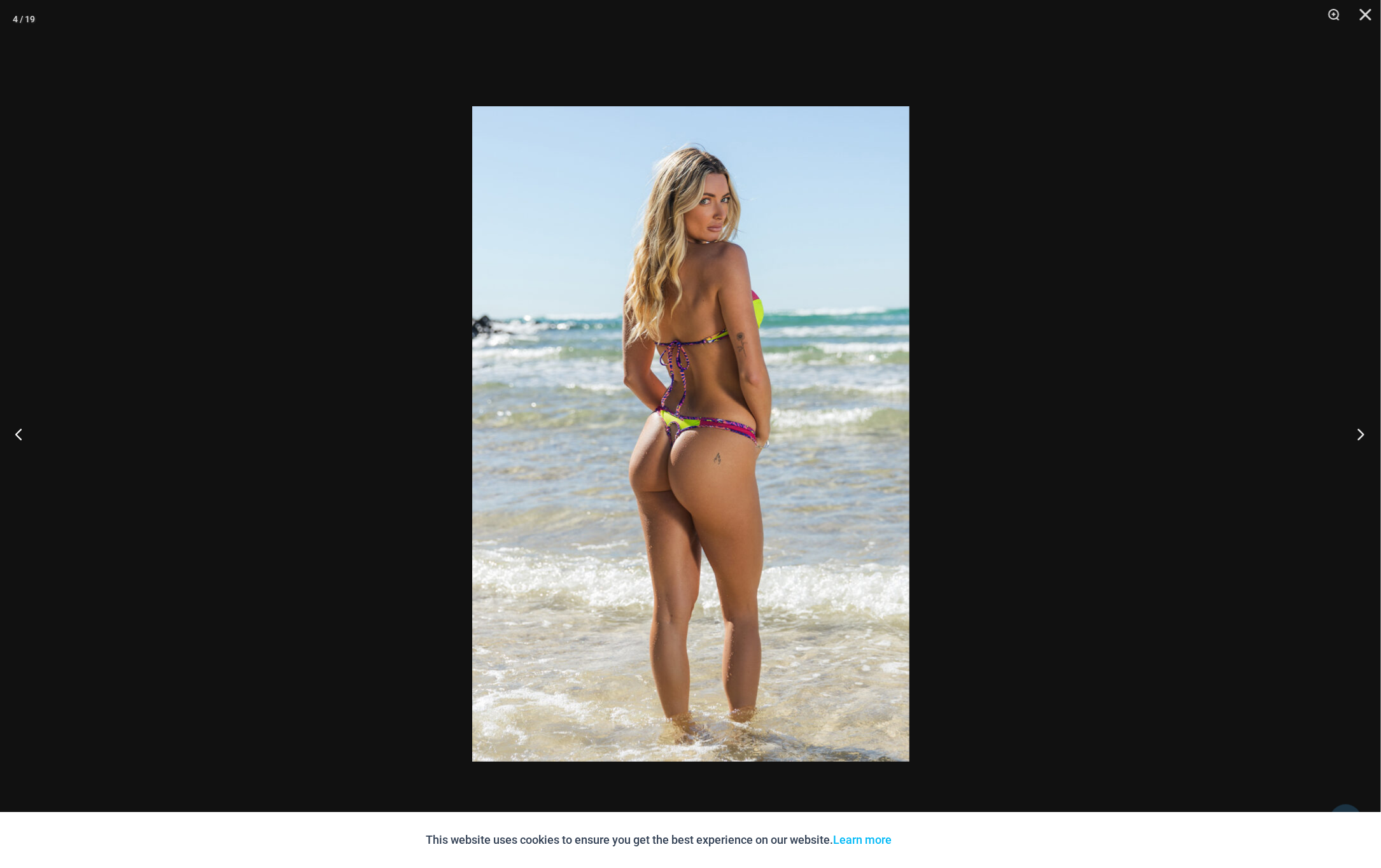
click at [1366, 431] on button "Next" at bounding box center [1356, 434] width 47 height 63
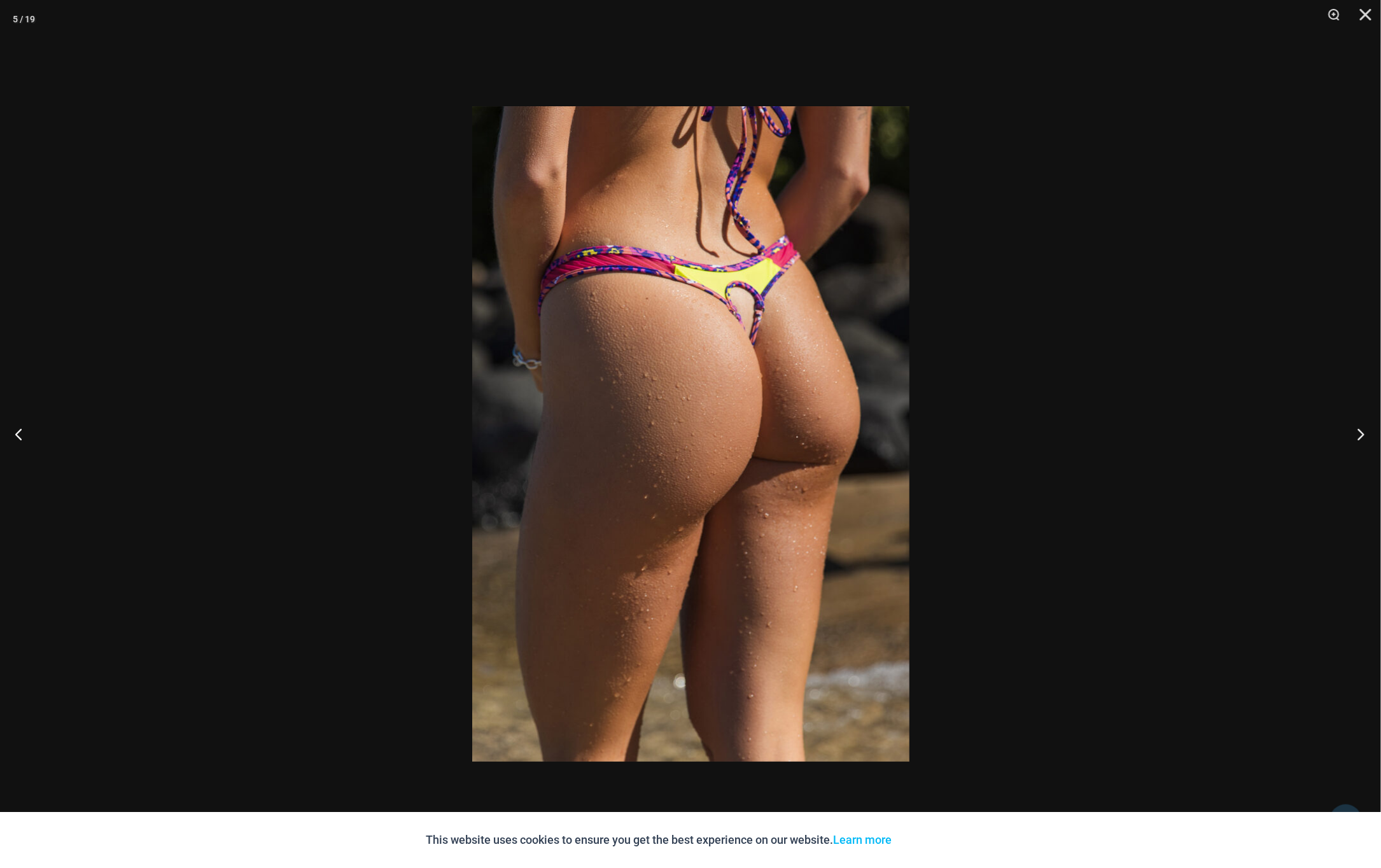
click at [1366, 431] on button "Next" at bounding box center [1356, 434] width 47 height 63
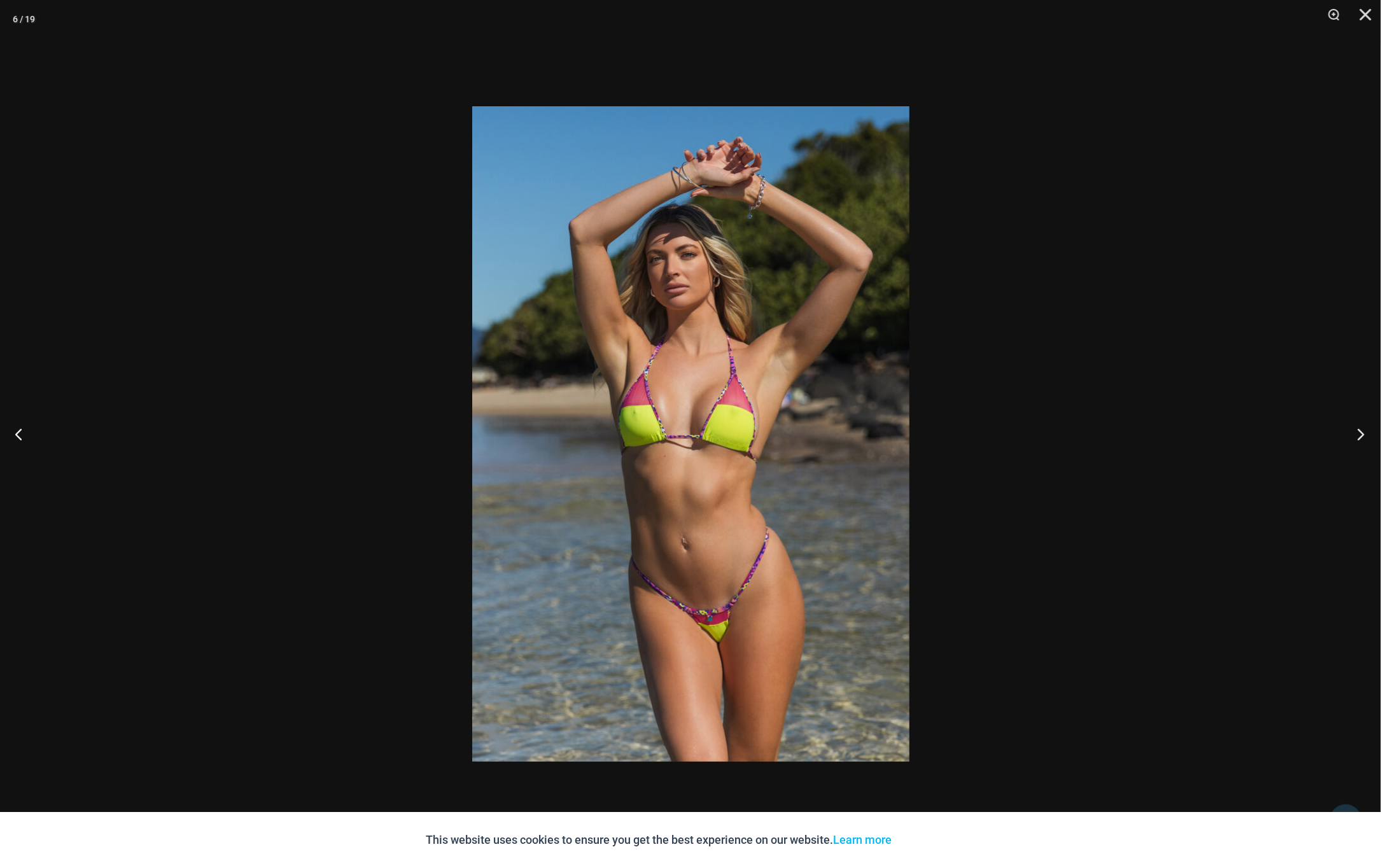
click at [1366, 431] on button "Next" at bounding box center [1356, 434] width 47 height 63
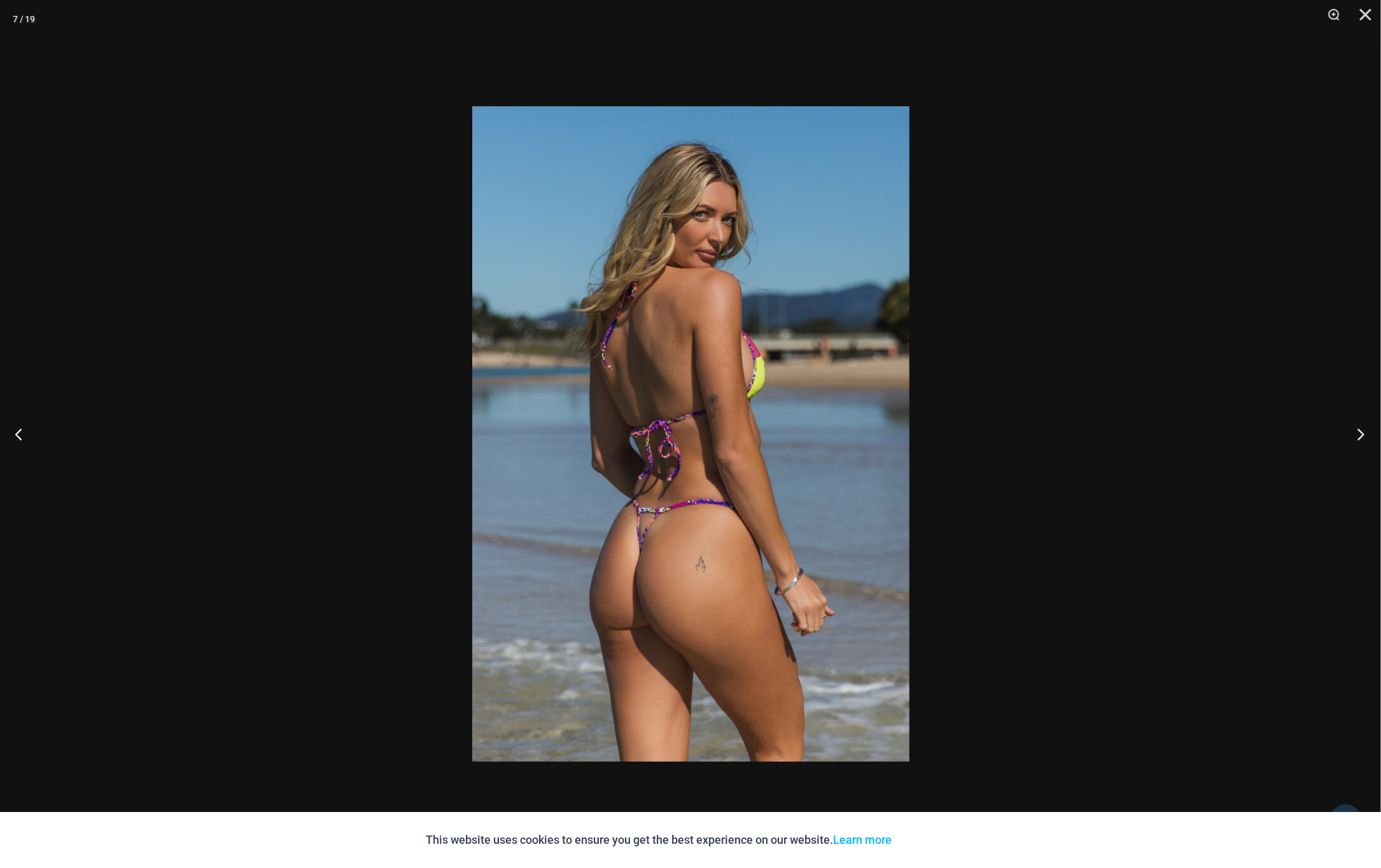
click at [1370, 431] on button "Next" at bounding box center [1356, 434] width 47 height 63
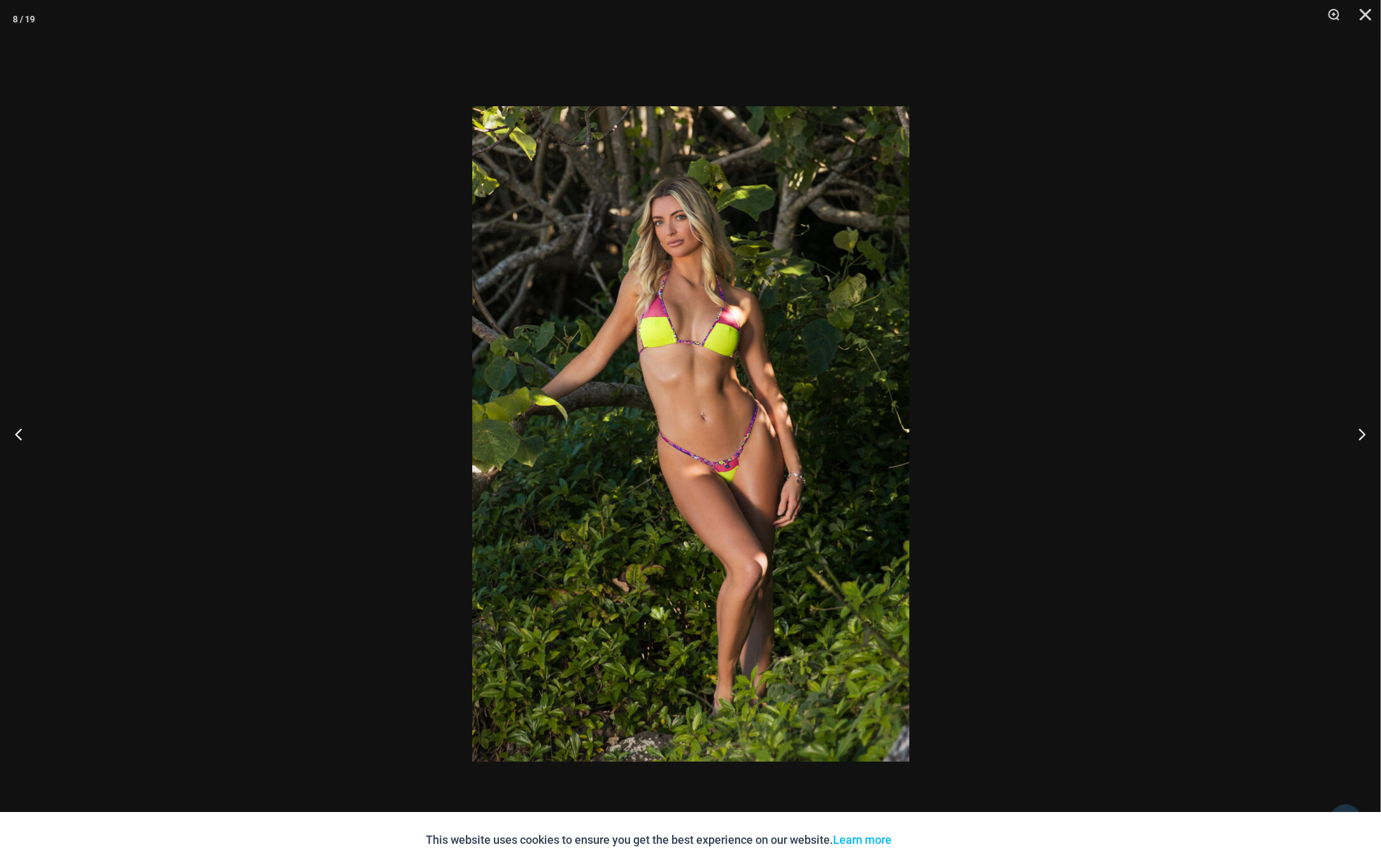
click at [1218, 448] on div at bounding box center [690, 434] width 1381 height 868
